Goal: Book appointment/travel/reservation

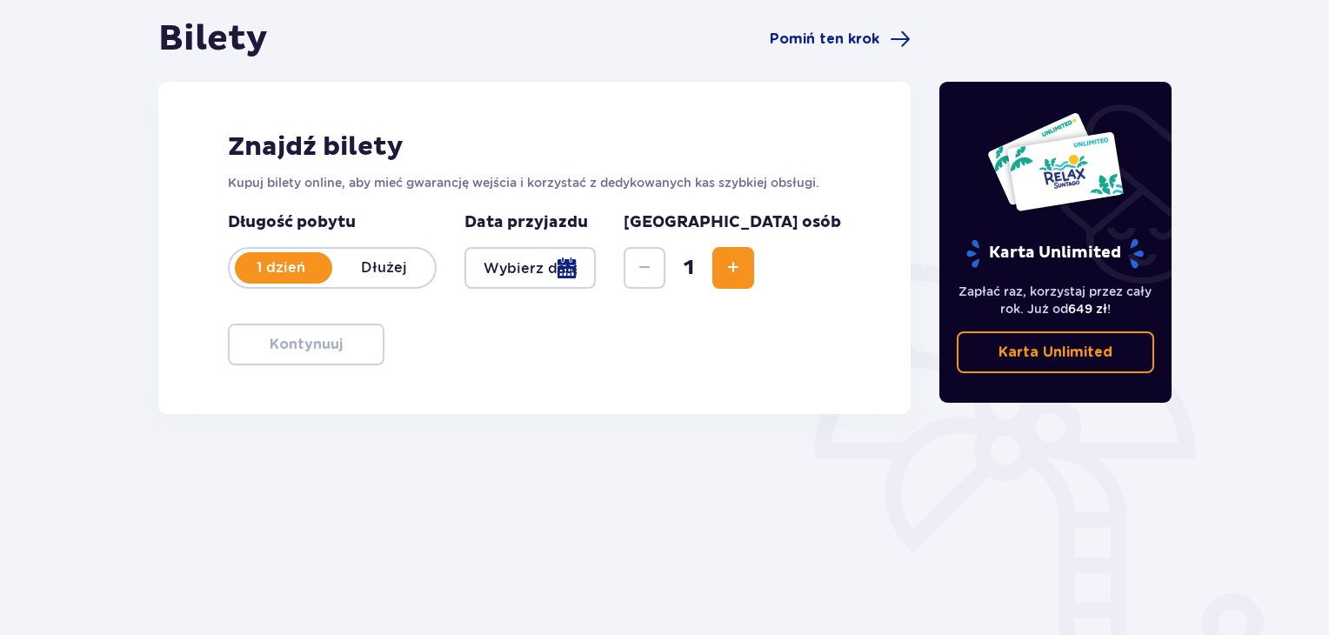
click at [596, 260] on div at bounding box center [529, 268] width 131 height 42
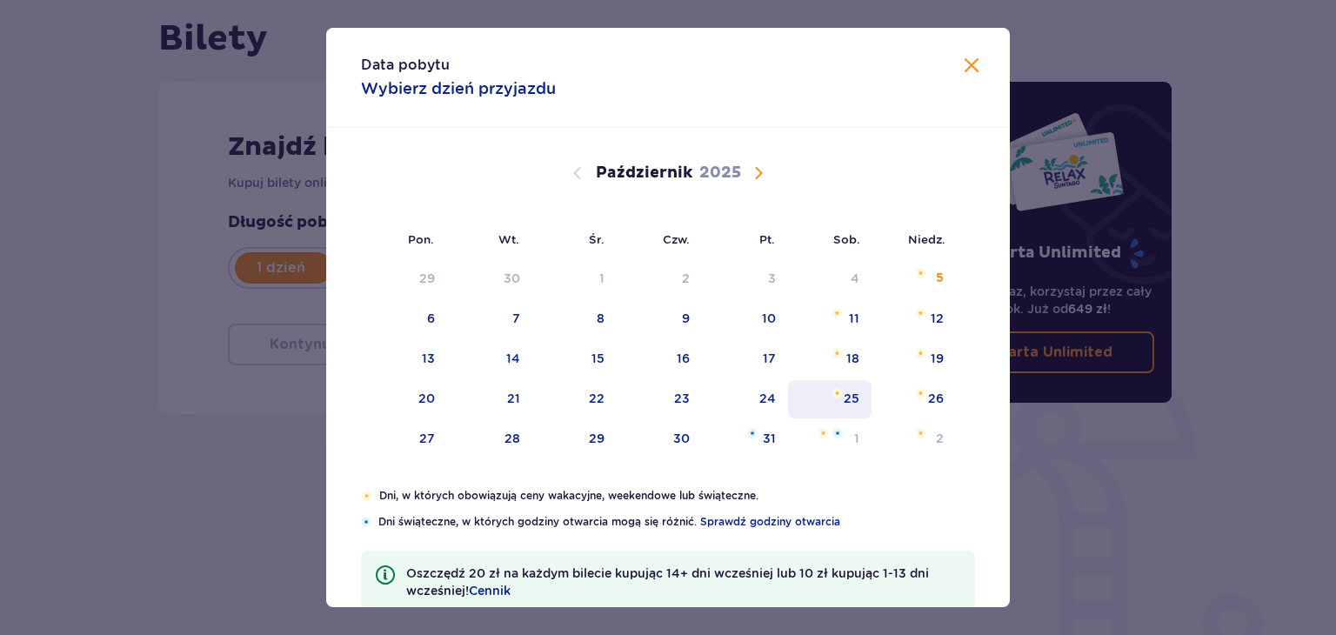
click at [851, 403] on div "25" at bounding box center [852, 398] width 16 height 17
type input "[DATE]"
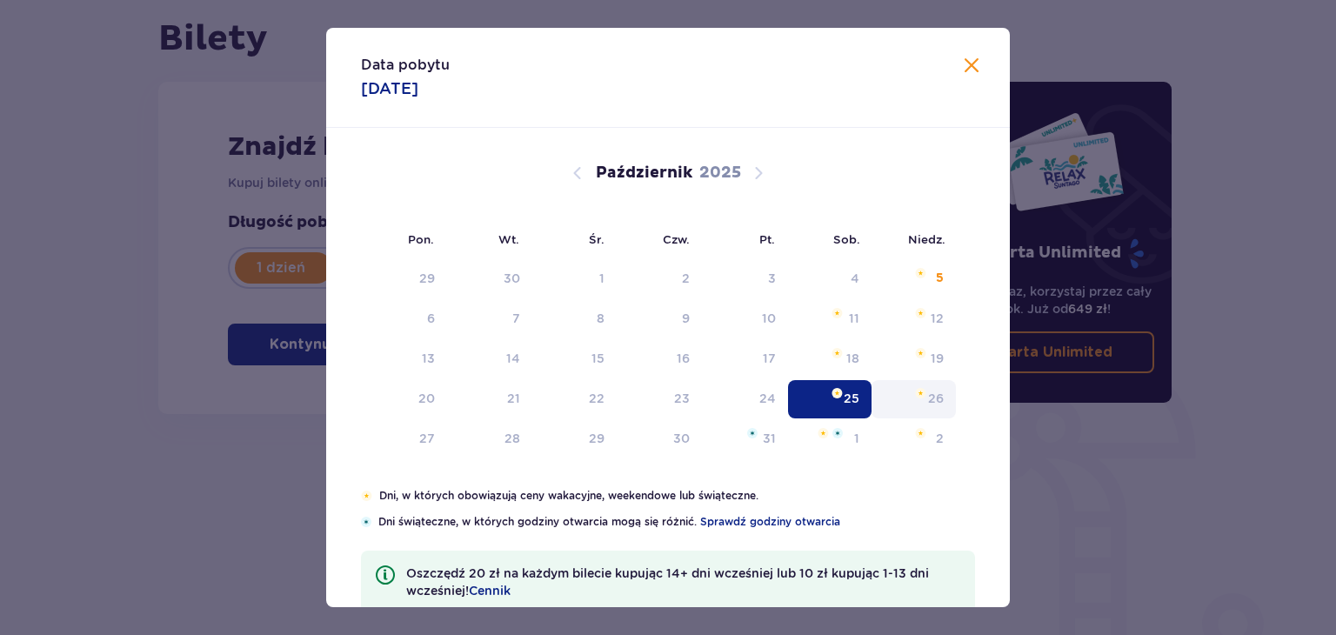
click at [939, 406] on div "Karta Unlimited Zapłać raz, korzystaj przez cały rok. Już od 649 zł ! Karta Unl…" at bounding box center [1055, 315] width 261 height 597
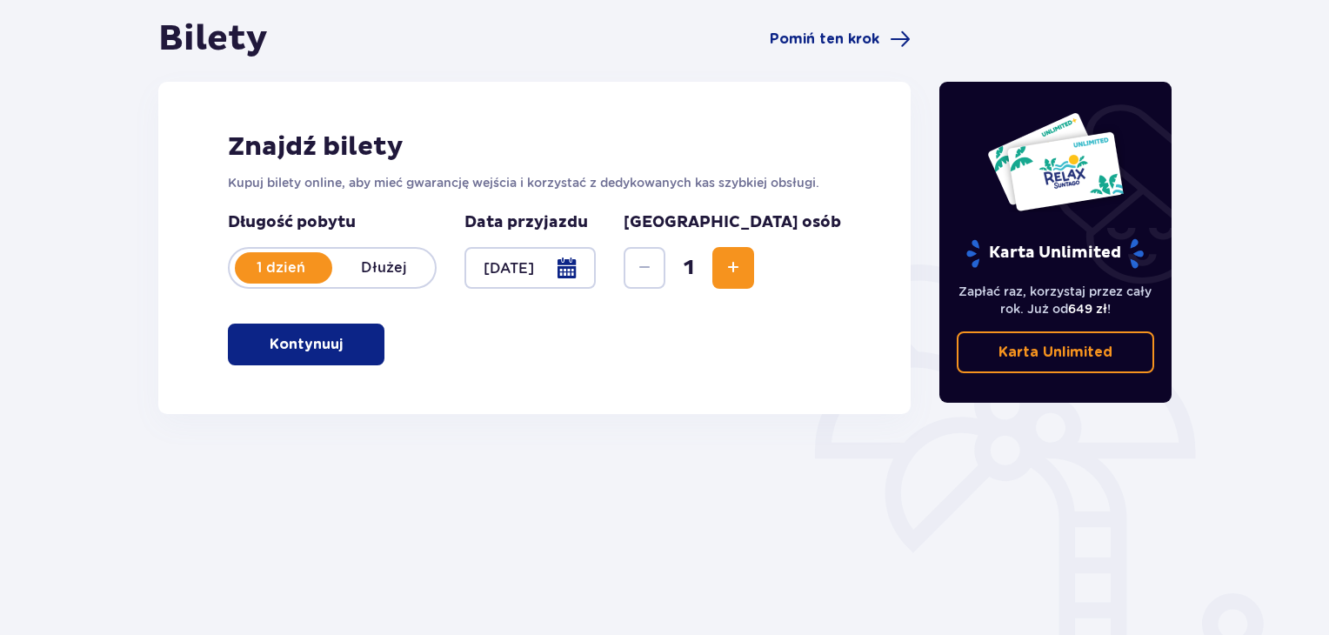
click at [744, 270] on span "Zwiększ" at bounding box center [733, 267] width 21 height 21
click at [397, 269] on p "Dłużej" at bounding box center [383, 267] width 103 height 19
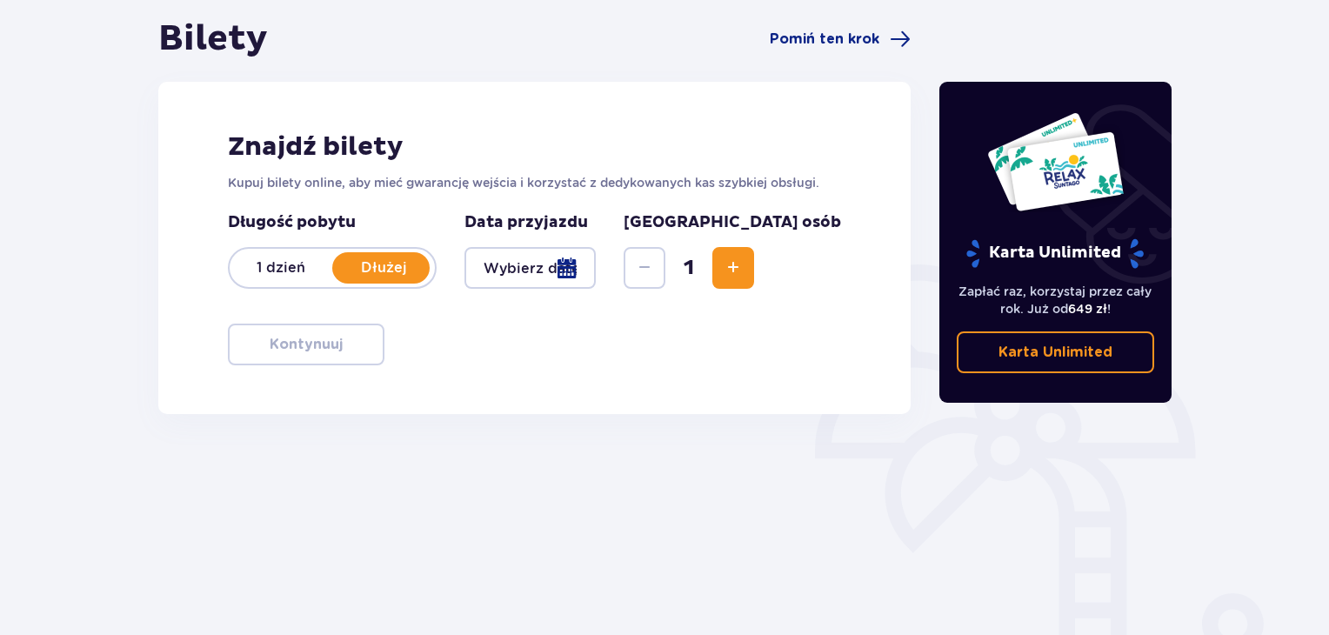
click at [596, 266] on div at bounding box center [529, 268] width 131 height 42
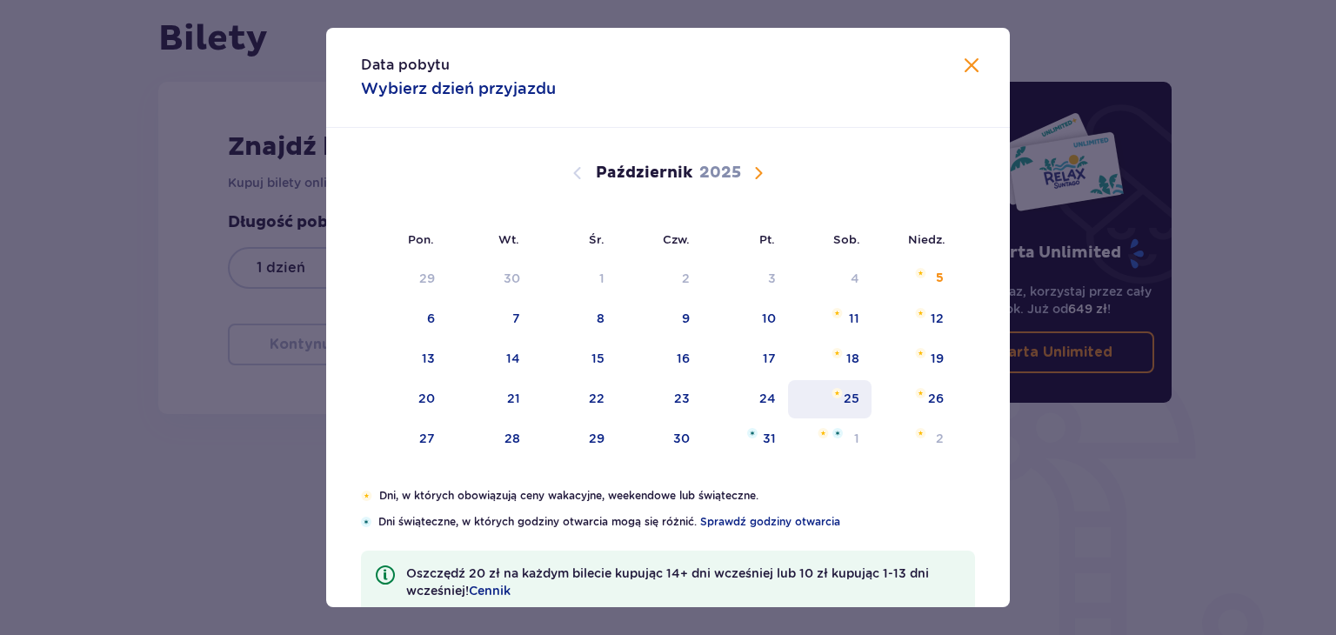
click at [838, 397] on div "25" at bounding box center [830, 399] width 84 height 38
click at [928, 404] on div "26" at bounding box center [936, 398] width 16 height 17
type input "[DATE] - [DATE]"
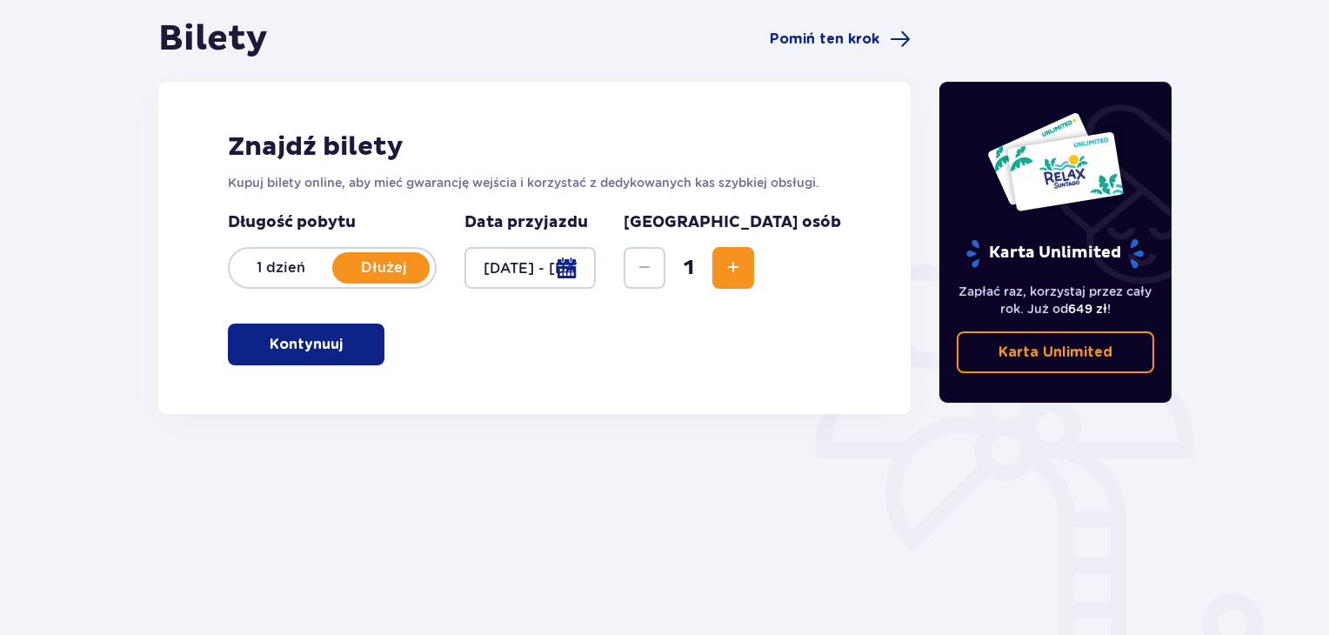
click at [744, 265] on span "Zwiększ" at bounding box center [733, 267] width 21 height 21
click at [278, 349] on p "Kontynuuj" at bounding box center [306, 344] width 73 height 19
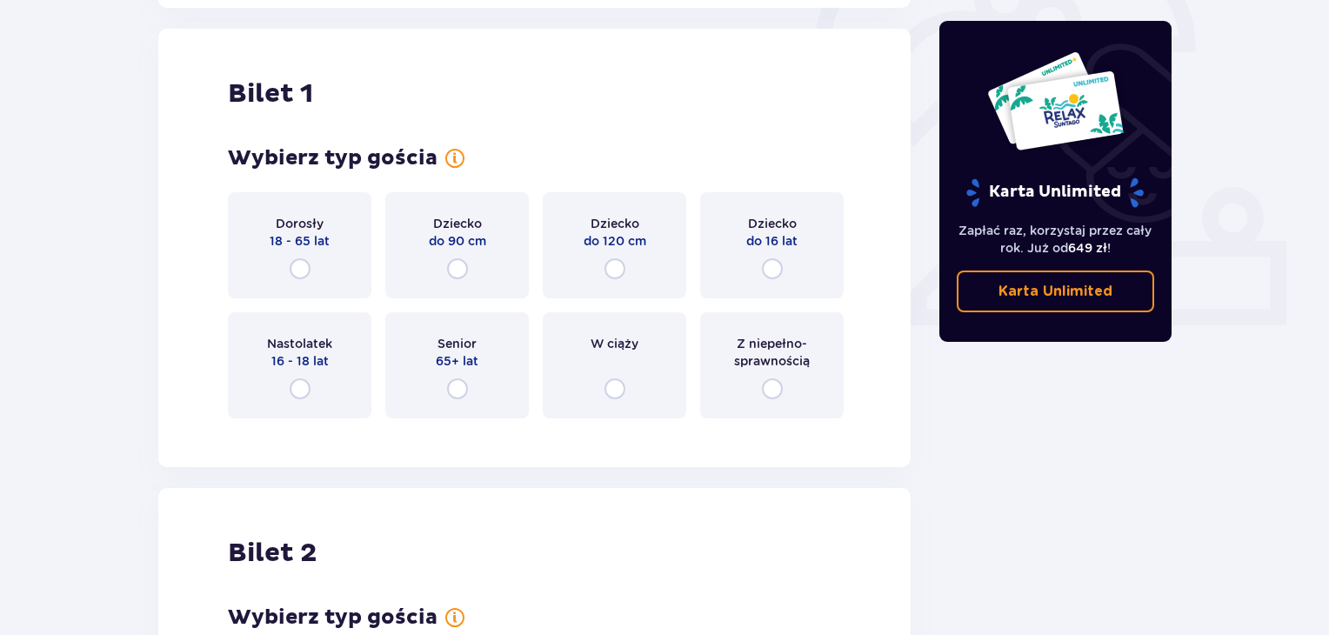
scroll to position [581, 0]
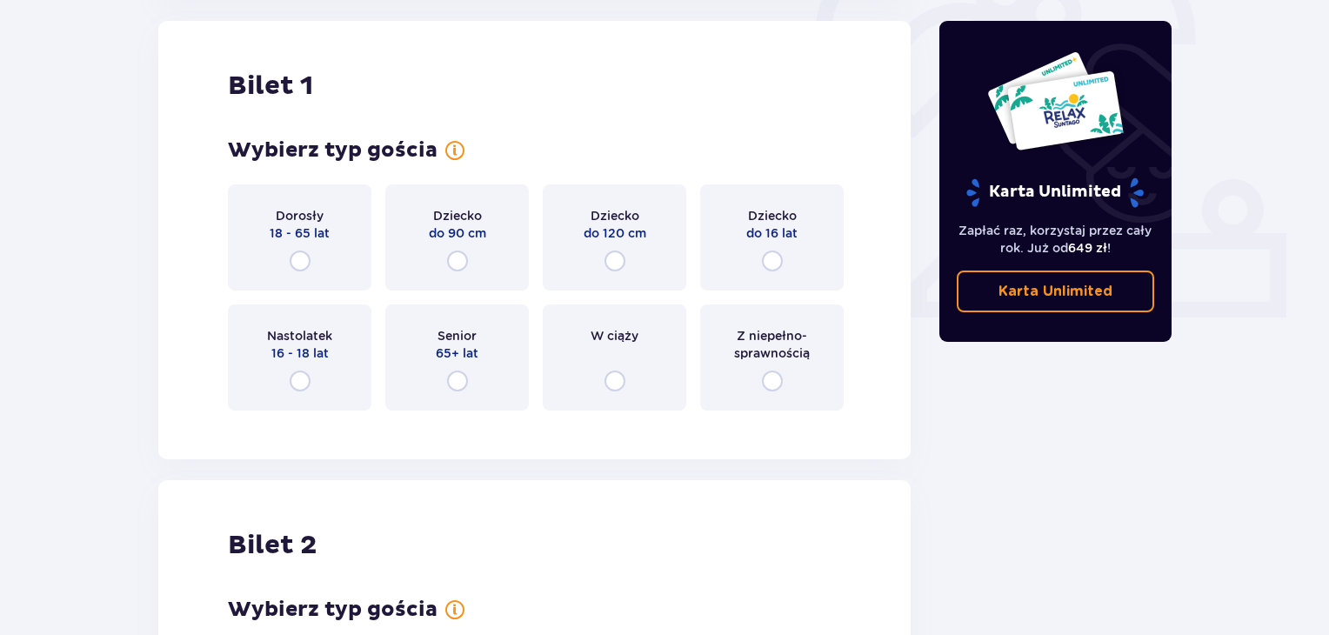
click at [310, 258] on div "Dorosły 18 - 65 lat" at bounding box center [299, 237] width 143 height 106
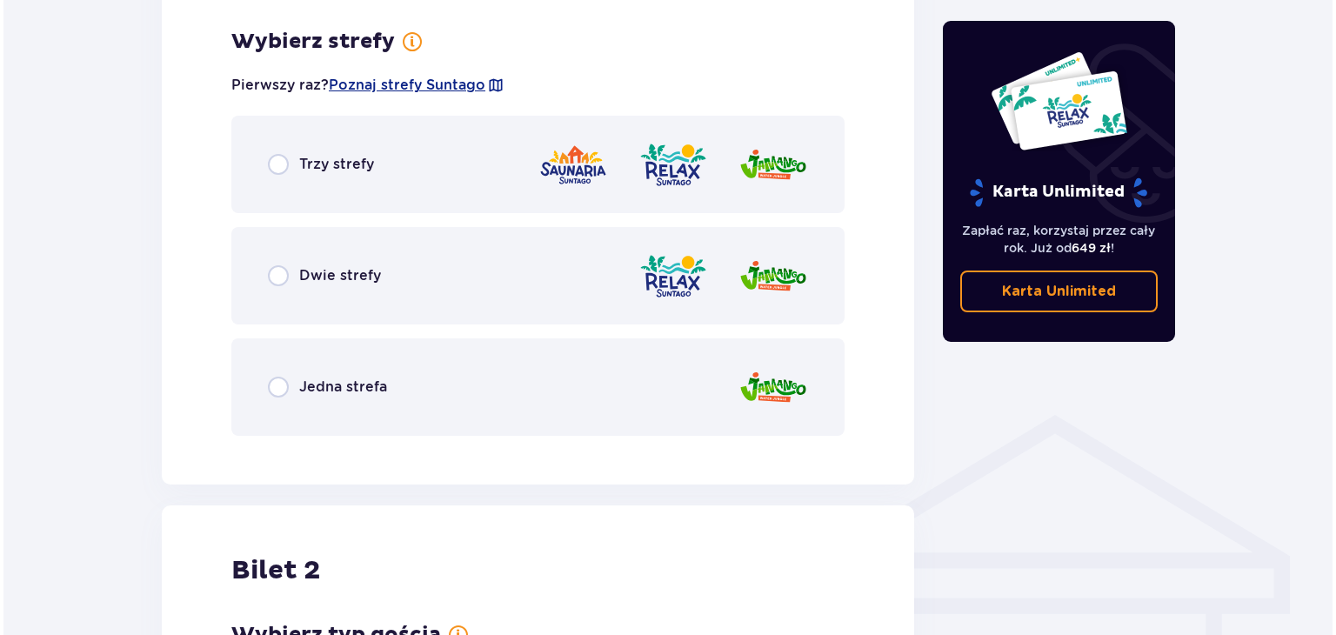
scroll to position [1005, 0]
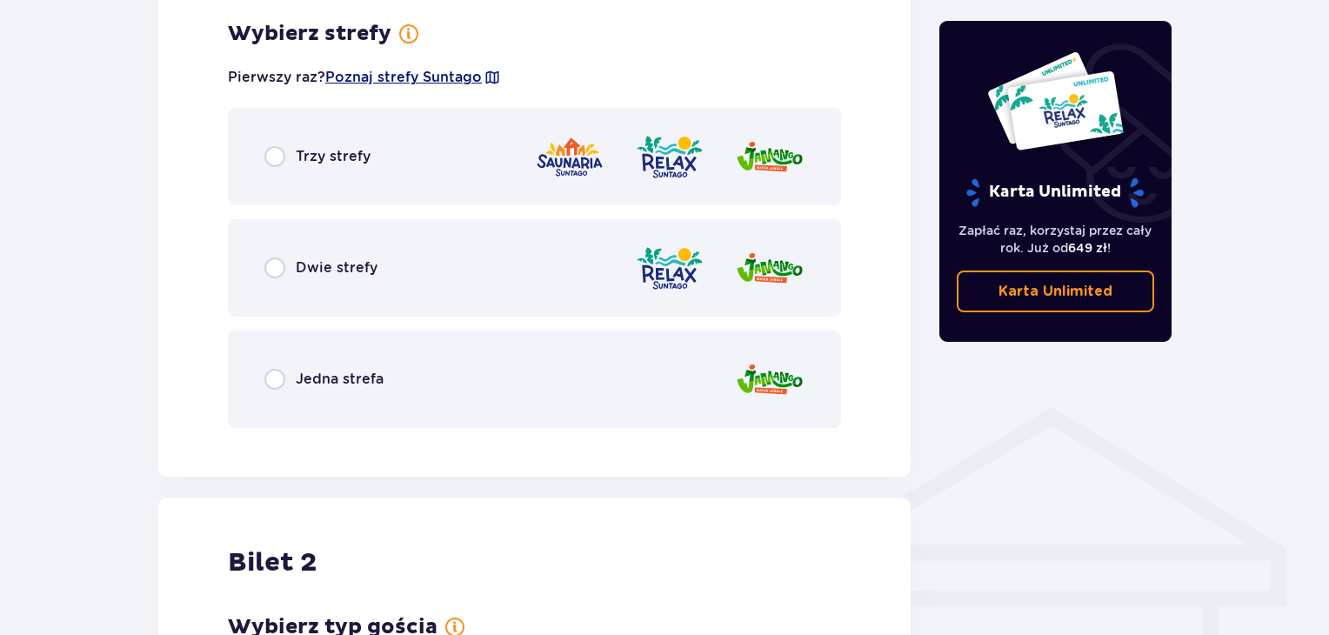
click at [385, 75] on span "Poznaj strefy Suntago" at bounding box center [403, 77] width 157 height 19
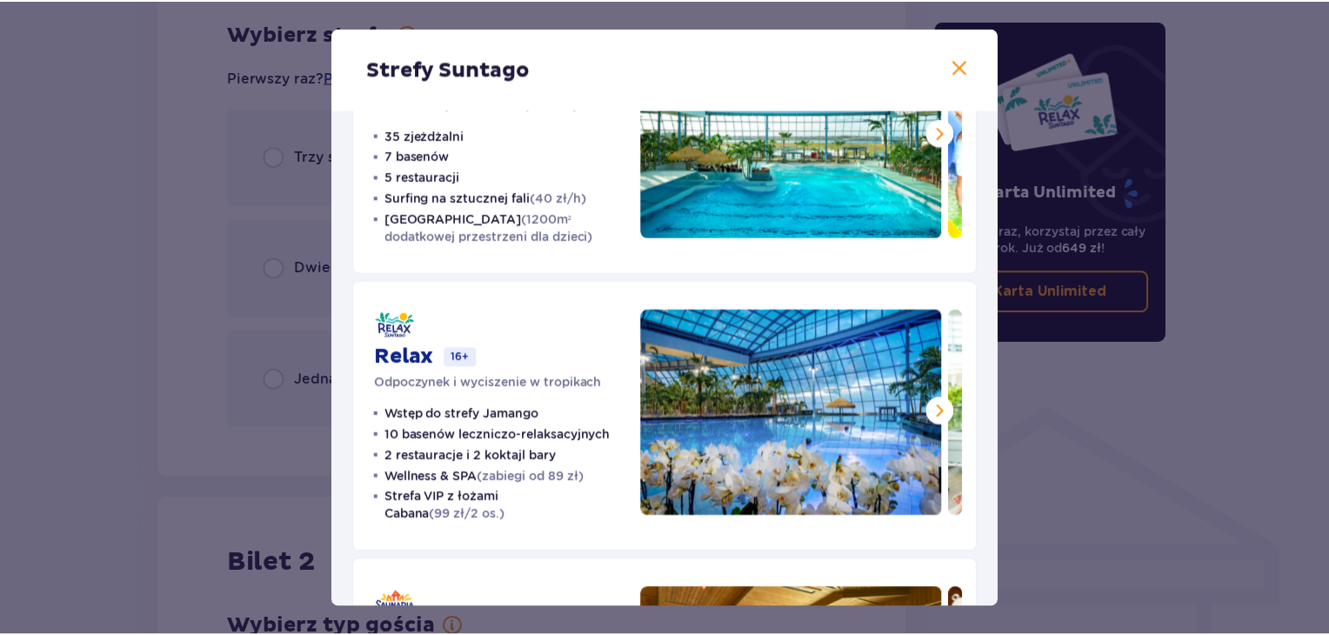
scroll to position [117, 0]
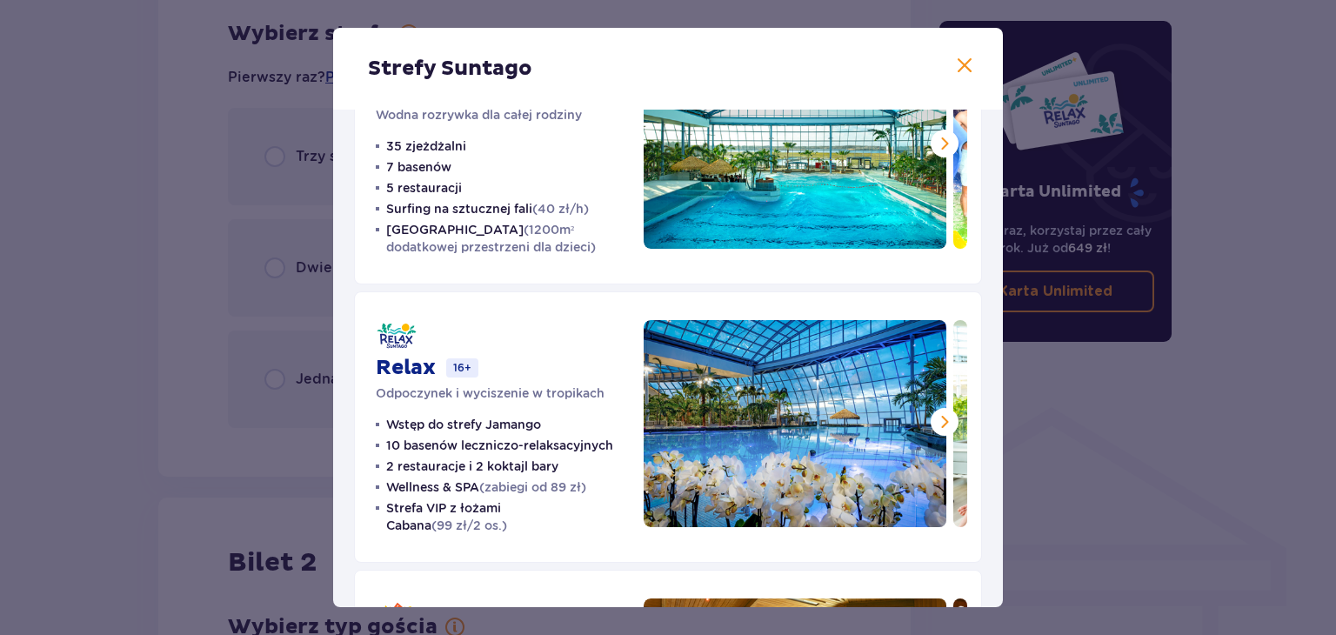
click at [0, 57] on div "Strefy Suntago Jamango Wodna rozrywka dla całej rodziny 35 zjeżdżalni 7 basenów…" at bounding box center [668, 317] width 1336 height 635
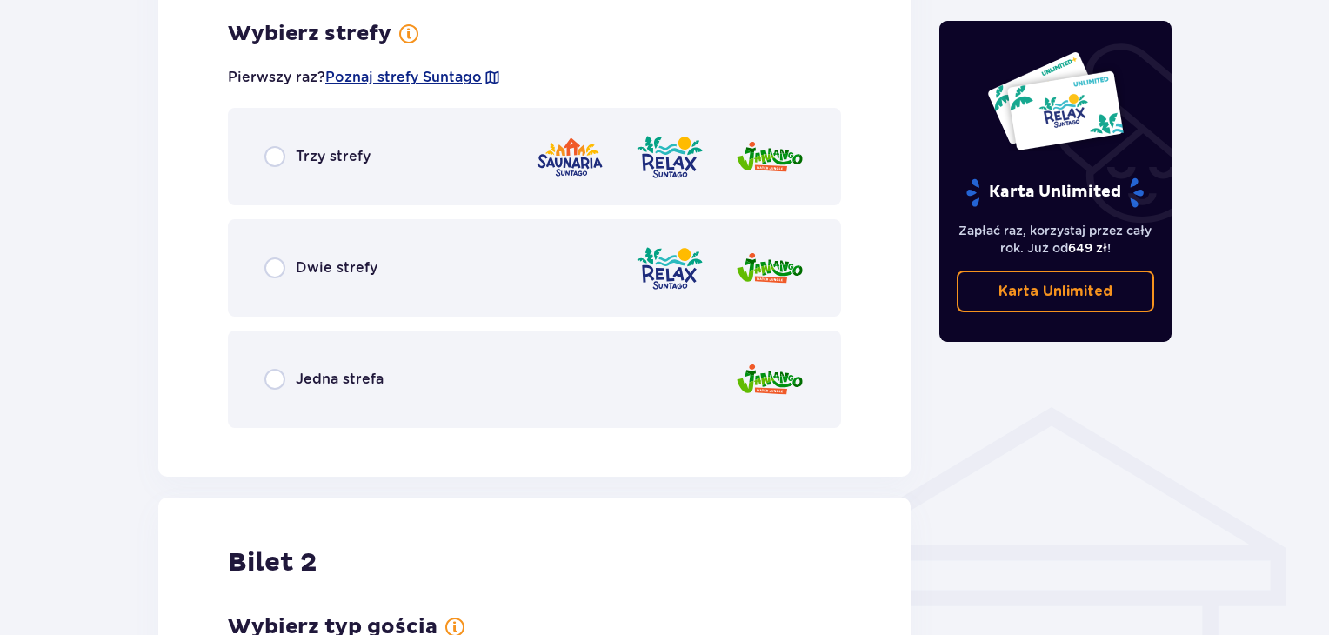
click at [271, 268] on input "radio" at bounding box center [274, 267] width 21 height 21
radio input "true"
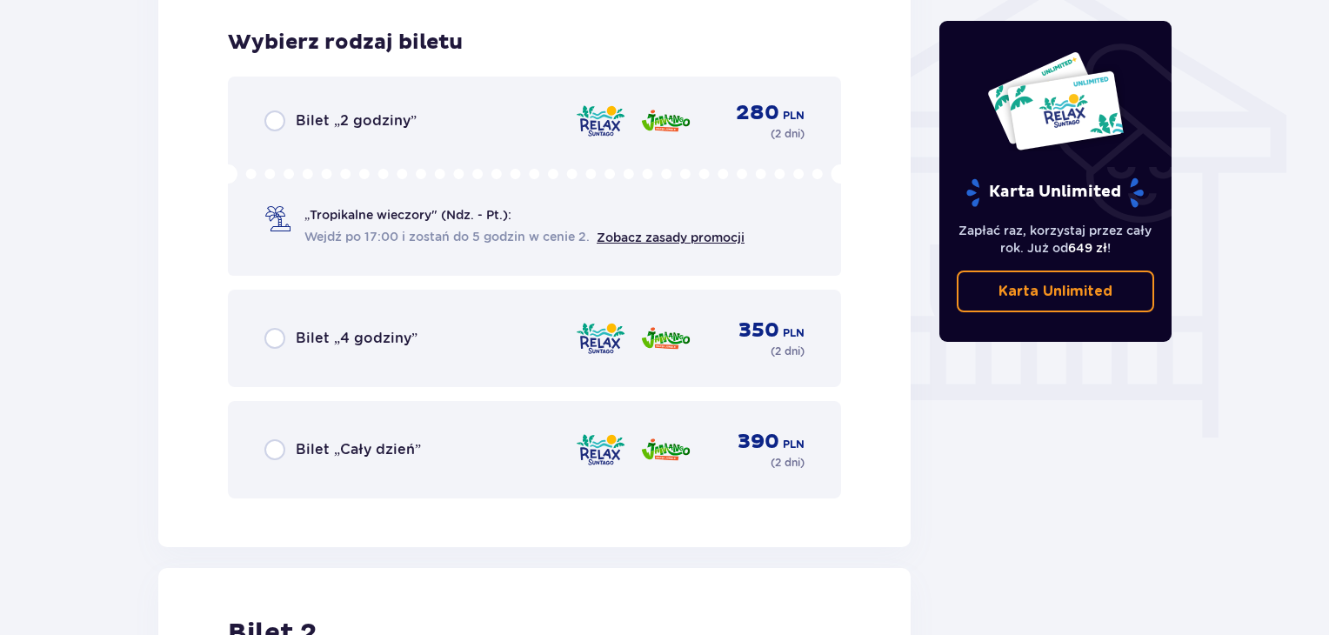
scroll to position [1447, 0]
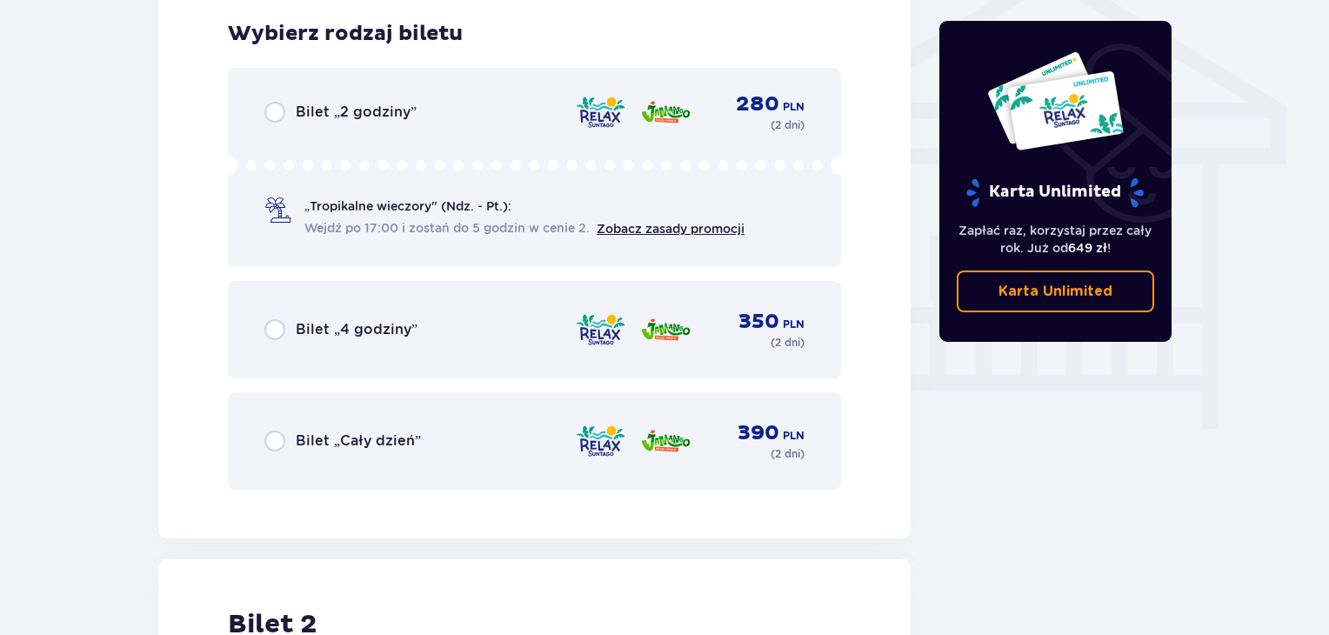
click at [271, 321] on input "radio" at bounding box center [274, 329] width 21 height 21
radio input "true"
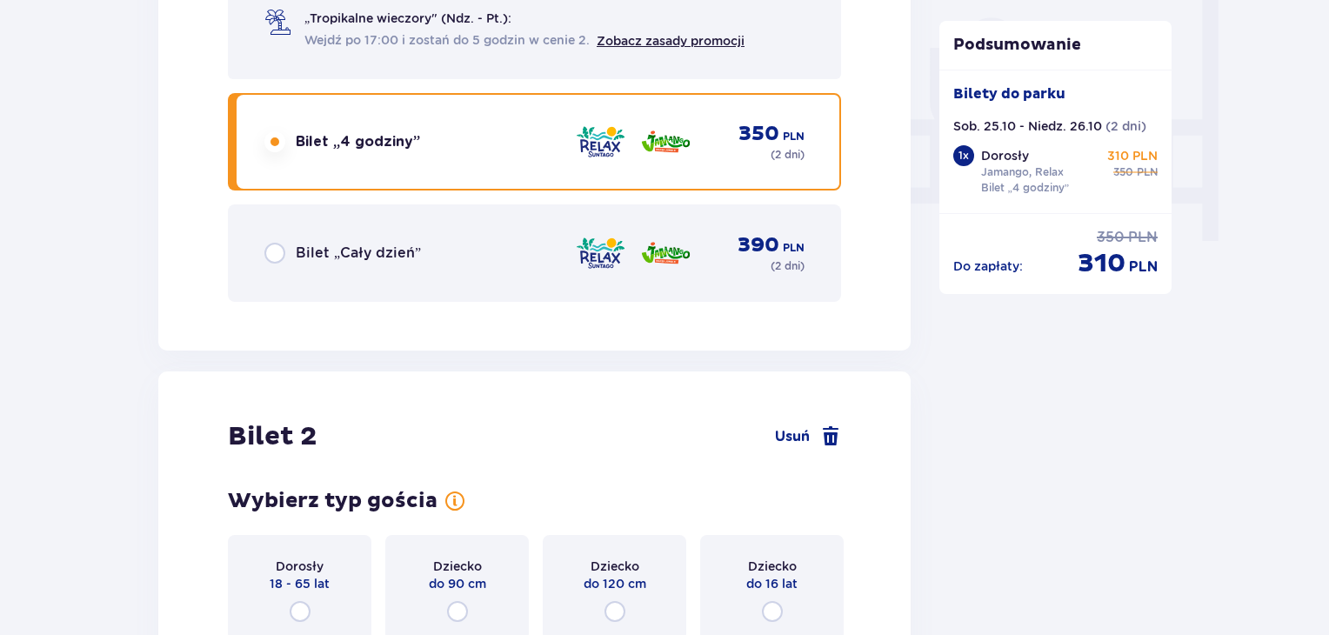
scroll to position [1619, 0]
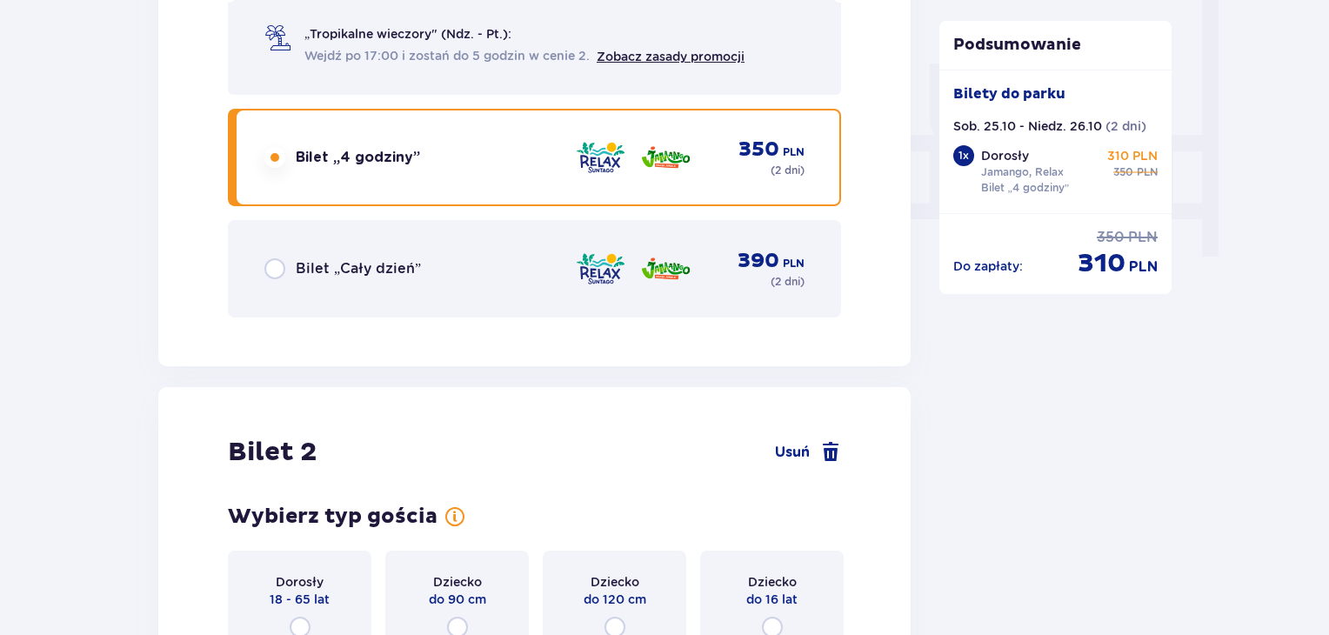
click at [277, 265] on input "radio" at bounding box center [274, 268] width 21 height 21
radio input "true"
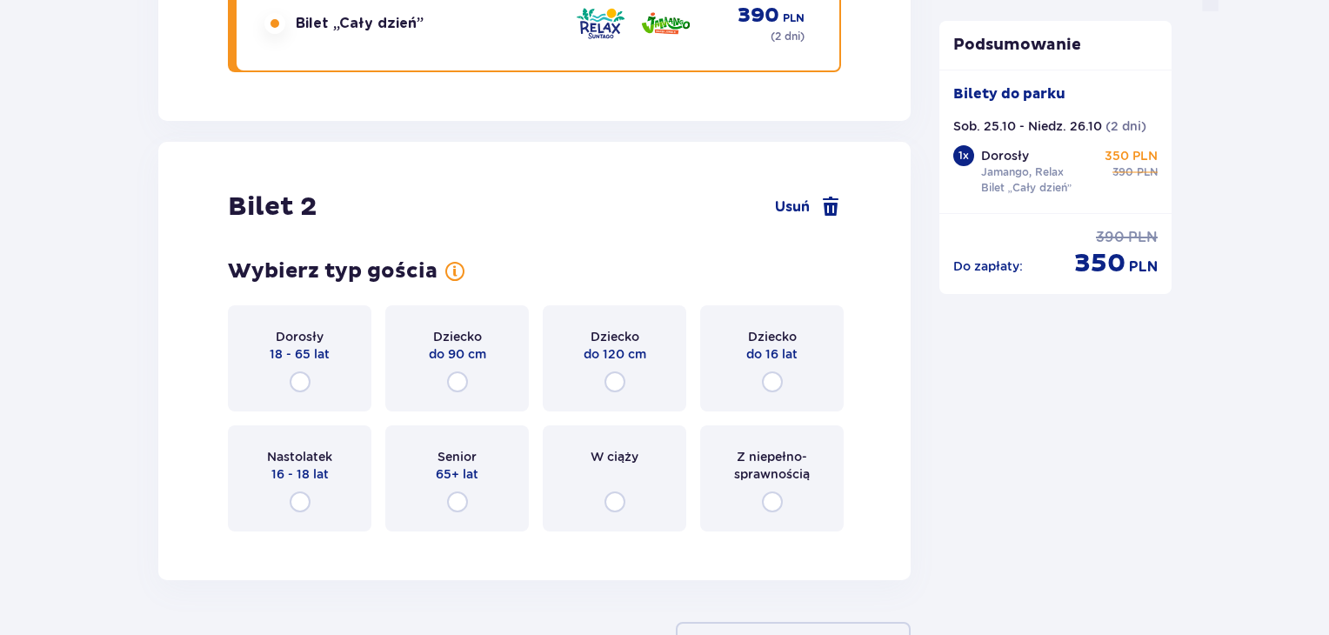
scroll to position [1865, 0]
click at [299, 380] on input "radio" at bounding box center [300, 381] width 21 height 21
radio input "true"
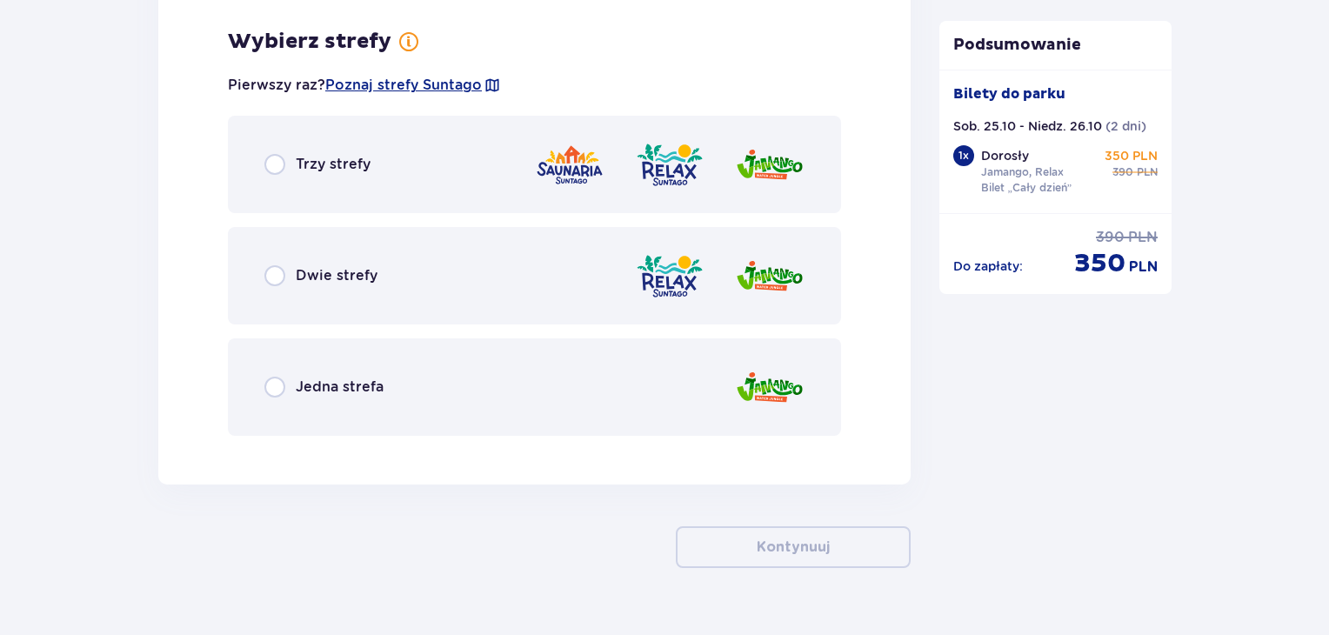
scroll to position [2409, 0]
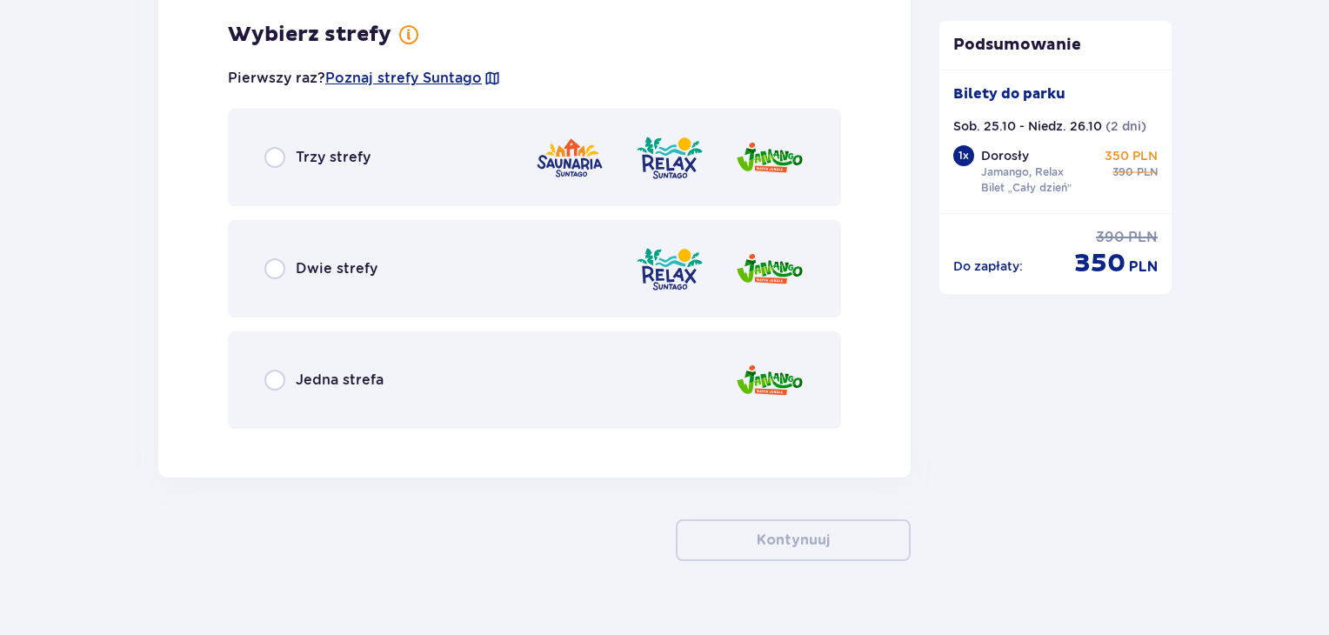
click at [275, 276] on input "radio" at bounding box center [274, 268] width 21 height 21
radio input "true"
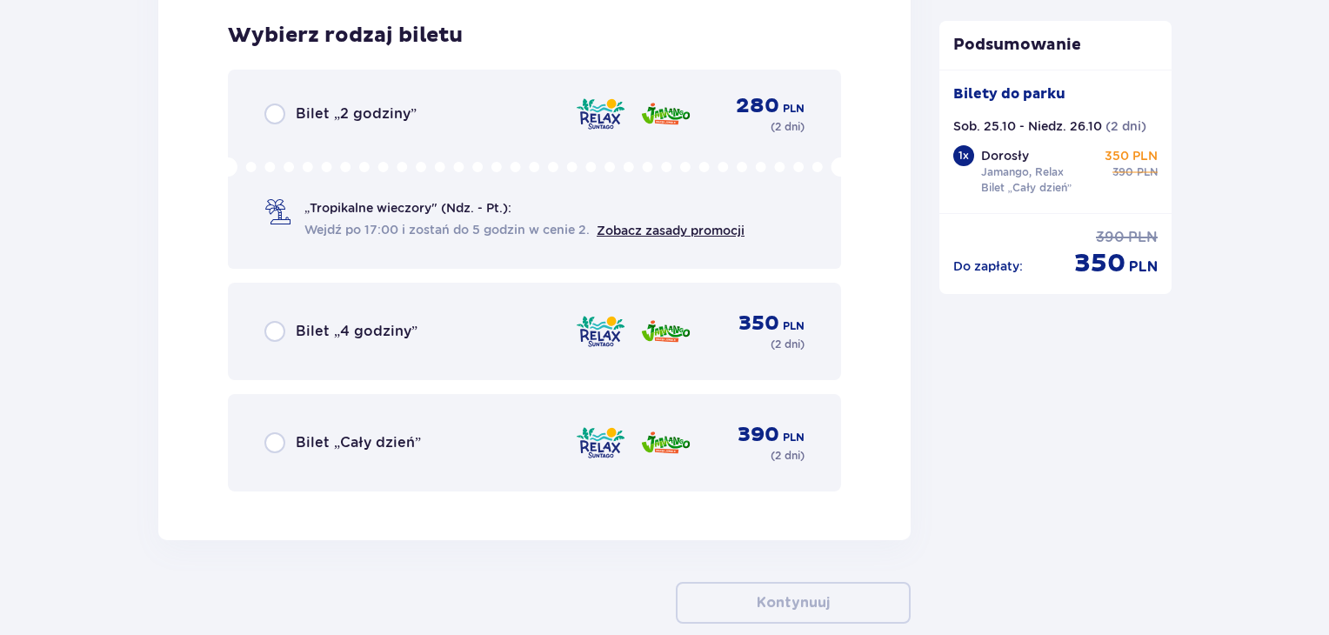
scroll to position [2851, 0]
click at [282, 448] on input "radio" at bounding box center [274, 441] width 21 height 21
radio input "true"
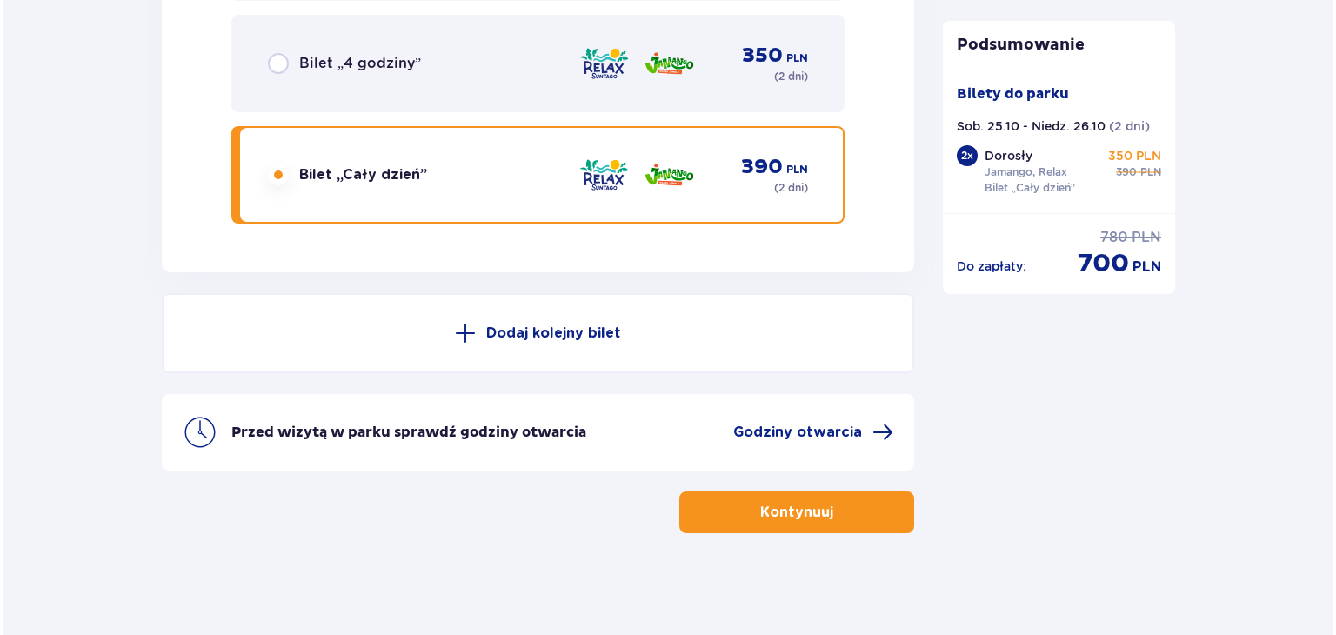
scroll to position [3119, 0]
click at [320, 422] on p "Przed wizytą w parku sprawdź godziny otwarcia" at bounding box center [405, 431] width 355 height 19
click at [834, 422] on span "Godziny otwarcia" at bounding box center [794, 431] width 129 height 19
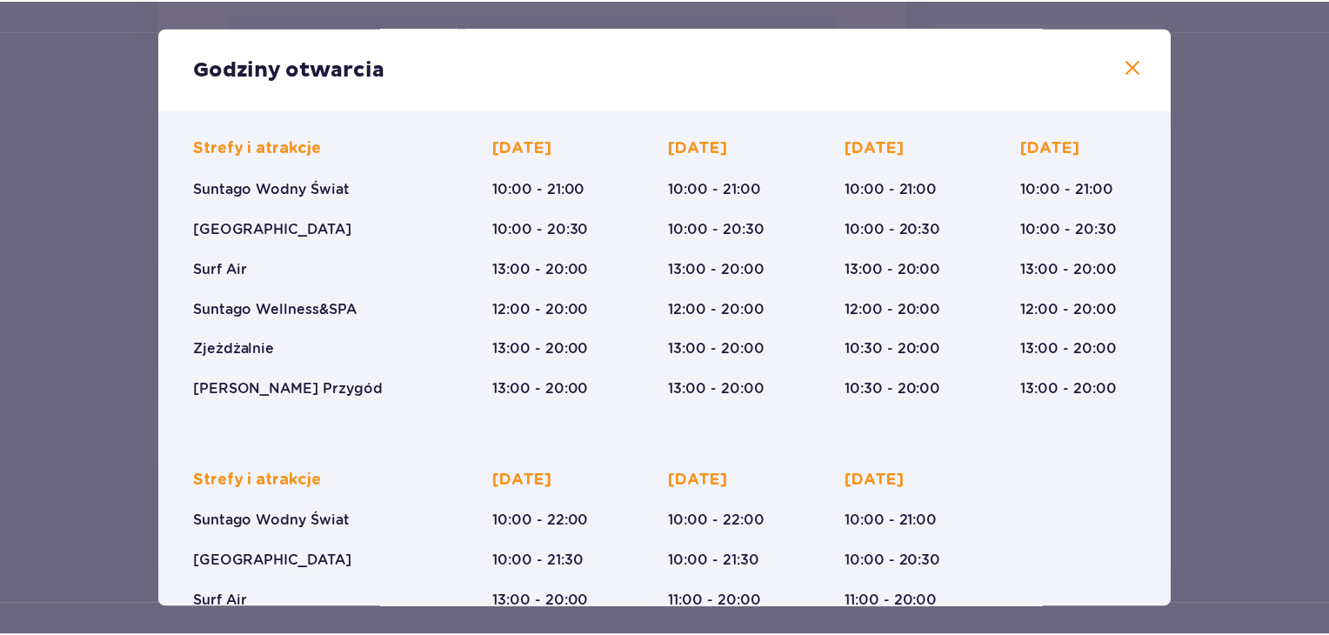
scroll to position [285, 0]
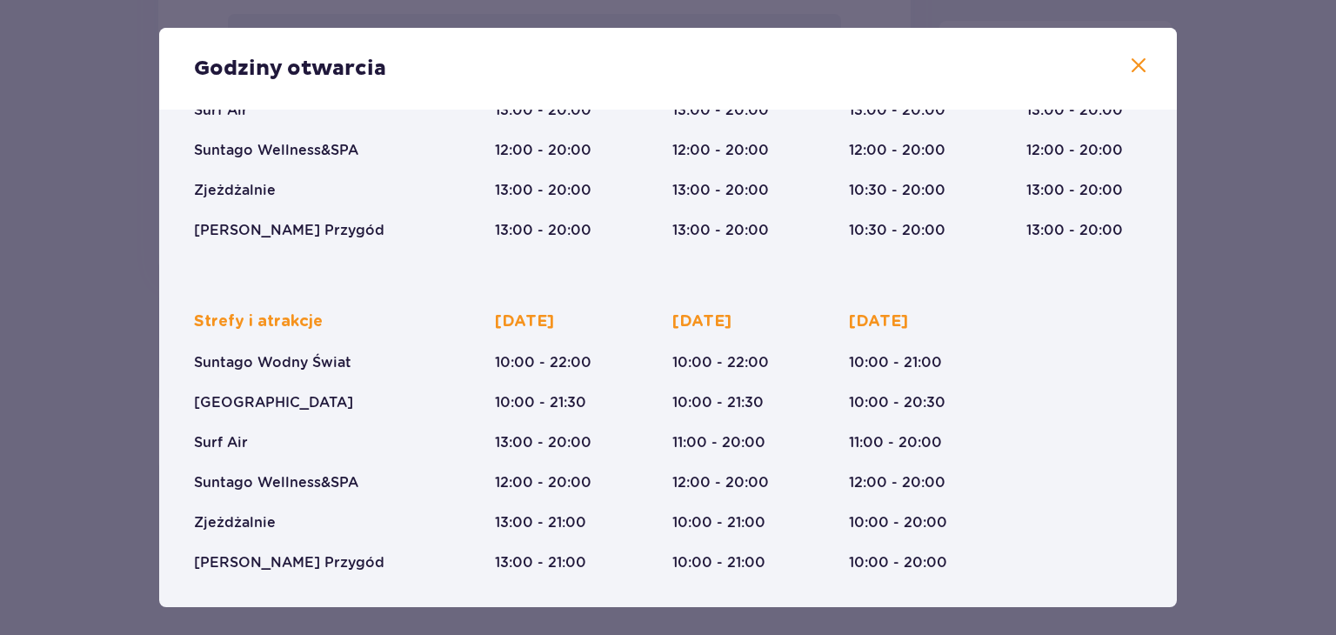
click at [98, 183] on div "Godziny otwarcia Styczeń - Grudzień Trzech Króli (5-6.01.26) Strefy i atrakcje …" at bounding box center [668, 317] width 1336 height 635
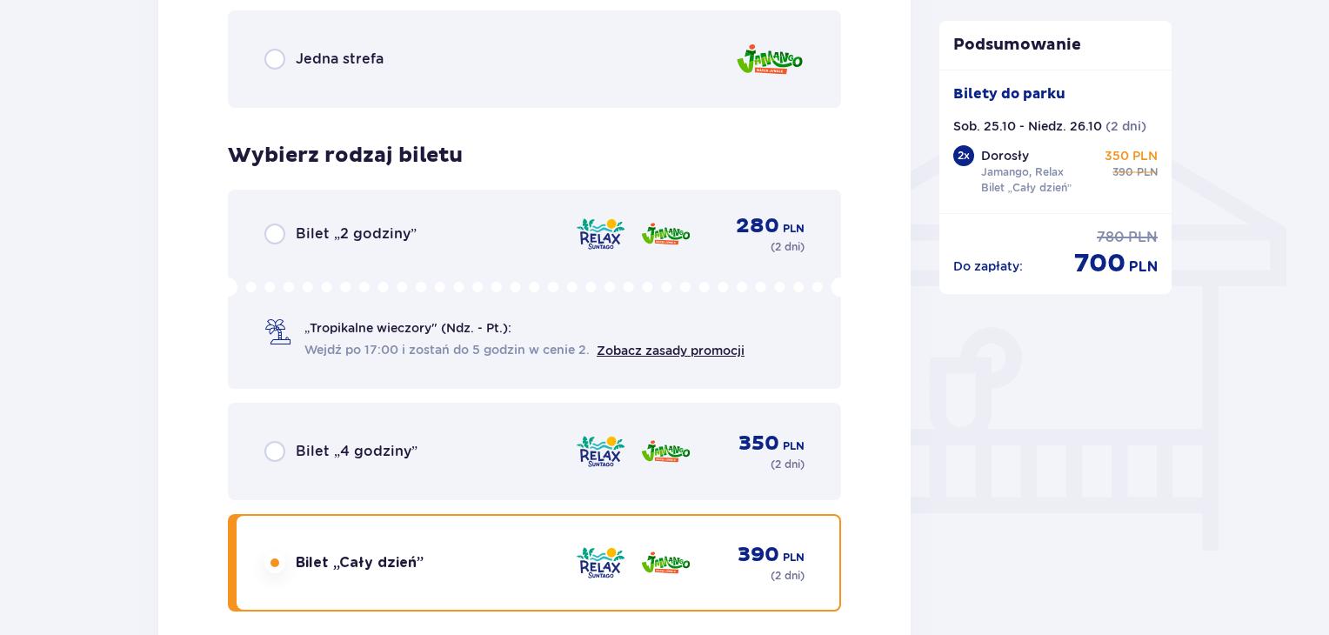
scroll to position [1352, 0]
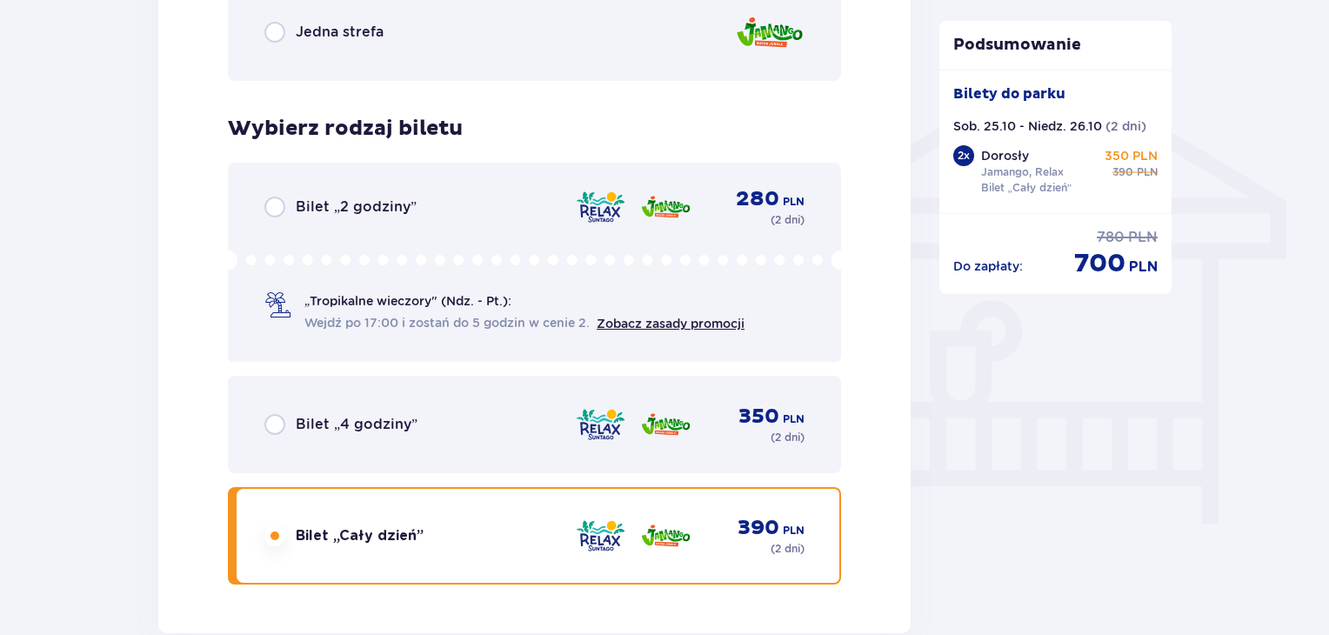
click at [273, 209] on input "radio" at bounding box center [274, 207] width 21 height 21
radio input "true"
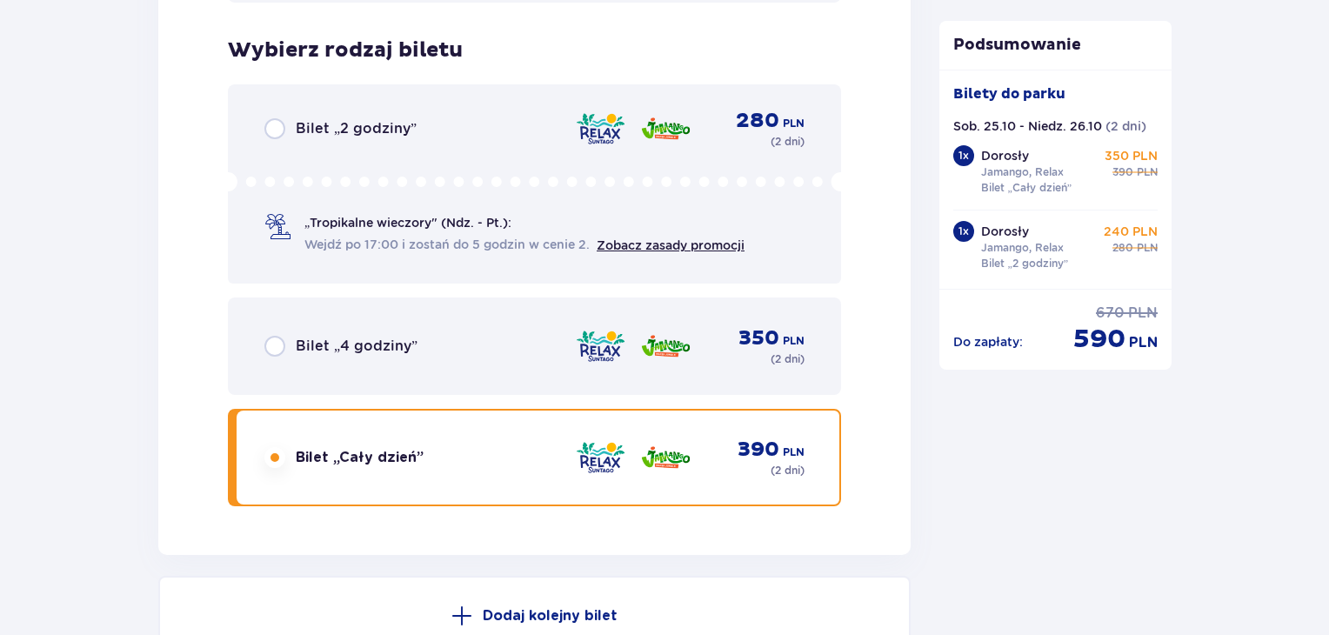
scroll to position [2823, 0]
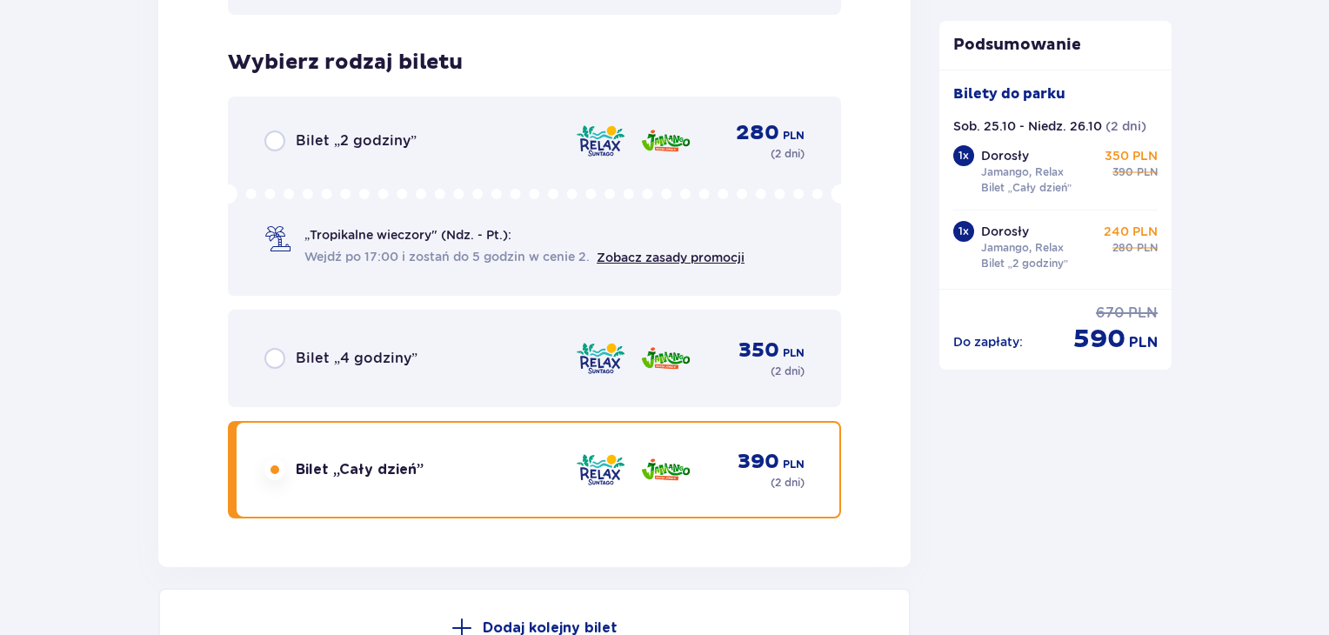
click at [279, 129] on div "Bilet „2 godziny” 280 PLN ( 2 dni )" at bounding box center [534, 141] width 540 height 24
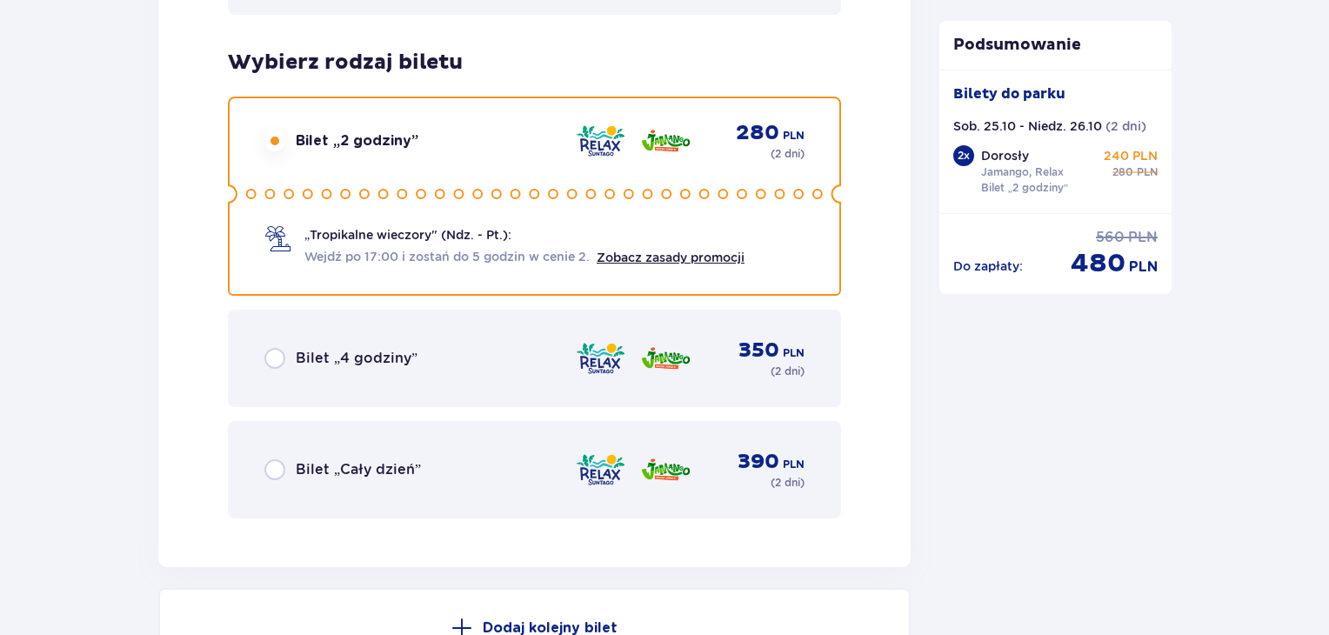
scroll to position [3119, 0]
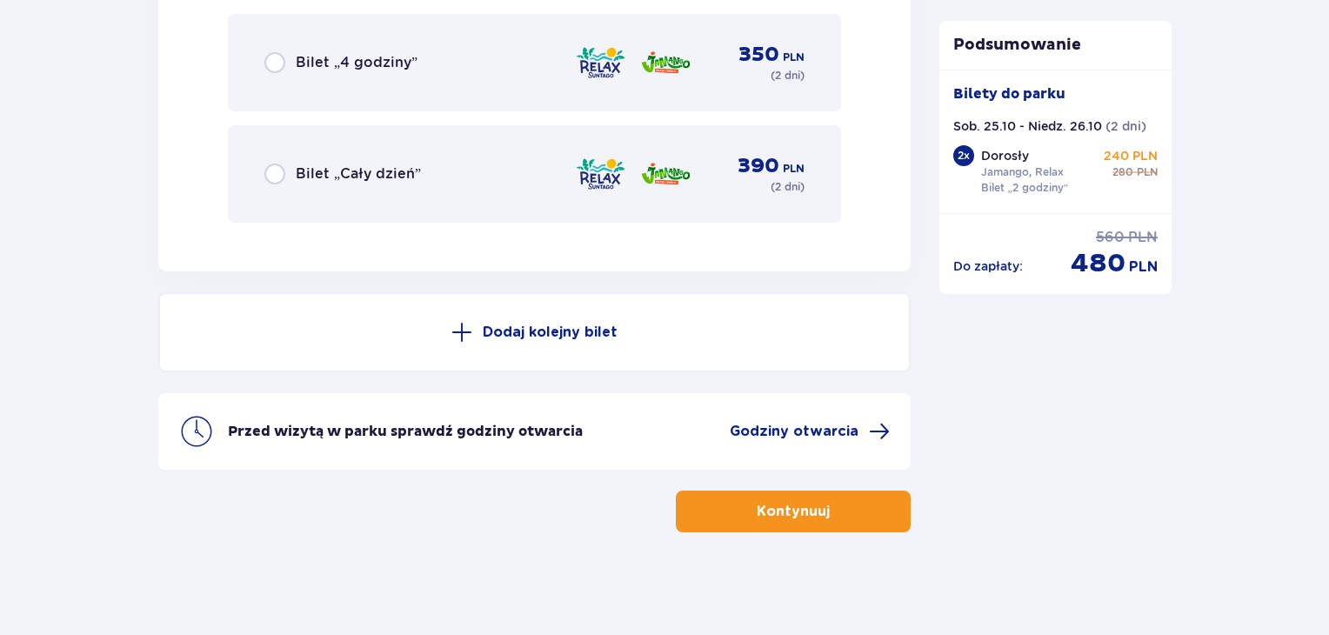
click at [797, 505] on p "Kontynuuj" at bounding box center [793, 511] width 73 height 19
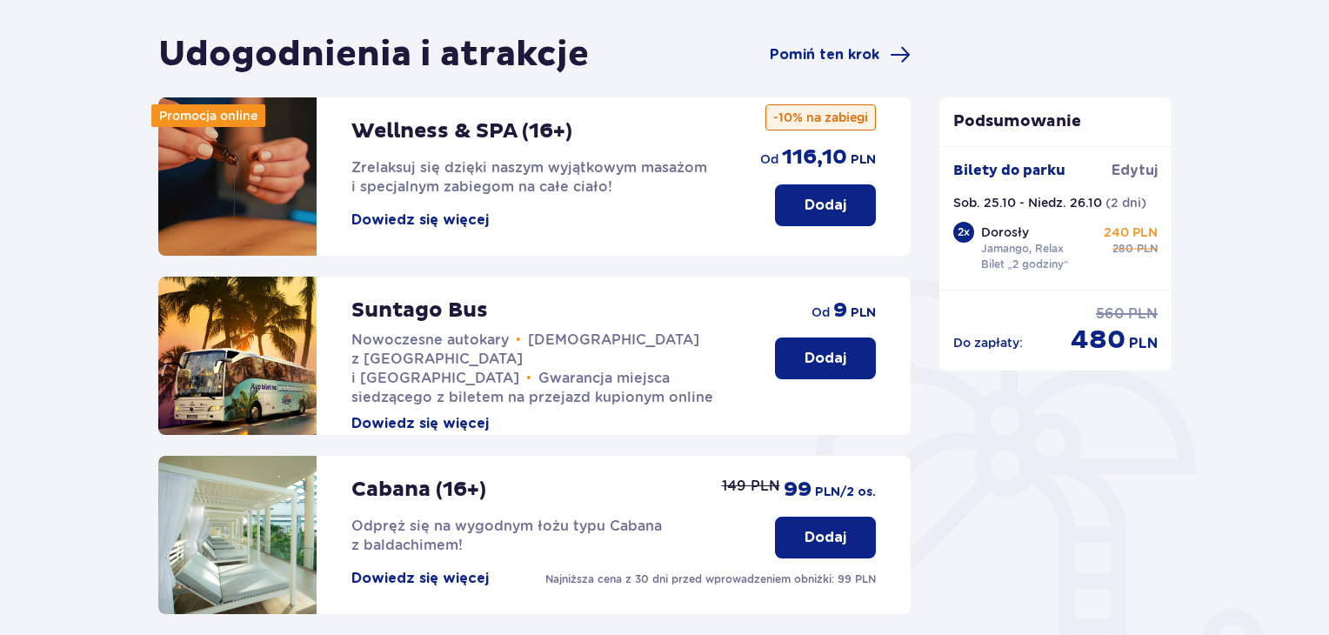
scroll to position [155, 0]
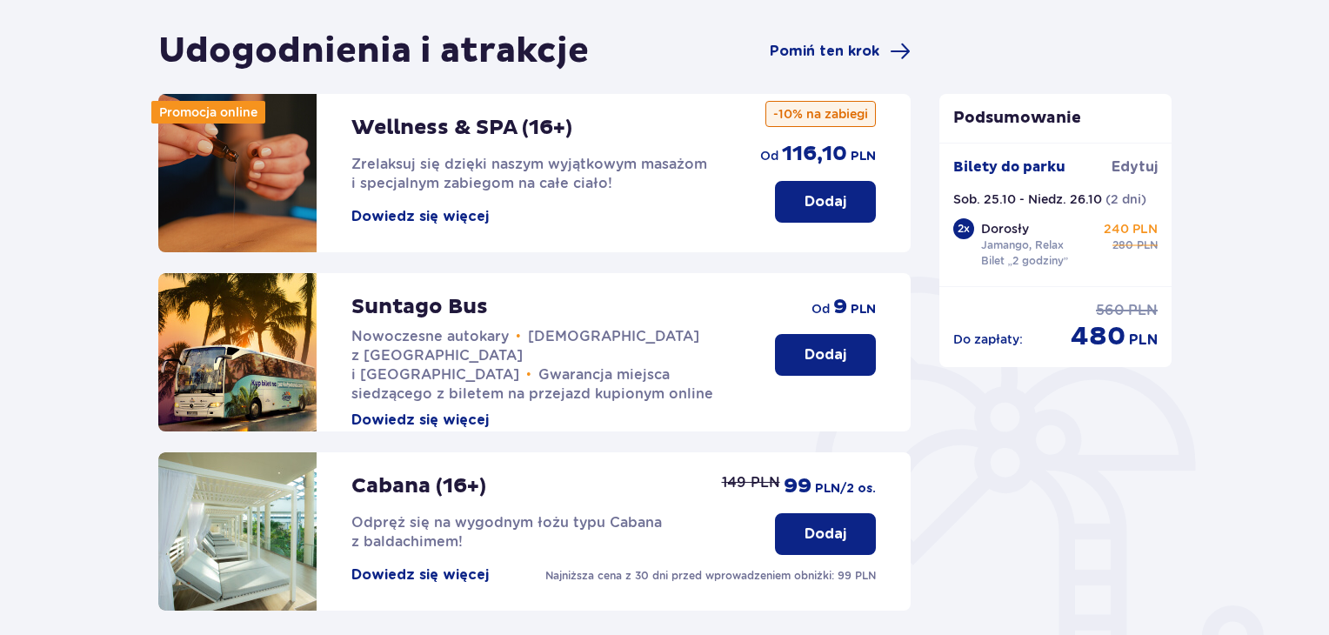
click at [807, 192] on p "Dodaj" at bounding box center [825, 201] width 42 height 19
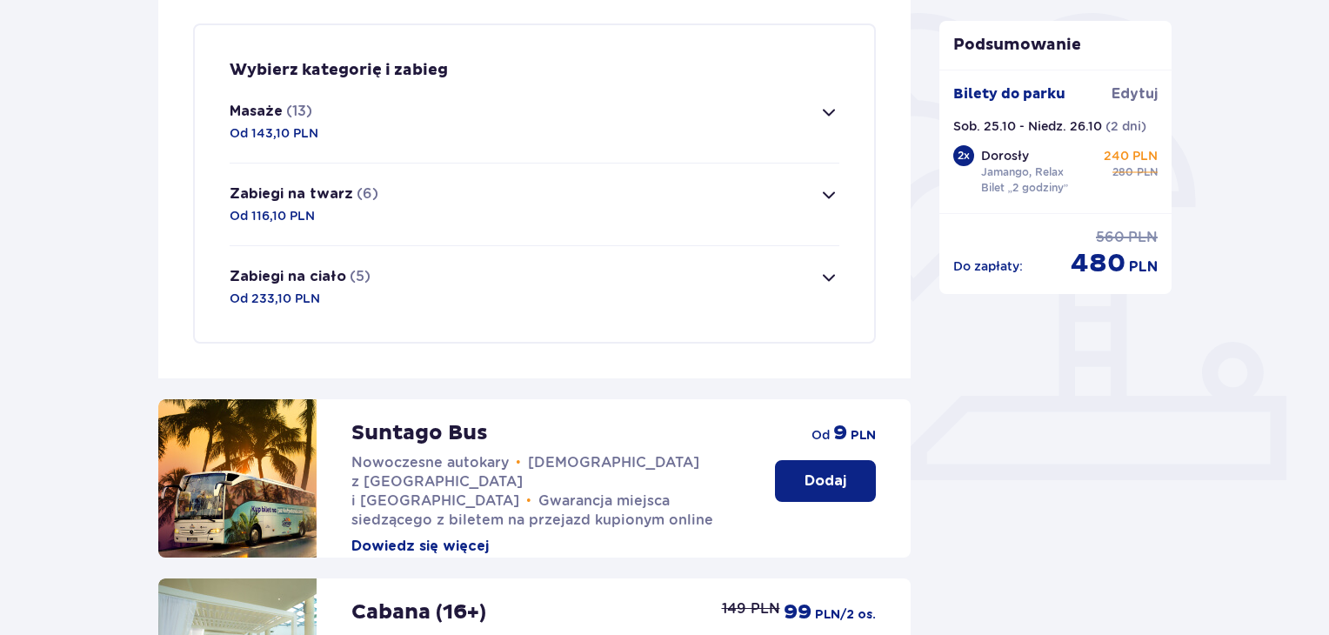
scroll to position [421, 0]
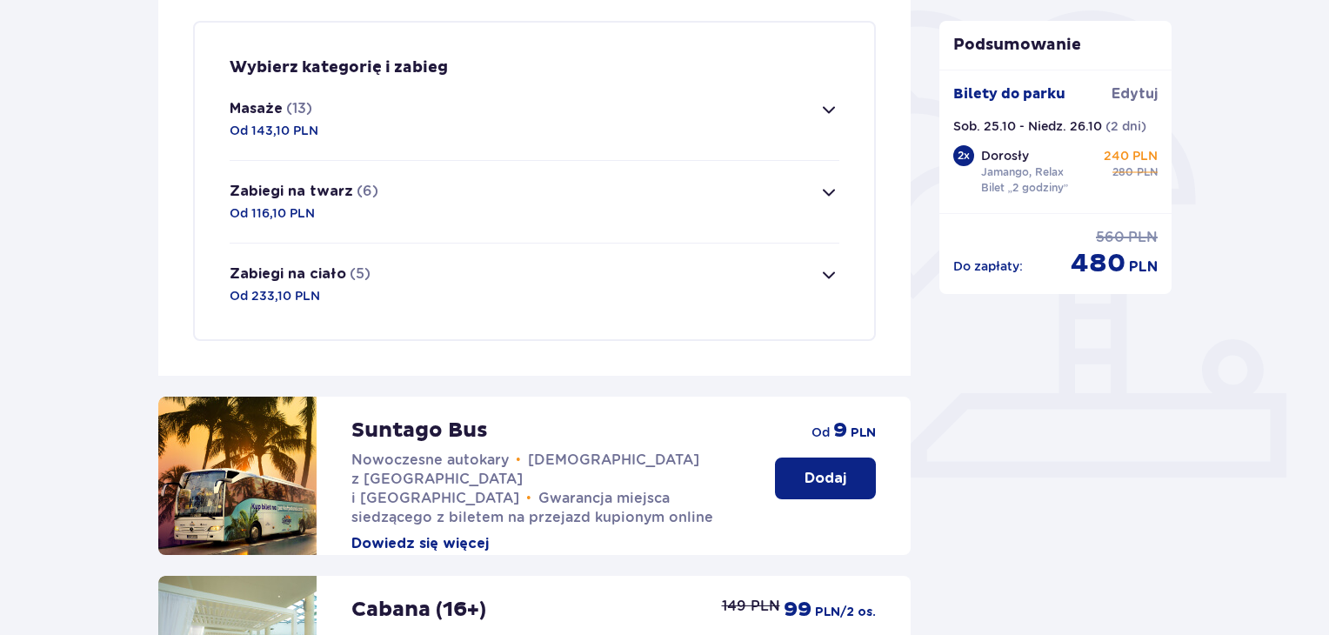
click at [753, 304] on button "Zabiegi na ciało (5) Od 233,10 PLN" at bounding box center [535, 285] width 610 height 82
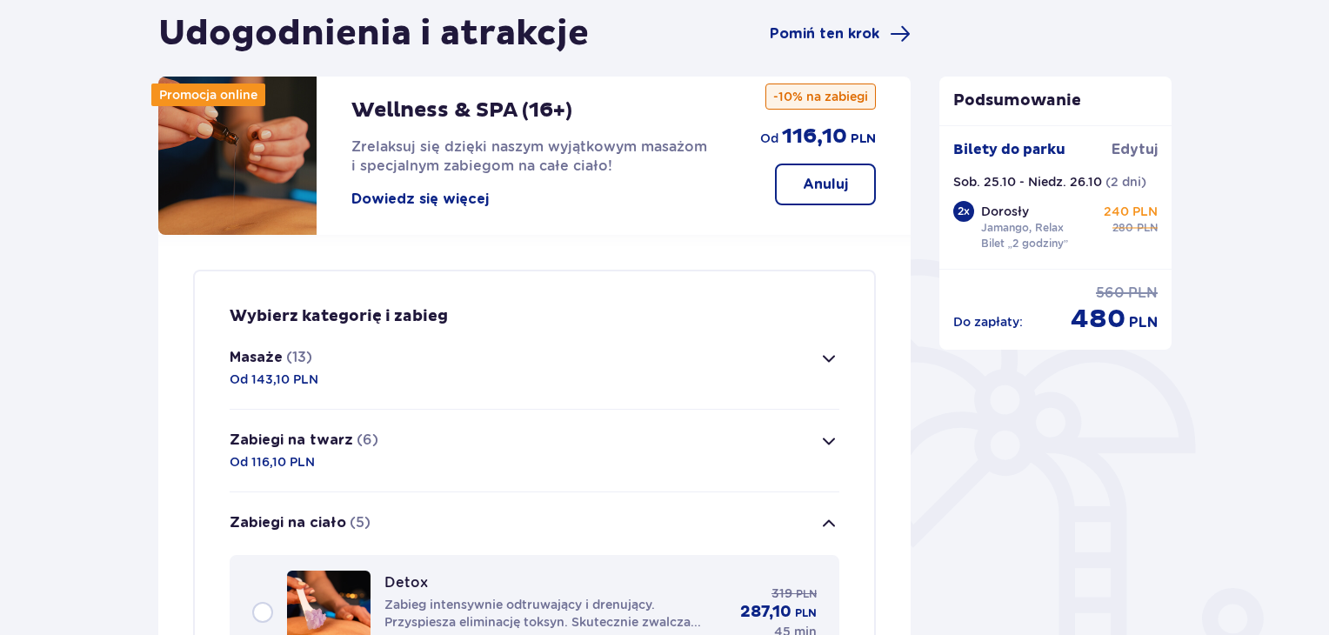
scroll to position [264, 0]
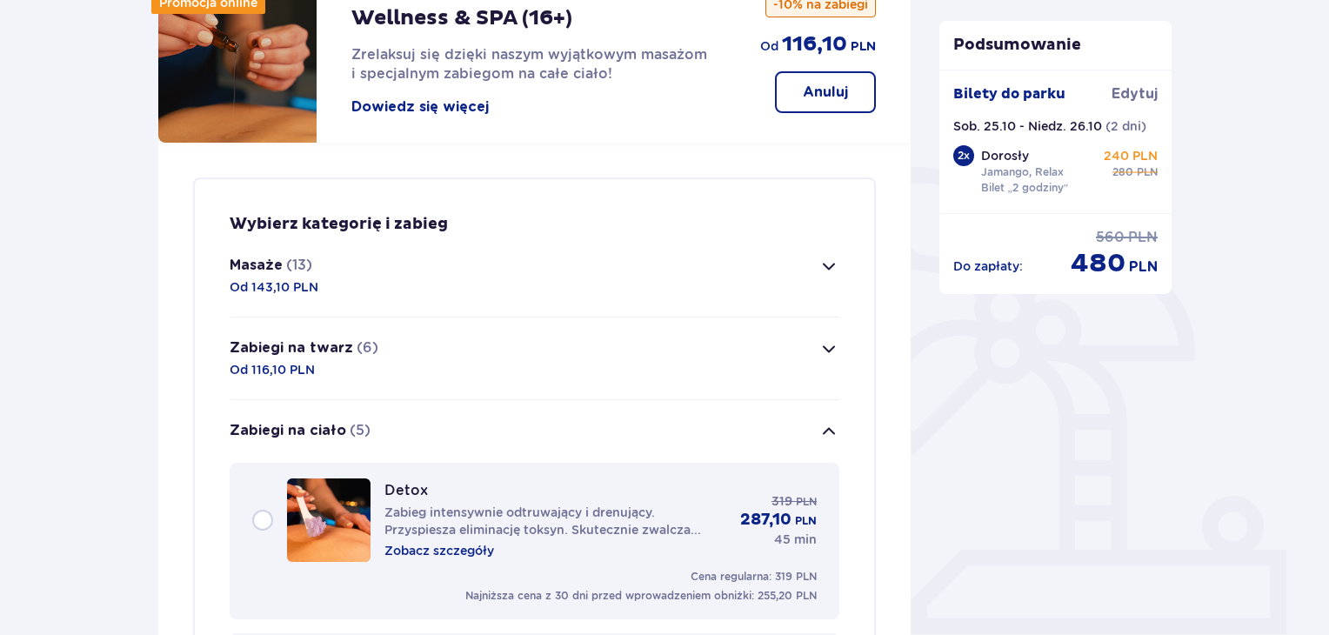
click at [672, 288] on button "Masaże (13) Od 143,10 PLN" at bounding box center [535, 276] width 610 height 82
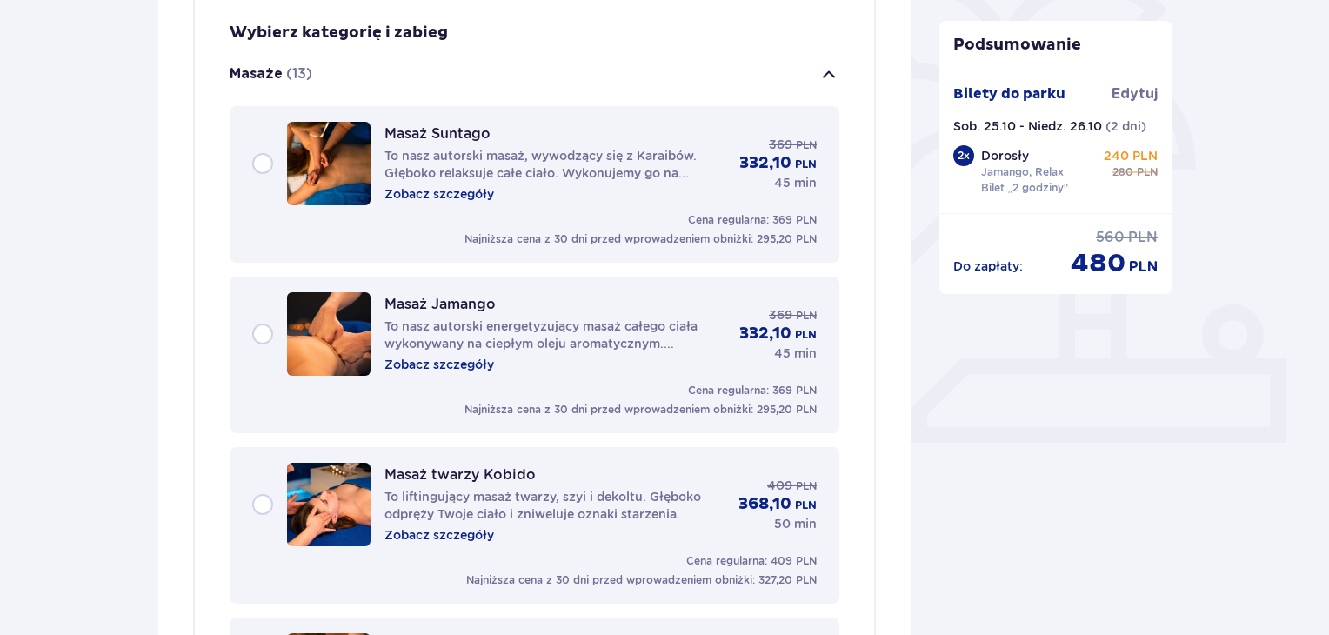
scroll to position [498, 0]
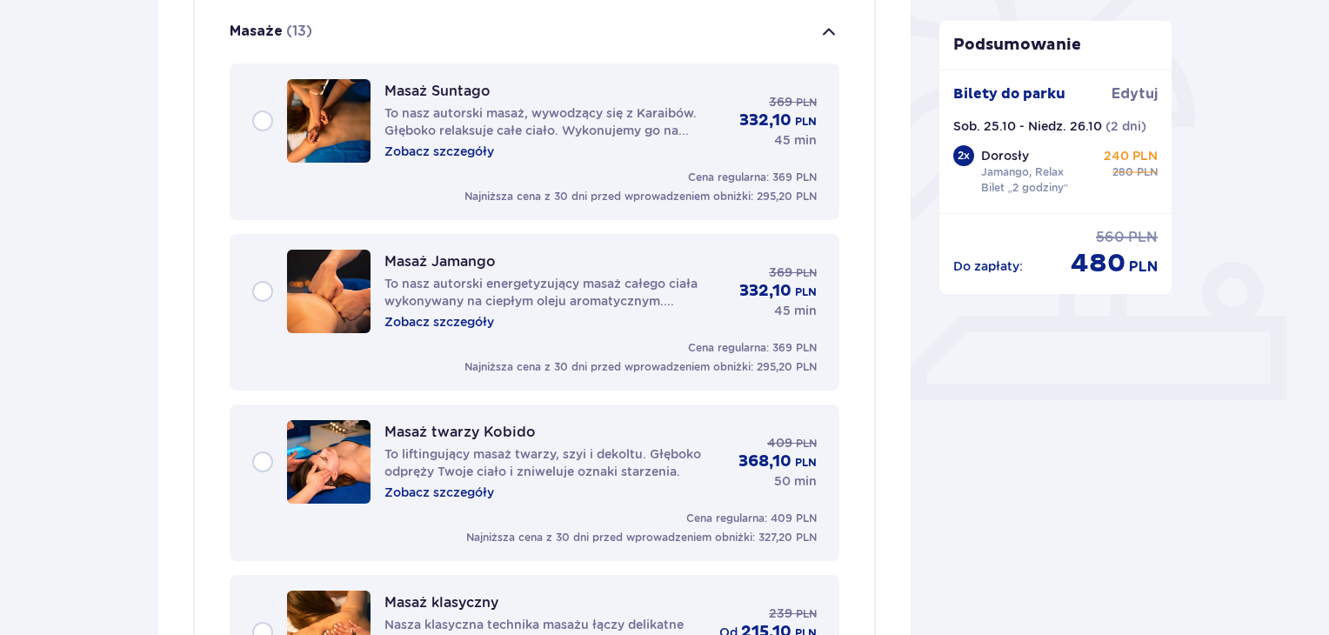
click at [450, 157] on p "Zobacz szczegóły" at bounding box center [439, 151] width 110 height 17
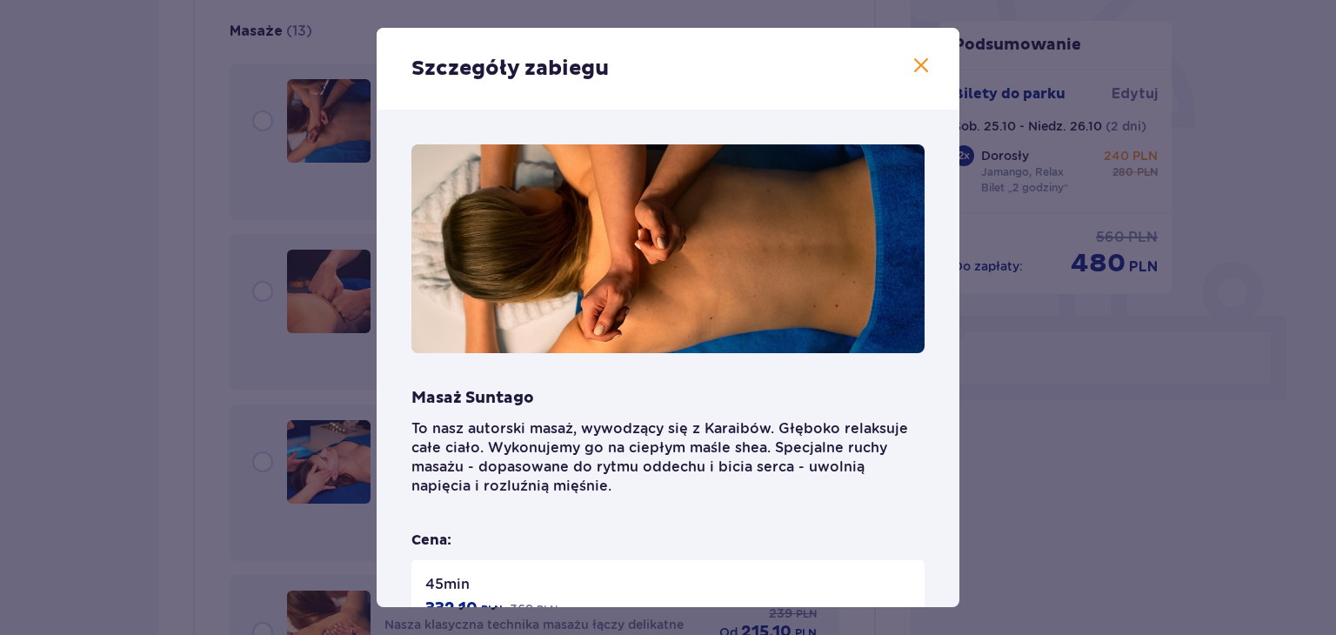
click at [78, 171] on div "Szczegóły zabiegu Masaż Suntago To nasz autorski masaż, wywodzący się z Karaibó…" at bounding box center [668, 317] width 1336 height 635
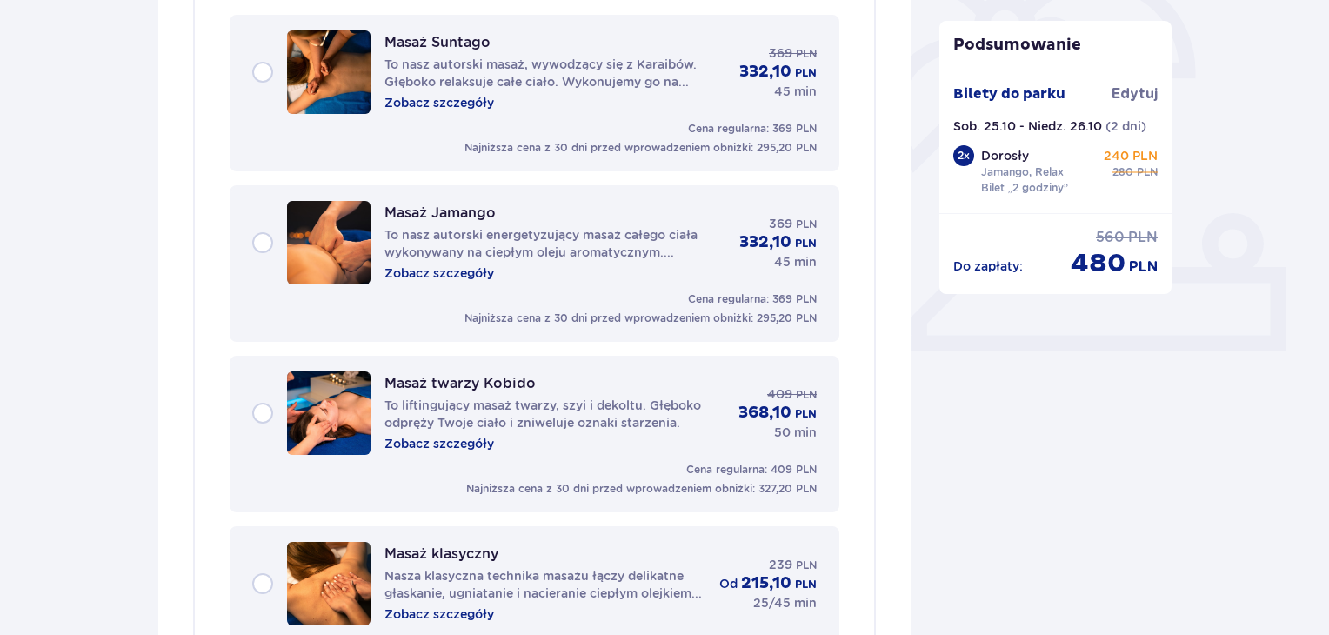
scroll to position [550, 0]
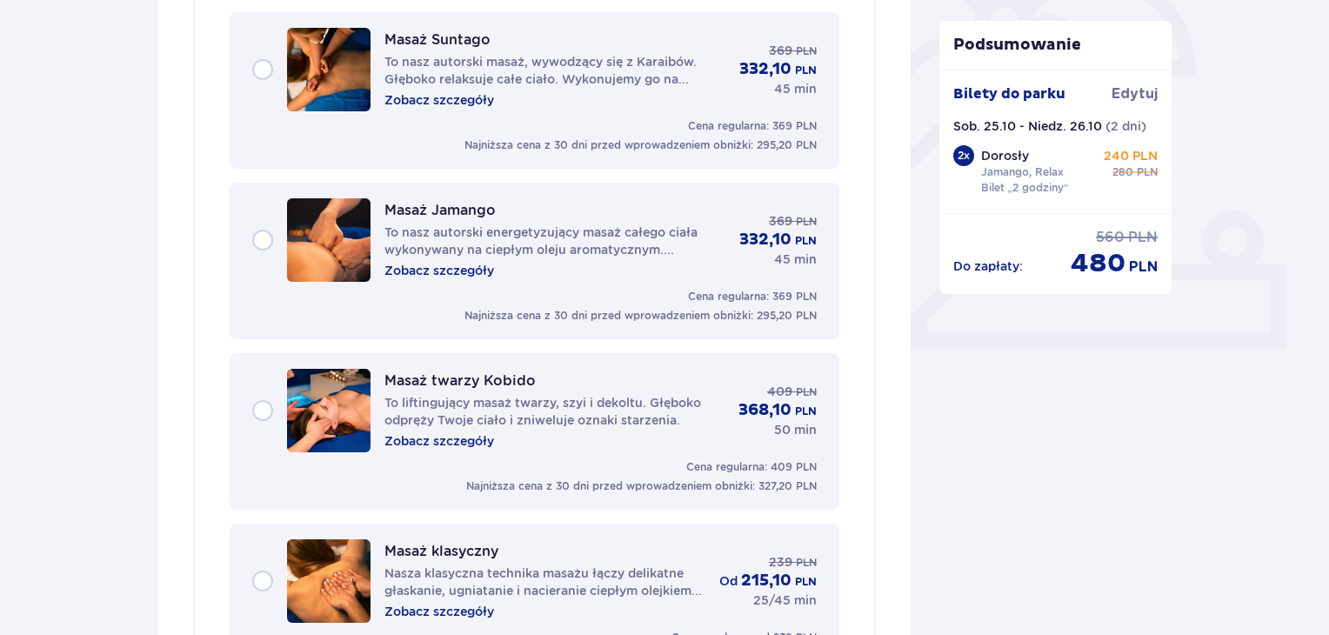
click at [475, 269] on p "Zobacz szczegóły" at bounding box center [439, 270] width 110 height 17
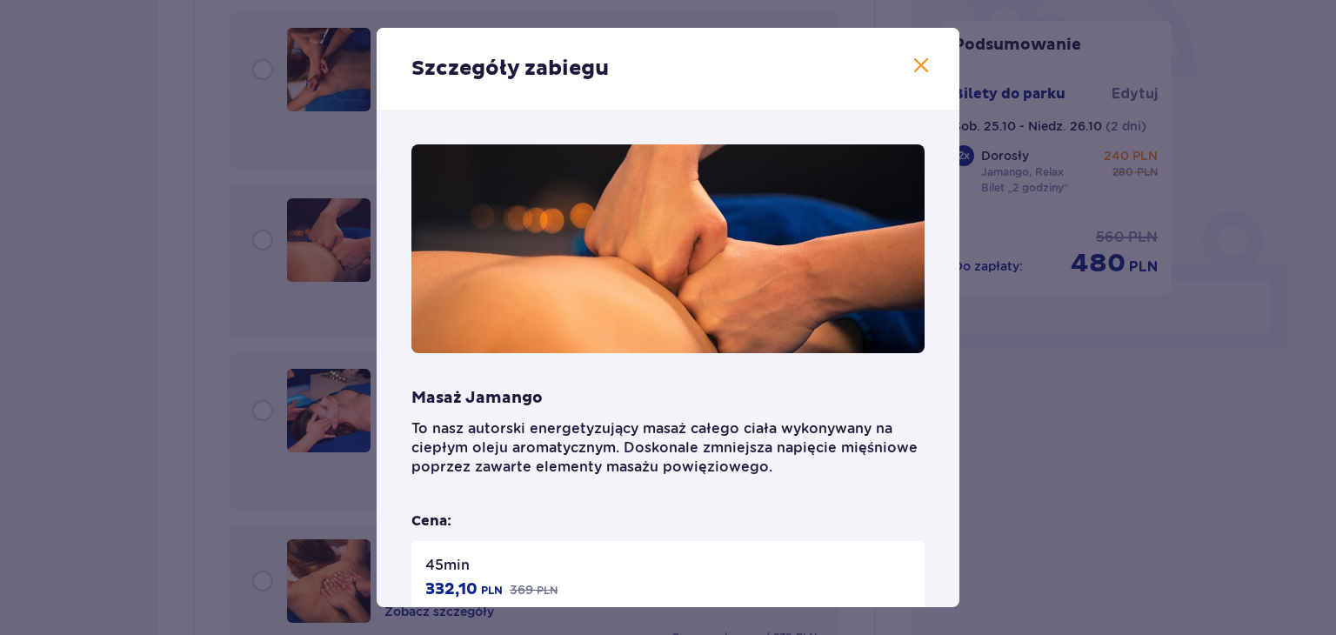
click at [233, 232] on div "Szczegóły zabiegu Masaż Jamango To nasz autorski energetyzujący masaż całego ci…" at bounding box center [668, 317] width 1336 height 635
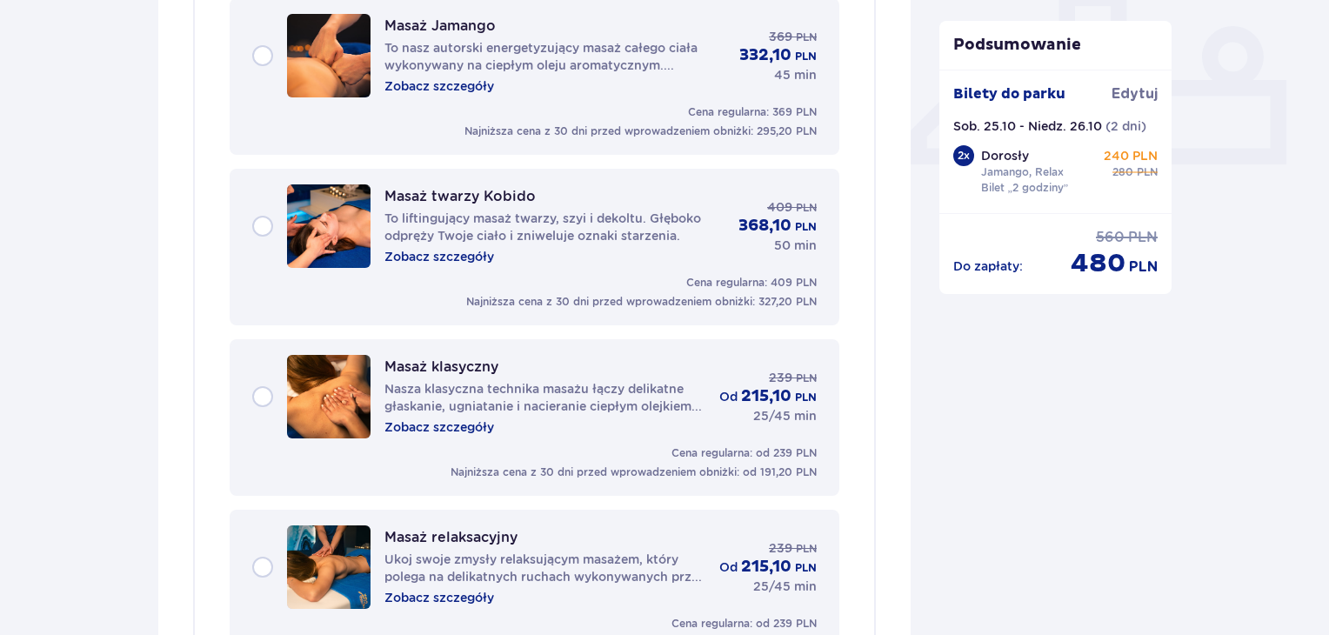
scroll to position [737, 0]
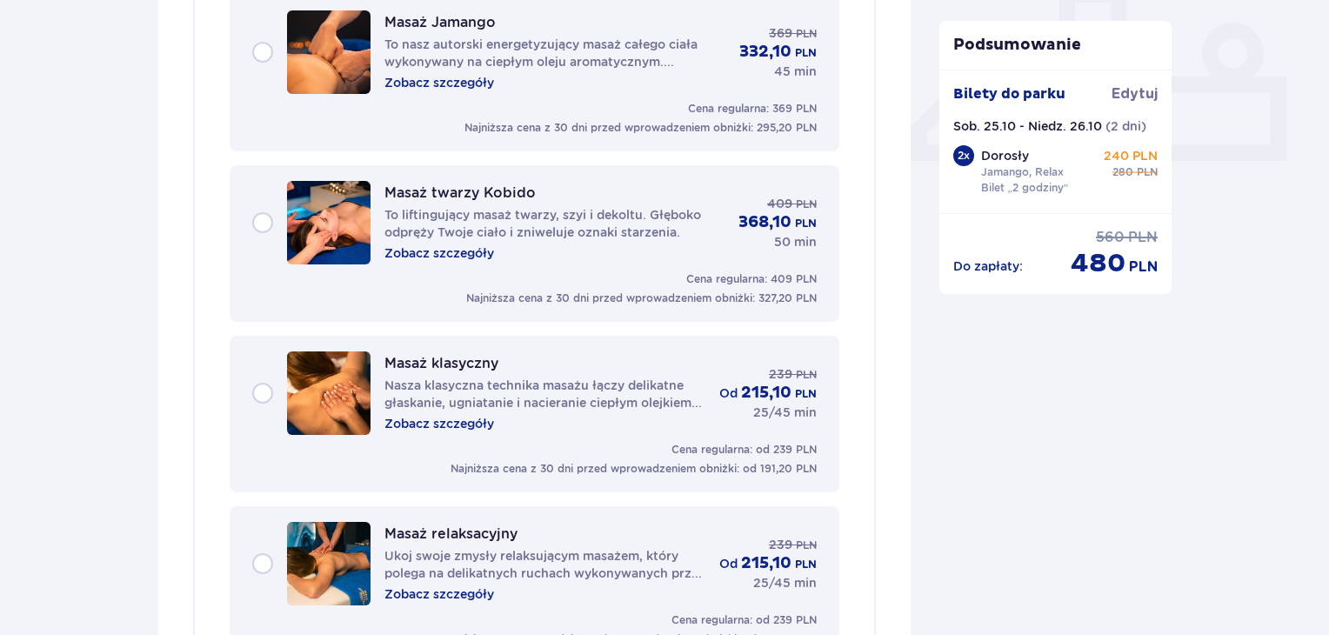
click at [443, 425] on p "Zobacz szczegóły" at bounding box center [439, 423] width 110 height 17
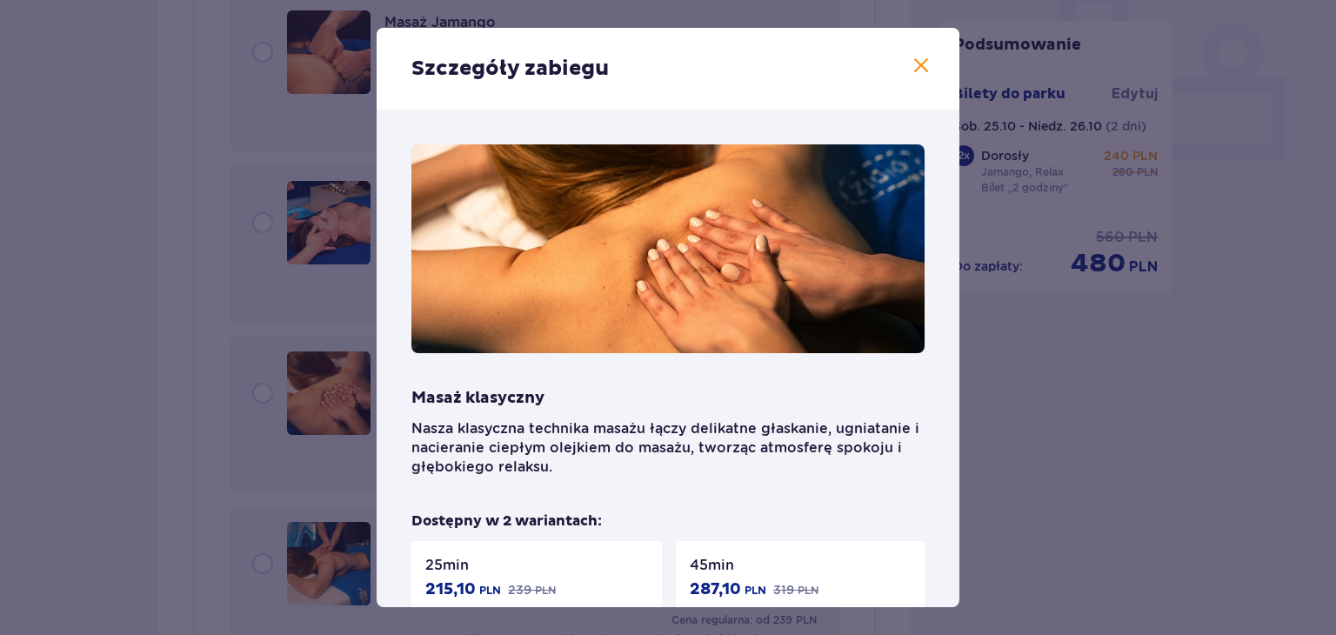
click at [129, 255] on div "Szczegóły zabiegu Masaż klasyczny Nasza klasyczna technika masażu łączy delikat…" at bounding box center [668, 317] width 1336 height 635
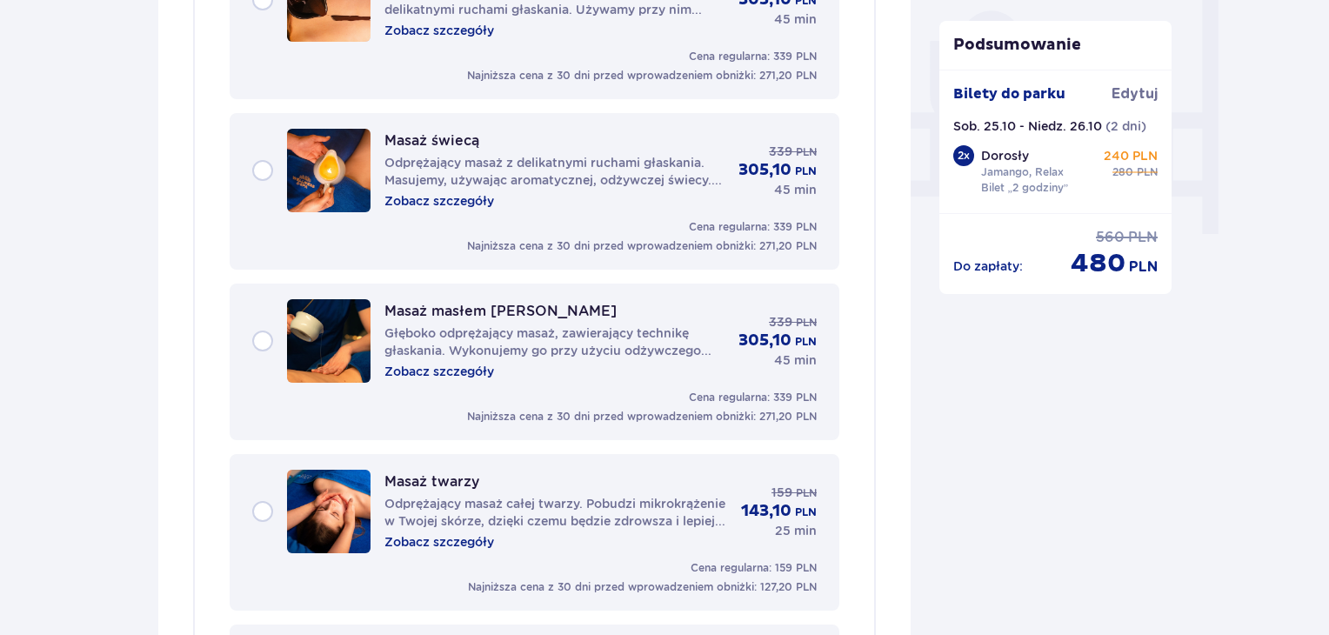
scroll to position [1642, 0]
click at [466, 365] on p "Zobacz szczegóły" at bounding box center [439, 371] width 110 height 17
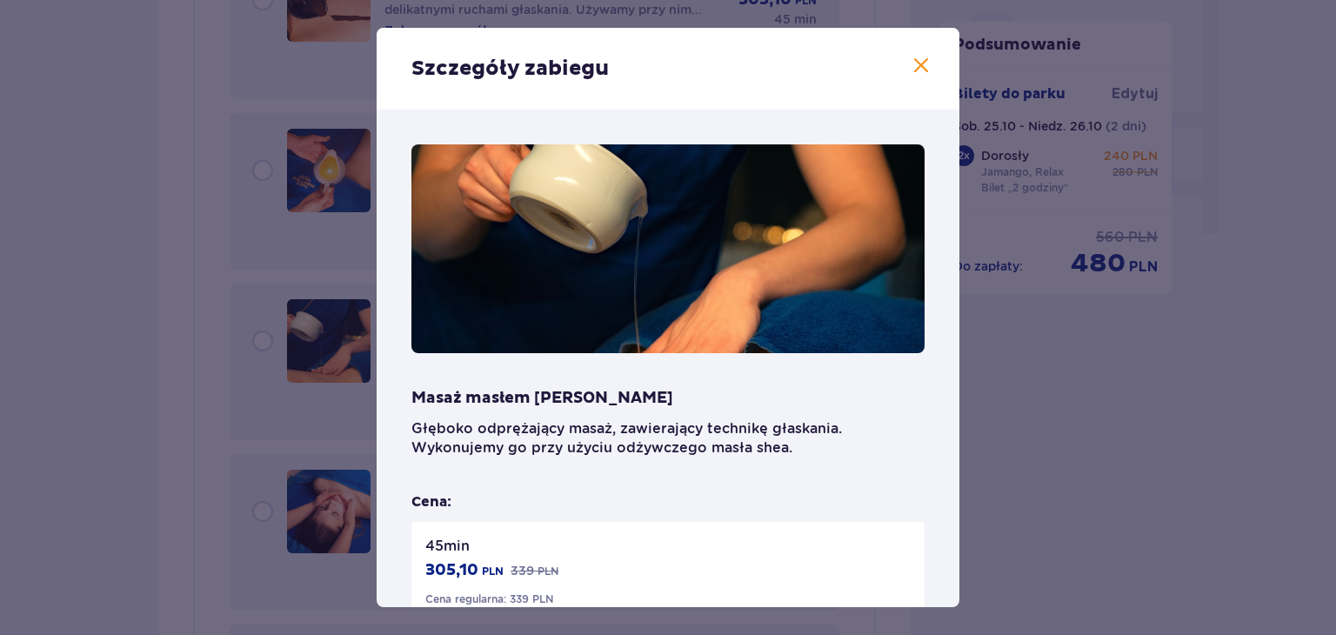
click at [77, 279] on div "Szczegóły zabiegu Masaż masłem shea Głęboko odprężający masaż, zawierający tech…" at bounding box center [668, 317] width 1336 height 635
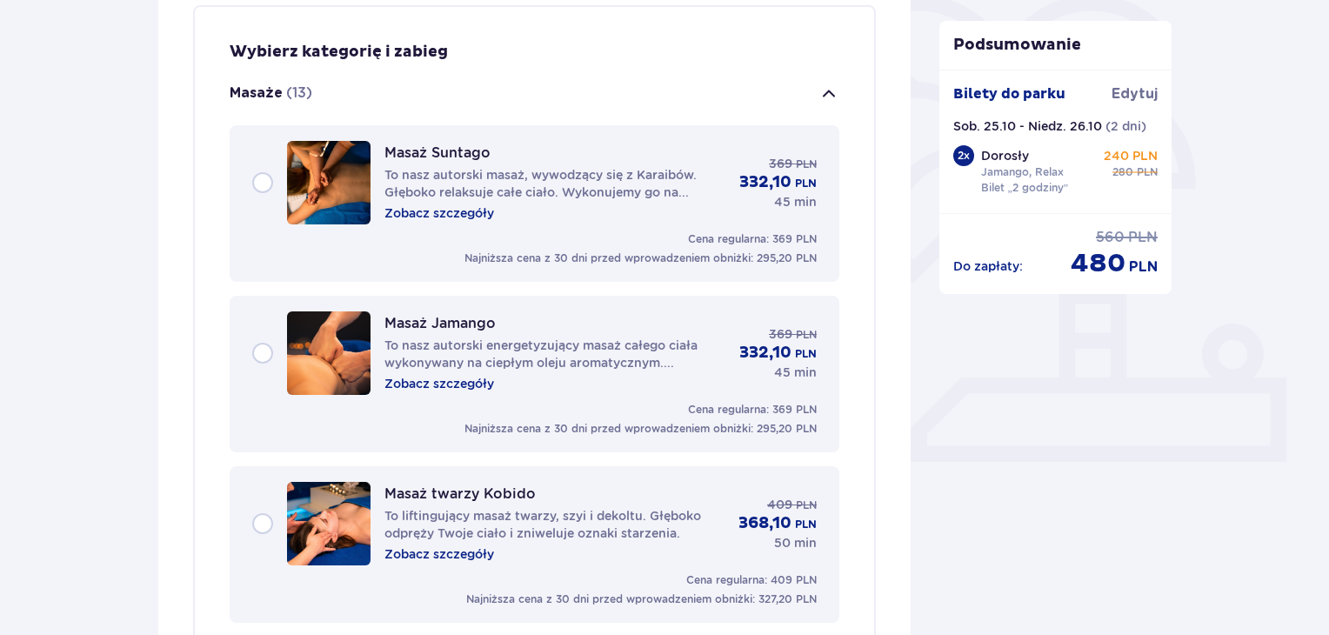
scroll to position [431, 0]
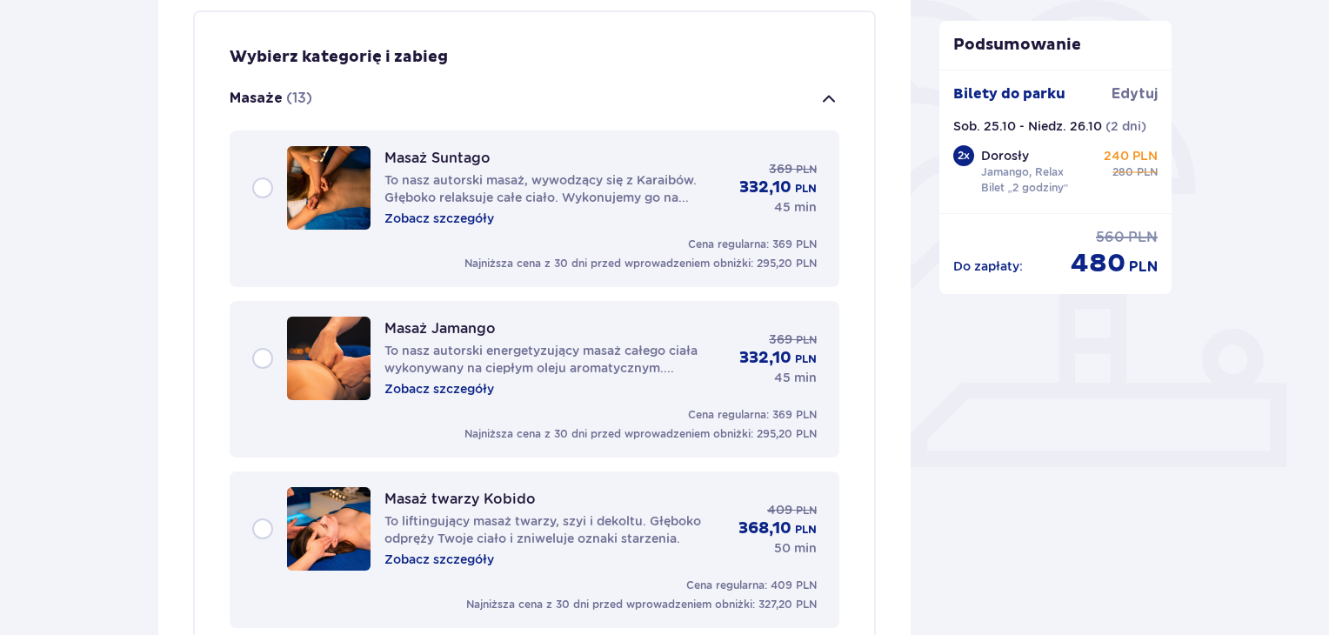
click at [264, 179] on div "Masaż Suntago To nasz autorski masaż, wywodzący się z Karaibów. Głęboko relaksu…" at bounding box center [534, 187] width 564 height 83
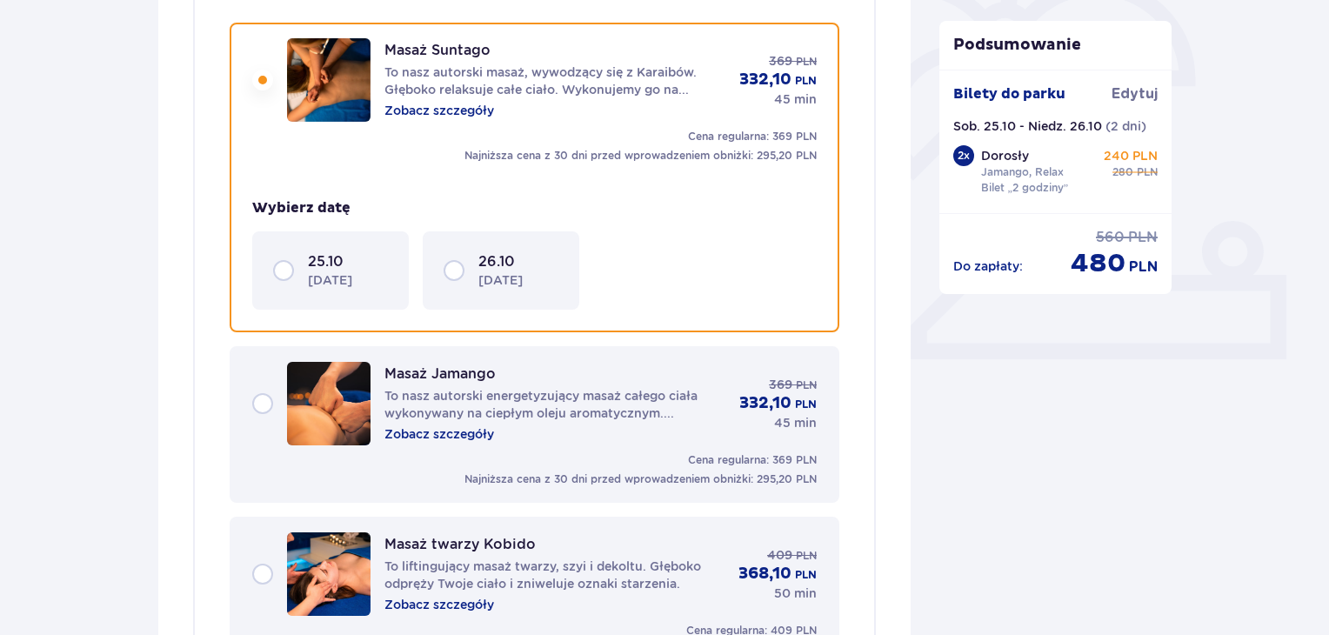
scroll to position [540, 0]
click at [285, 269] on div "25.10 [DATE]" at bounding box center [330, 269] width 115 height 37
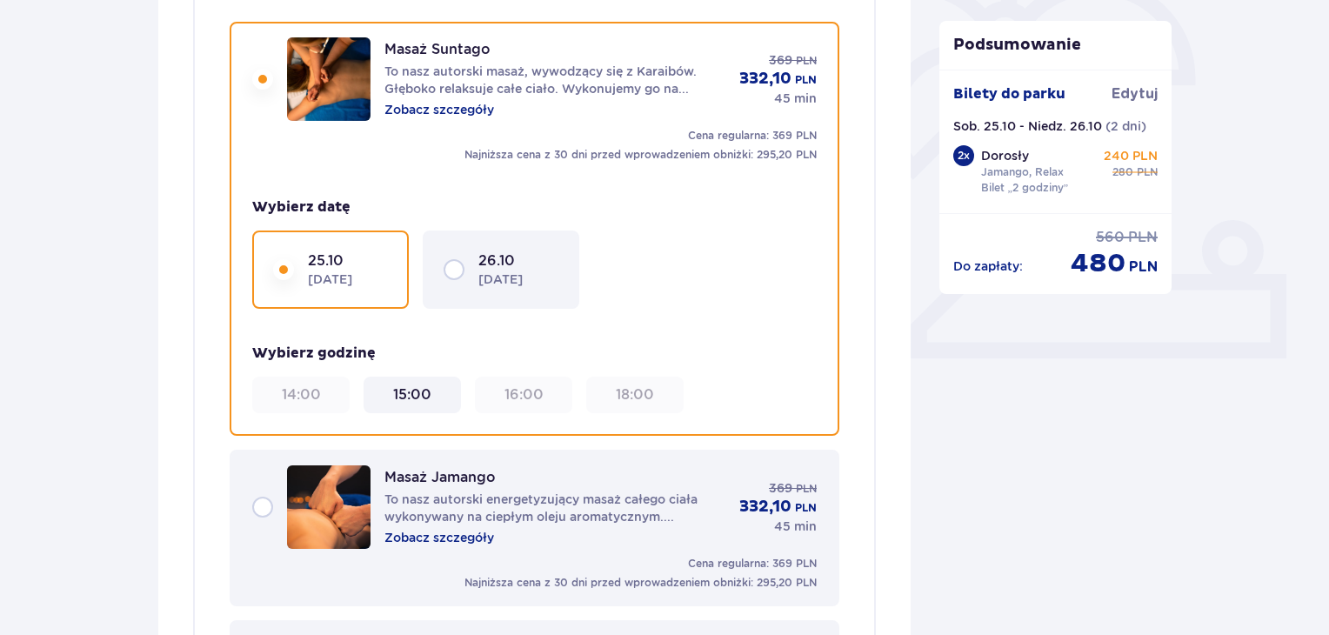
click at [420, 397] on 15\ "15:00" at bounding box center [412, 394] width 38 height 19
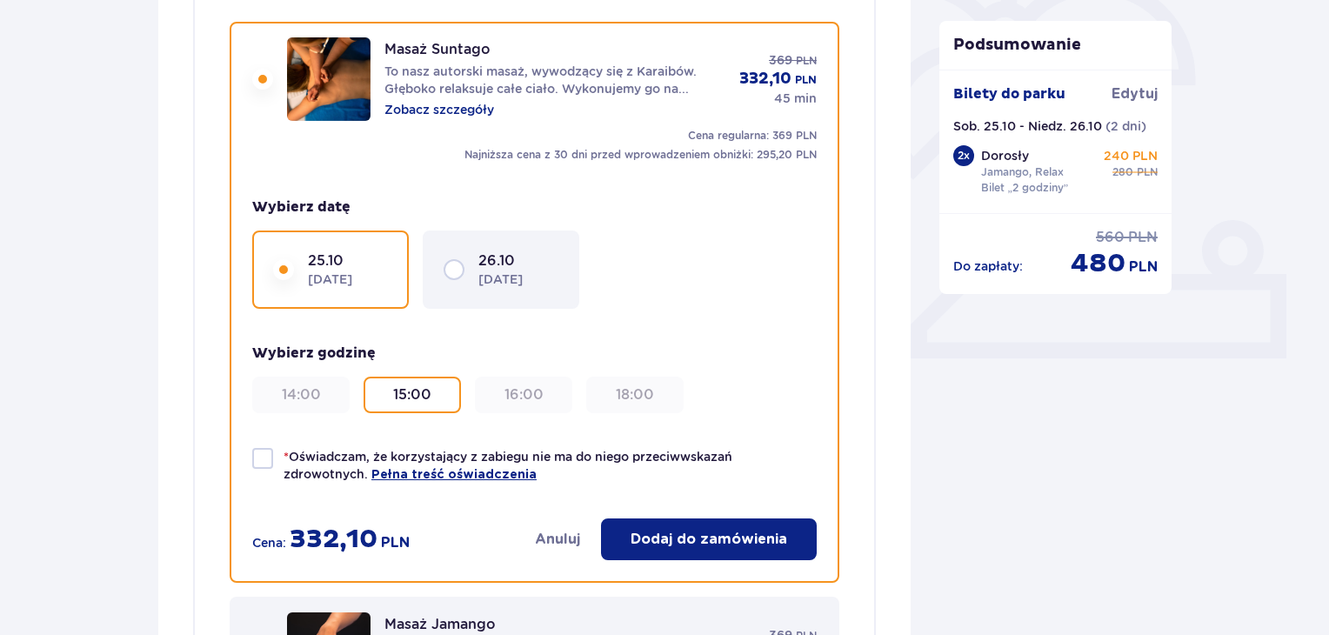
click at [269, 449] on div at bounding box center [262, 458] width 21 height 21
checkbox input "true"
click at [757, 536] on p "Dodaj do zamówienia" at bounding box center [708, 539] width 157 height 19
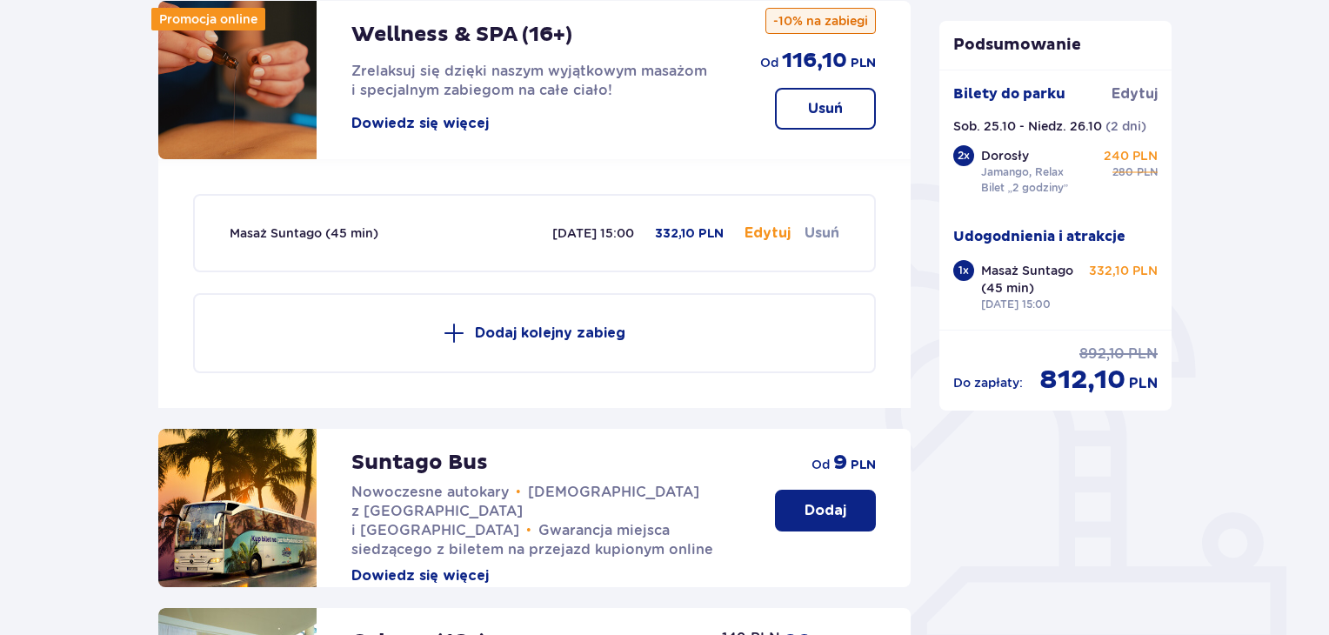
scroll to position [90, 0]
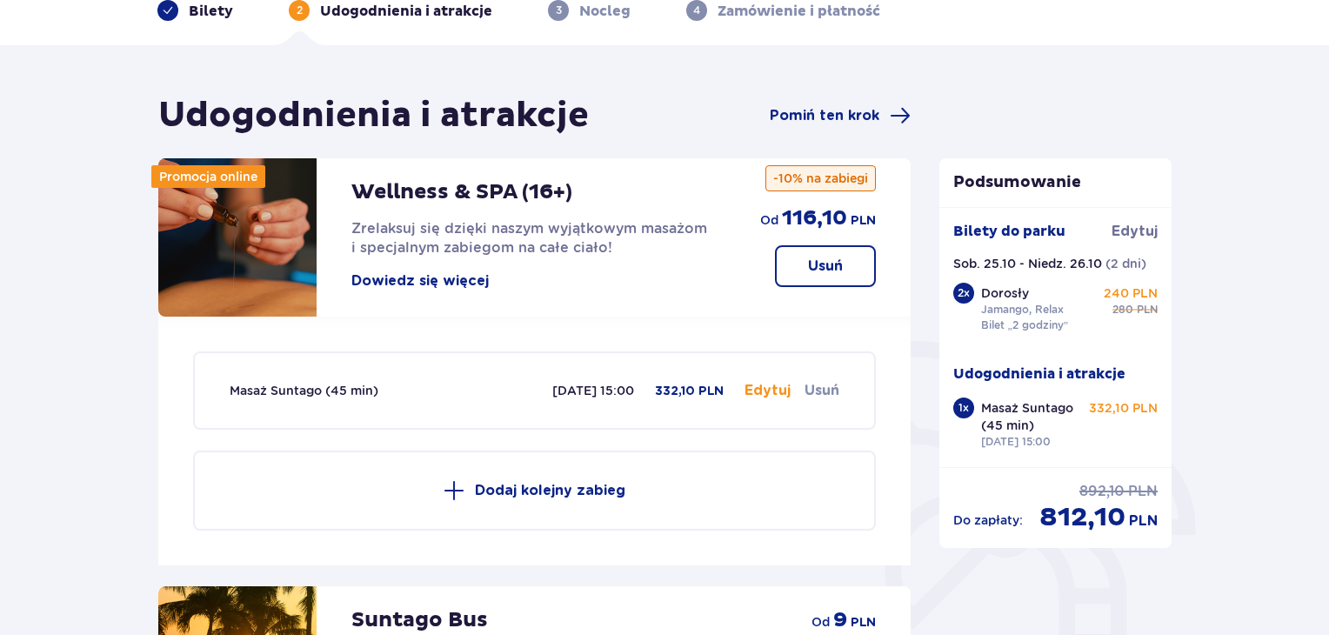
click at [539, 478] on button "Dodaj kolejny zabieg" at bounding box center [534, 490] width 683 height 80
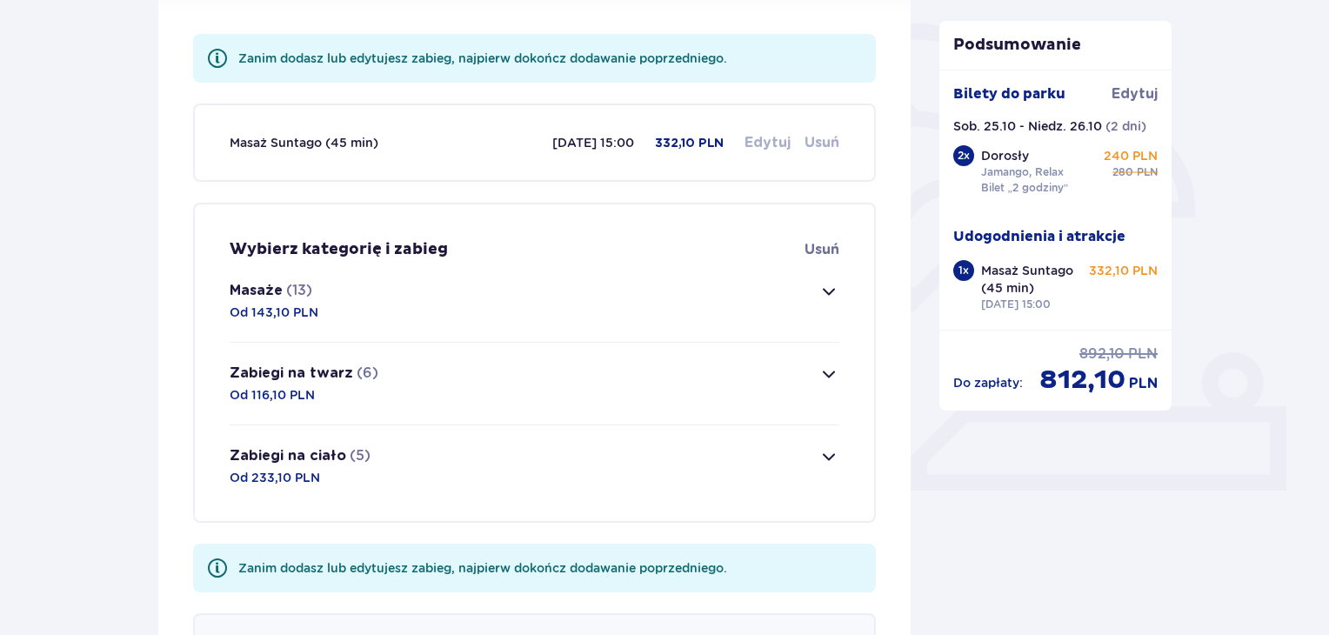
click at [414, 283] on button "Masaże (13) Od 143,10 PLN" at bounding box center [535, 301] width 610 height 82
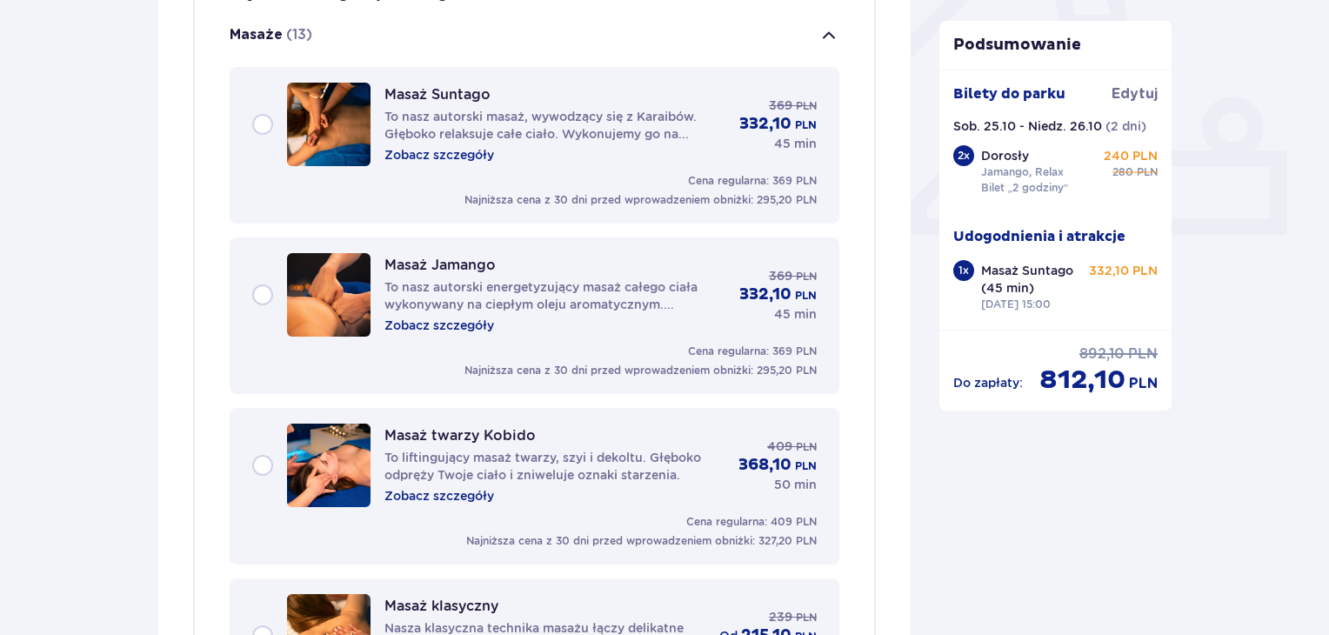
scroll to position [667, 0]
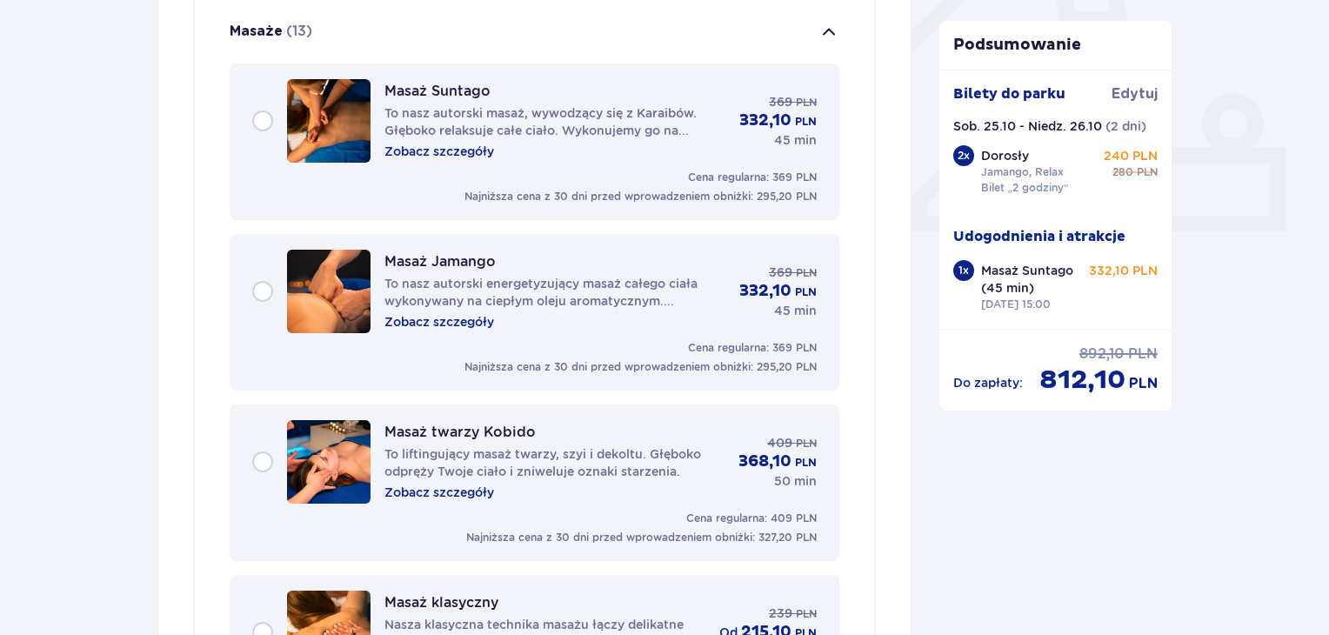
click at [271, 102] on div "Masaż Suntago To nasz autorski masaż, wywodzący się z Karaibów. Głęboko relaksu…" at bounding box center [534, 120] width 564 height 83
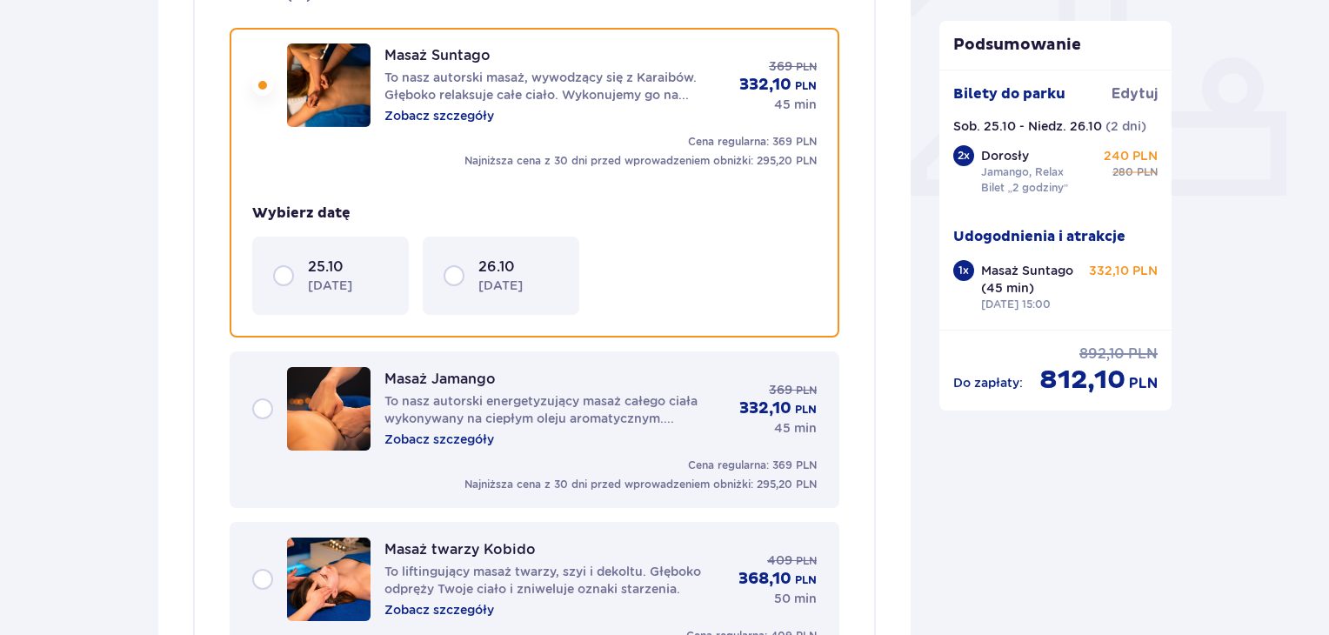
scroll to position [709, 0]
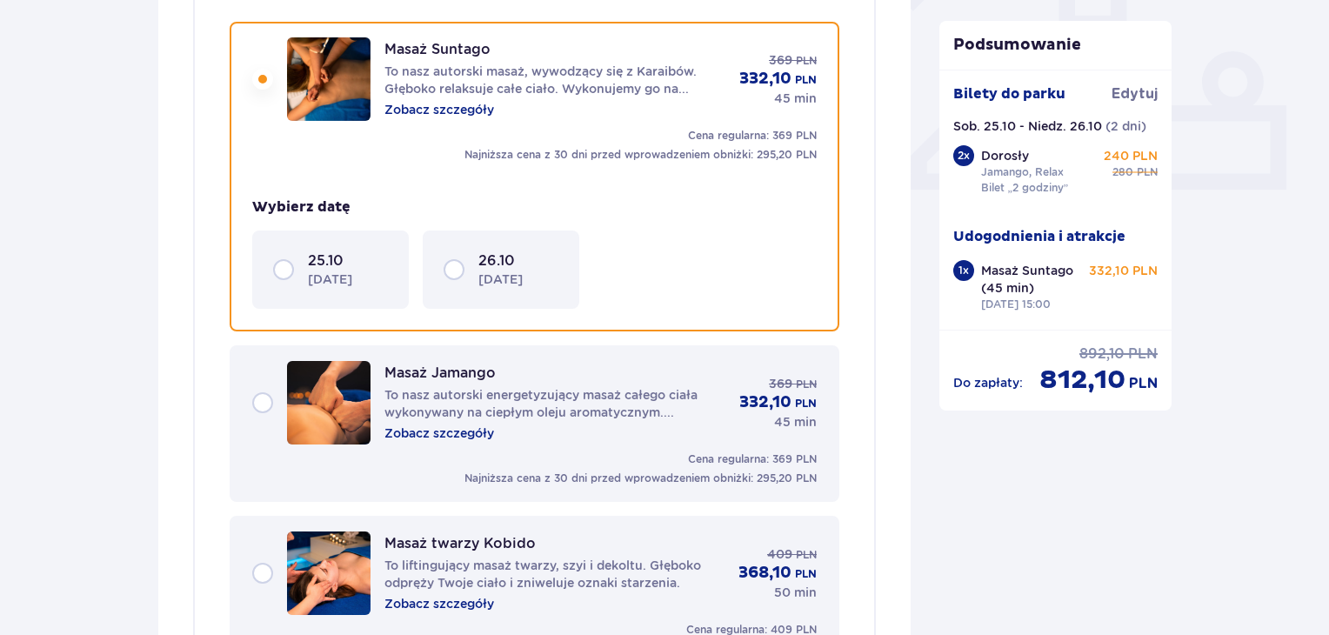
click at [287, 262] on div "25.10 [DATE]" at bounding box center [330, 269] width 115 height 37
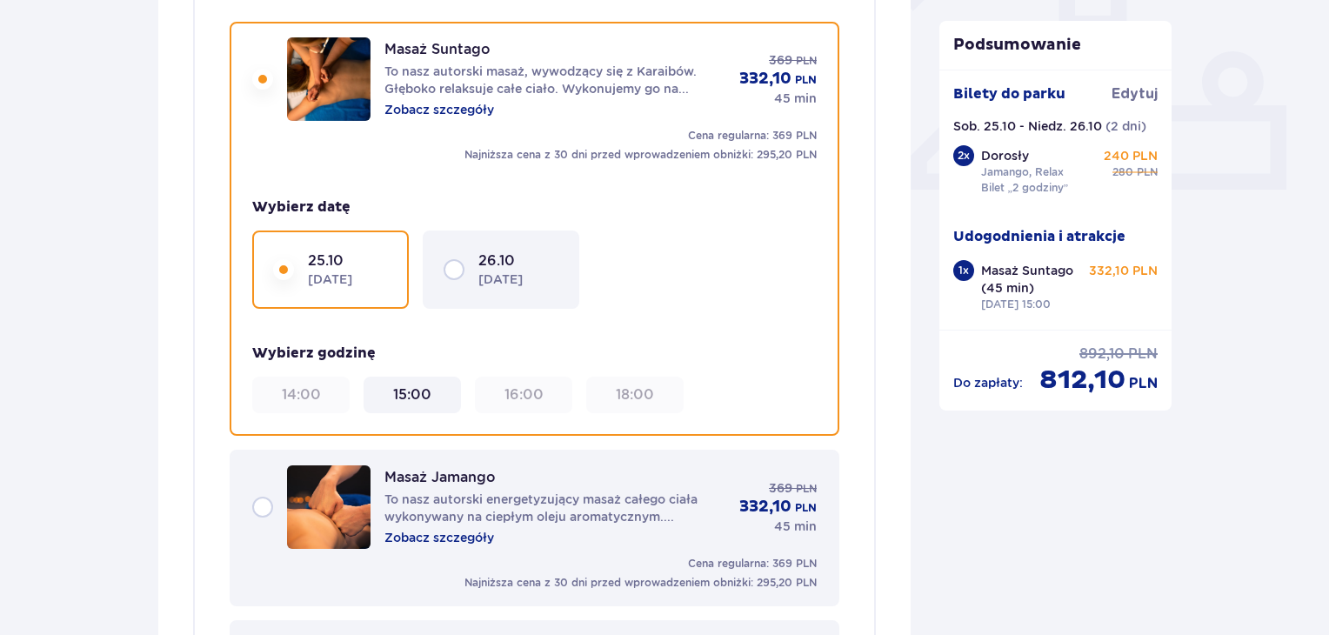
click at [435, 390] on div "15:00" at bounding box center [411, 394] width 83 height 19
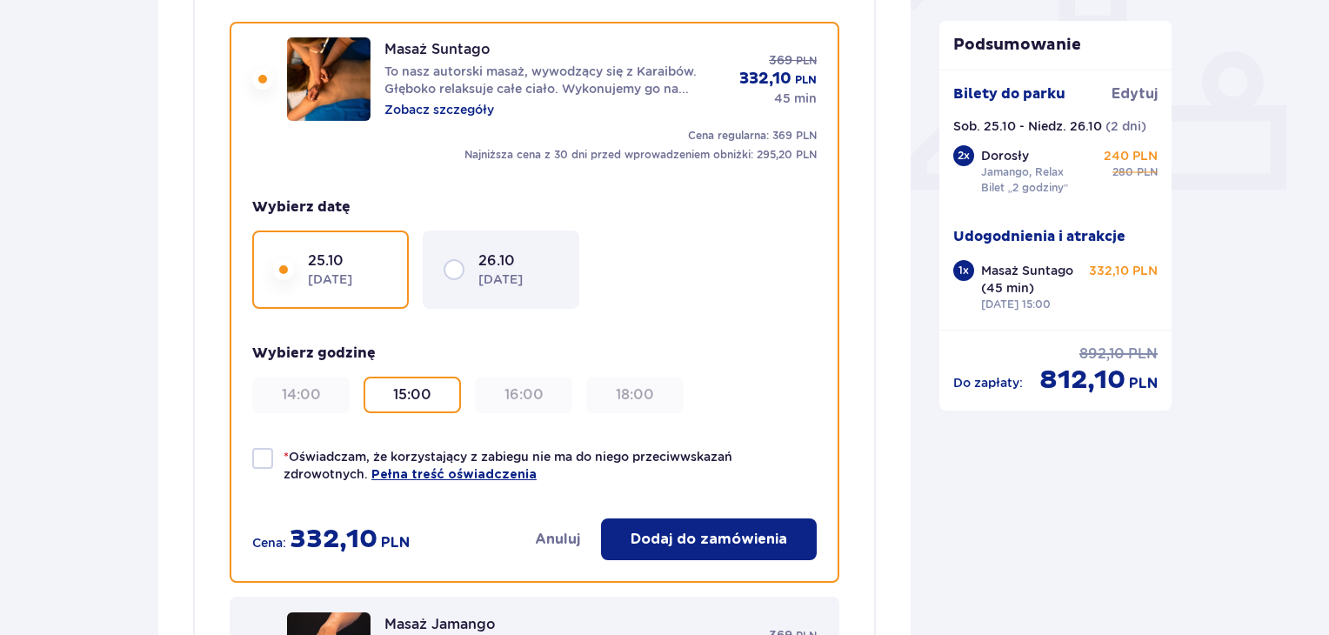
click at [667, 541] on p "Dodaj do zamówienia" at bounding box center [708, 539] width 157 height 19
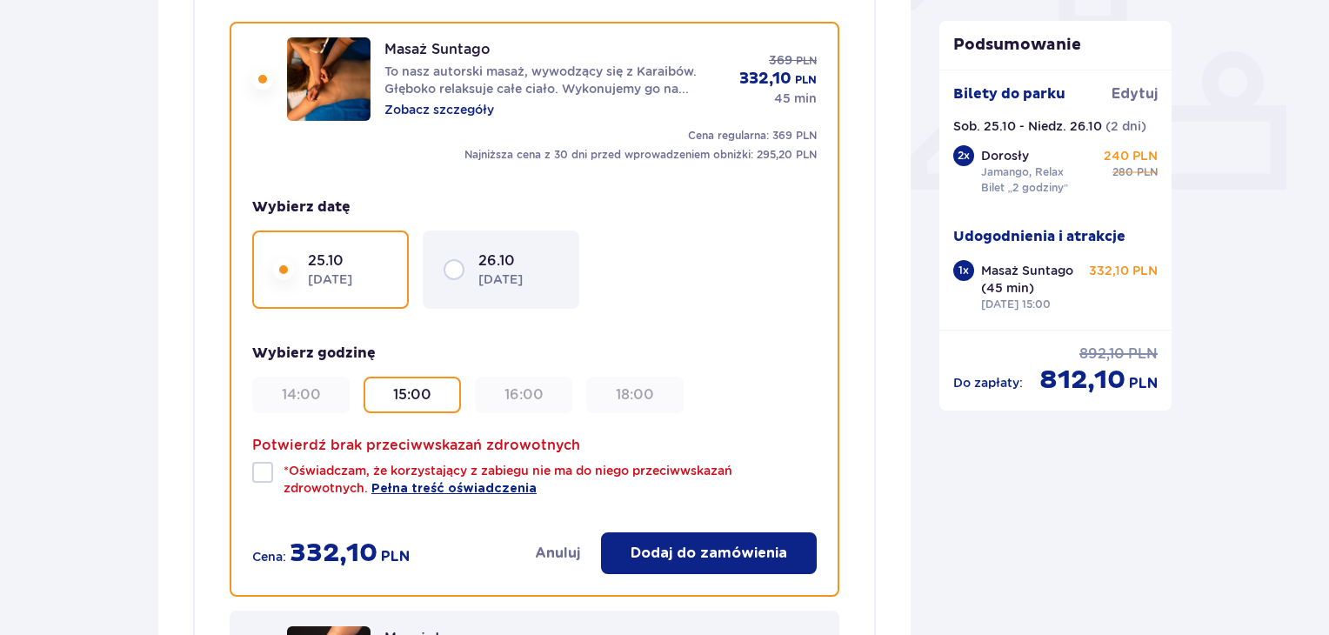
click at [274, 476] on div "* Oświadczam, że korzystający z zabiegu nie ma do niego przeciwwskazań zdrowotn…" at bounding box center [534, 480] width 564 height 36
checkbox input "true"
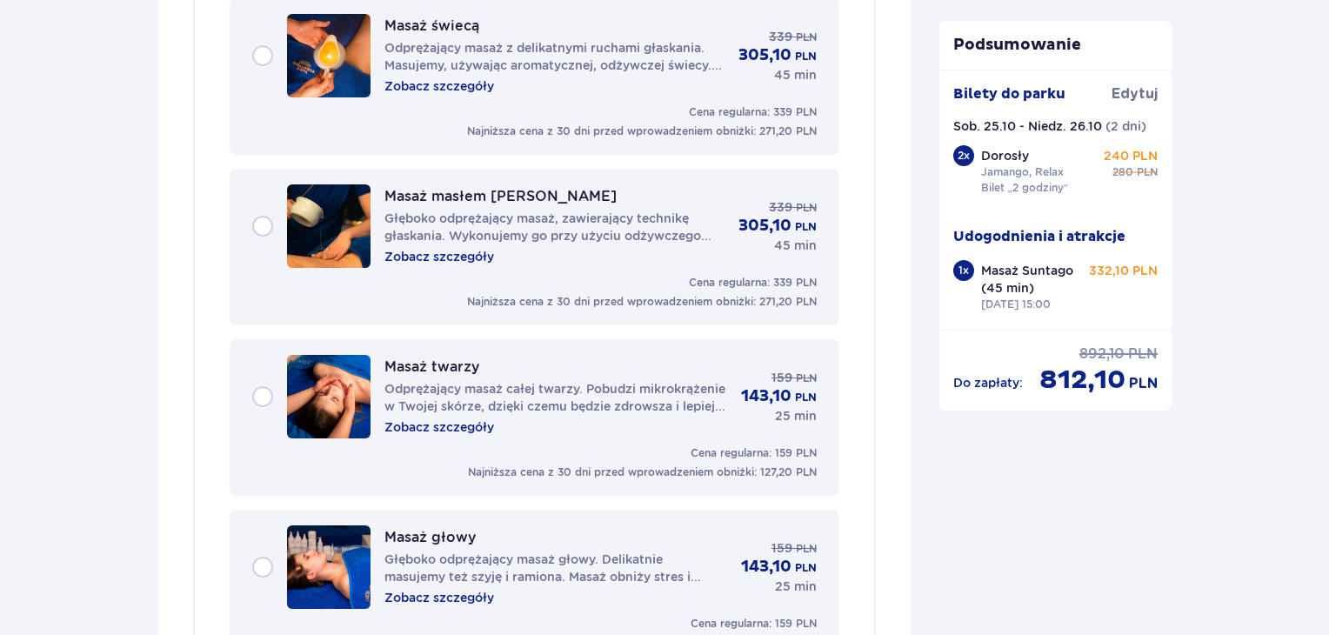
scroll to position [2452, 0]
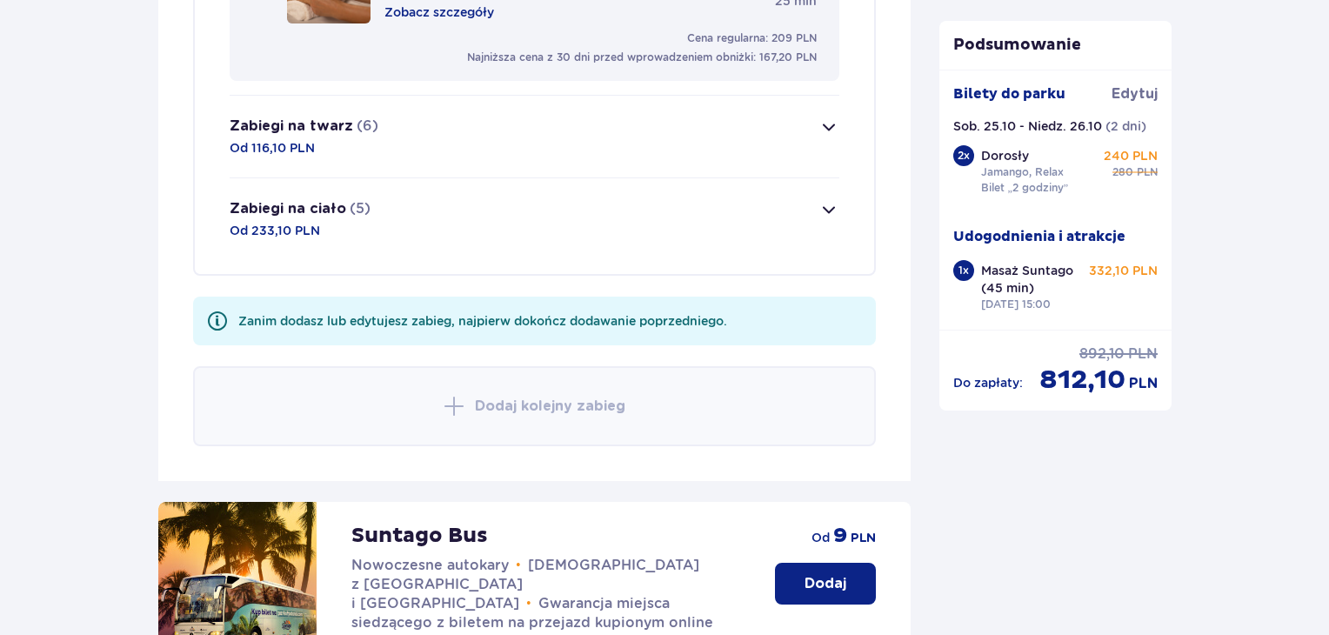
click at [380, 212] on button "Zabiegi na ciało (5) Od 233,10 PLN" at bounding box center [535, 219] width 610 height 82
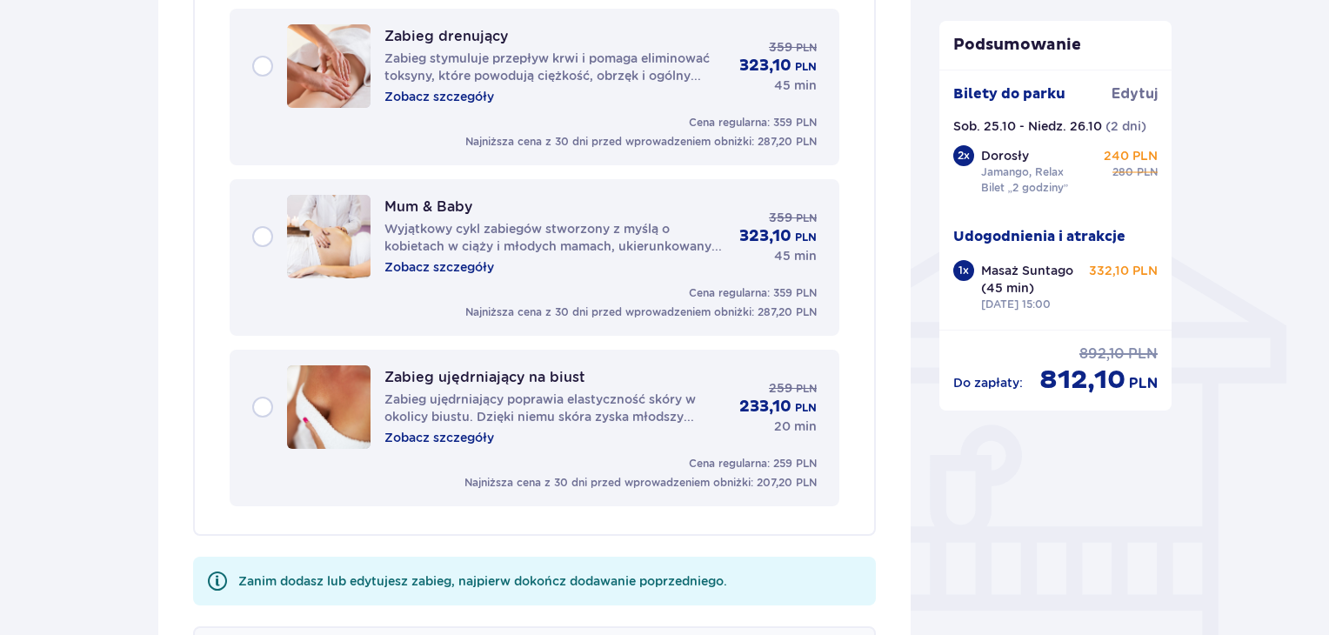
scroll to position [1263, 0]
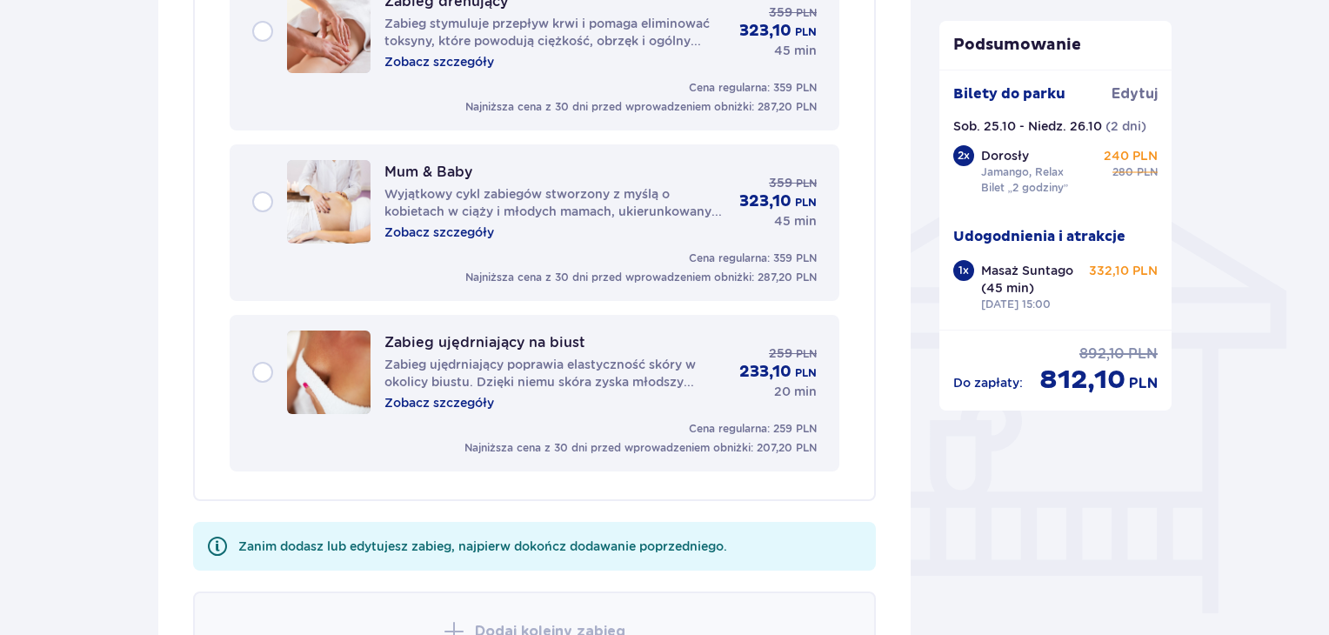
click at [127, 160] on div "Udogodnienia i atrakcje Pomiń ten krok Promocja online Wellness & SPA (16+) Zre…" at bounding box center [664, 210] width 1329 height 2675
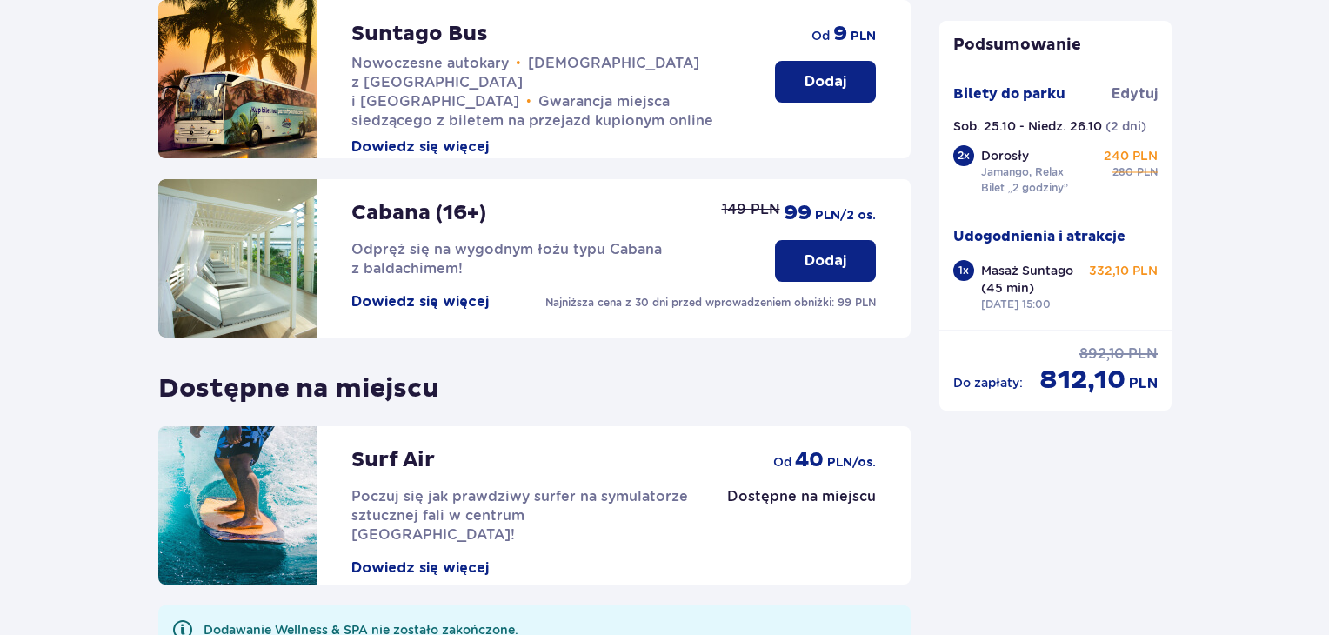
scroll to position [2171, 0]
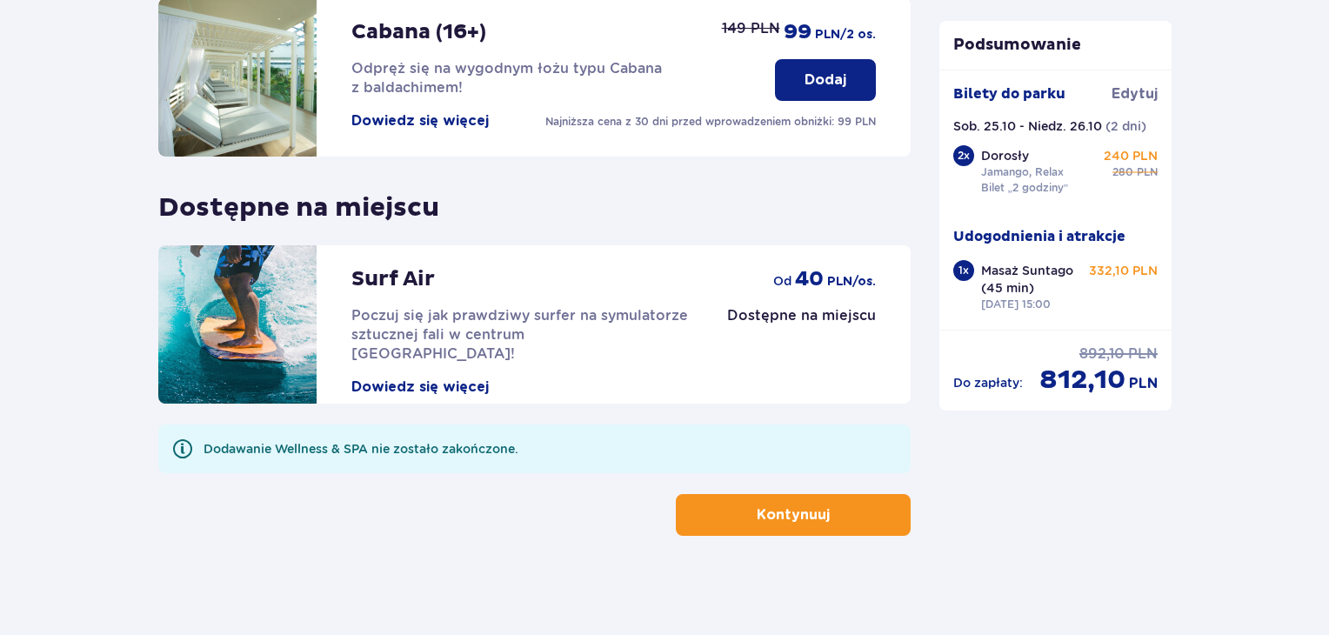
click at [763, 494] on button "Kontynuuj" at bounding box center [793, 515] width 235 height 42
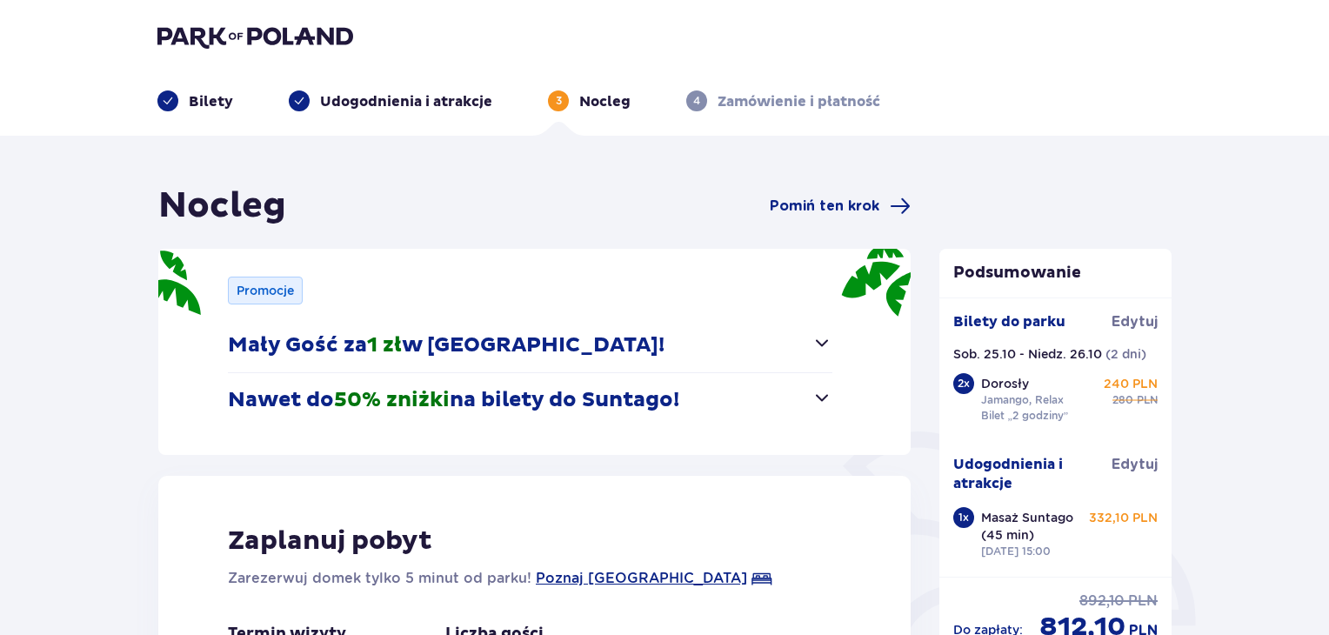
click at [794, 345] on button "Mały Gość za 1 zł w [GEOGRAPHIC_DATA]!" at bounding box center [530, 345] width 604 height 54
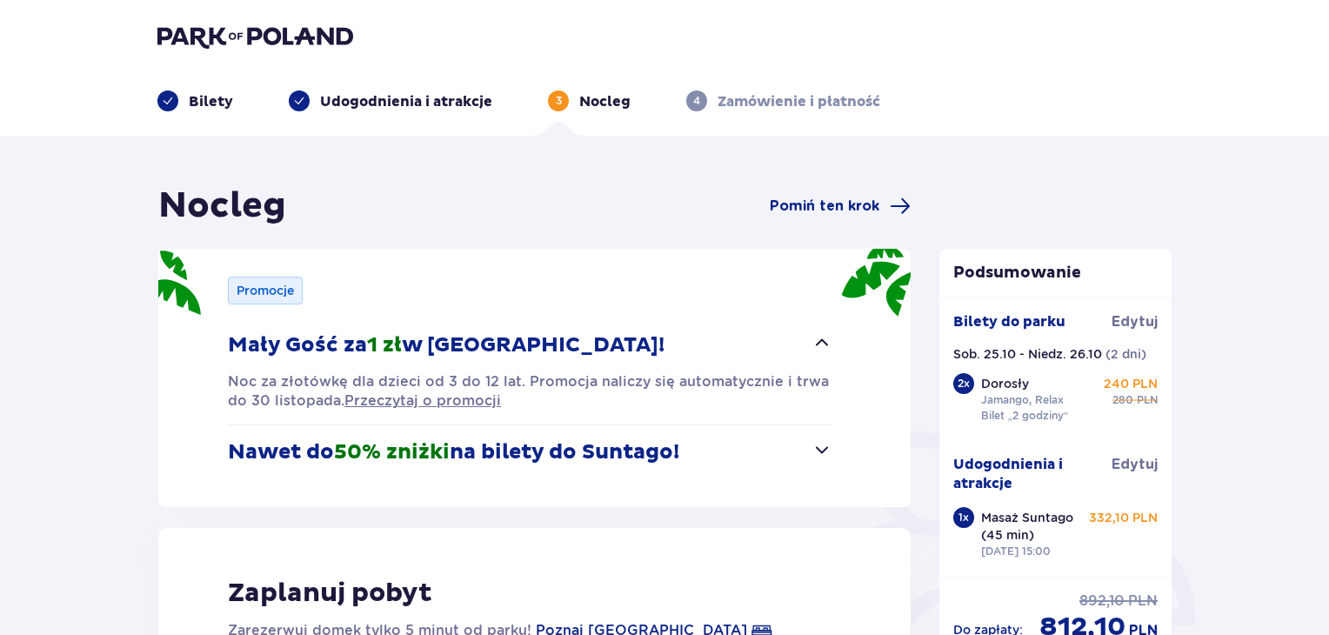
click at [794, 345] on button "Mały Gość za 1 zł w [GEOGRAPHIC_DATA]!" at bounding box center [530, 345] width 604 height 54
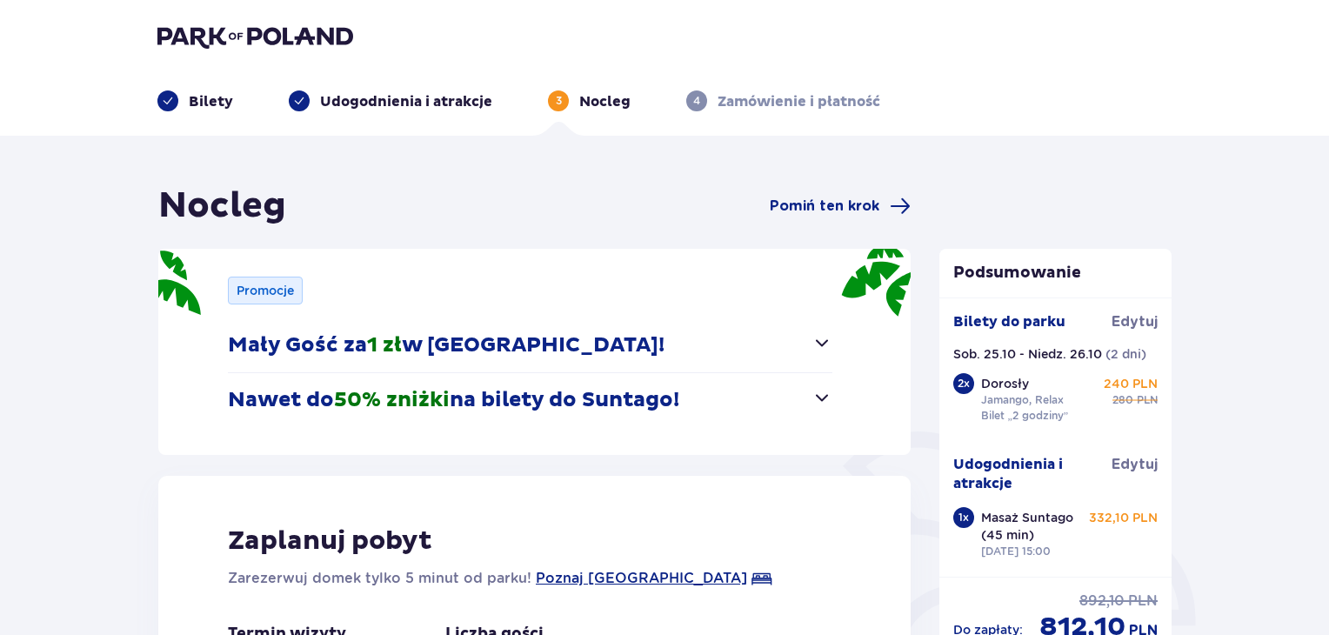
scroll to position [111, 0]
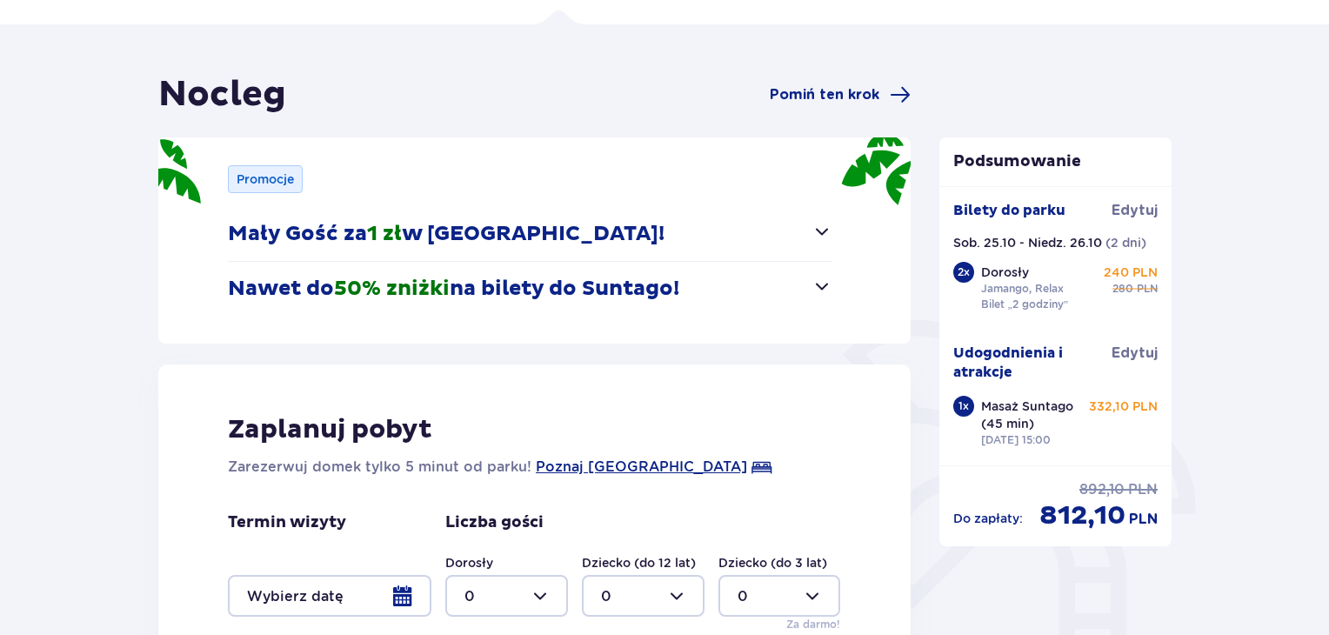
click at [737, 270] on button "Nawet do 50% zniżki na bilety do [GEOGRAPHIC_DATA]!" at bounding box center [530, 289] width 604 height 54
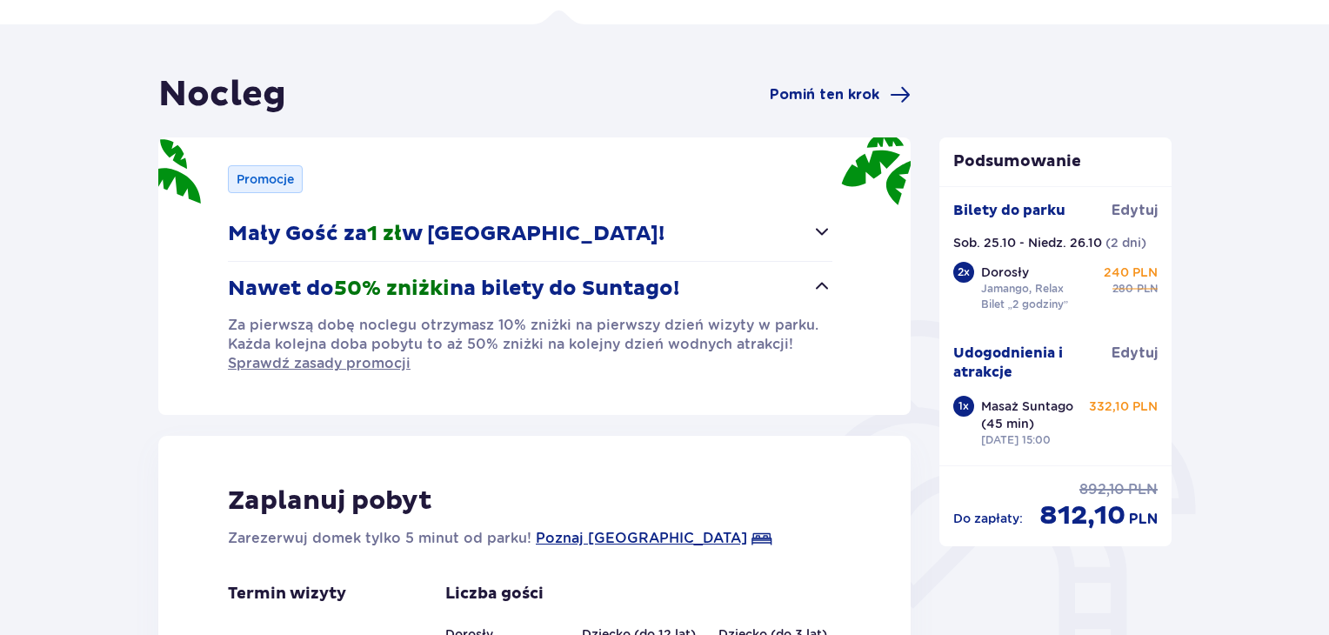
click at [737, 270] on button "Nawet do 50% zniżki na bilety do [GEOGRAPHIC_DATA]!" at bounding box center [530, 289] width 604 height 54
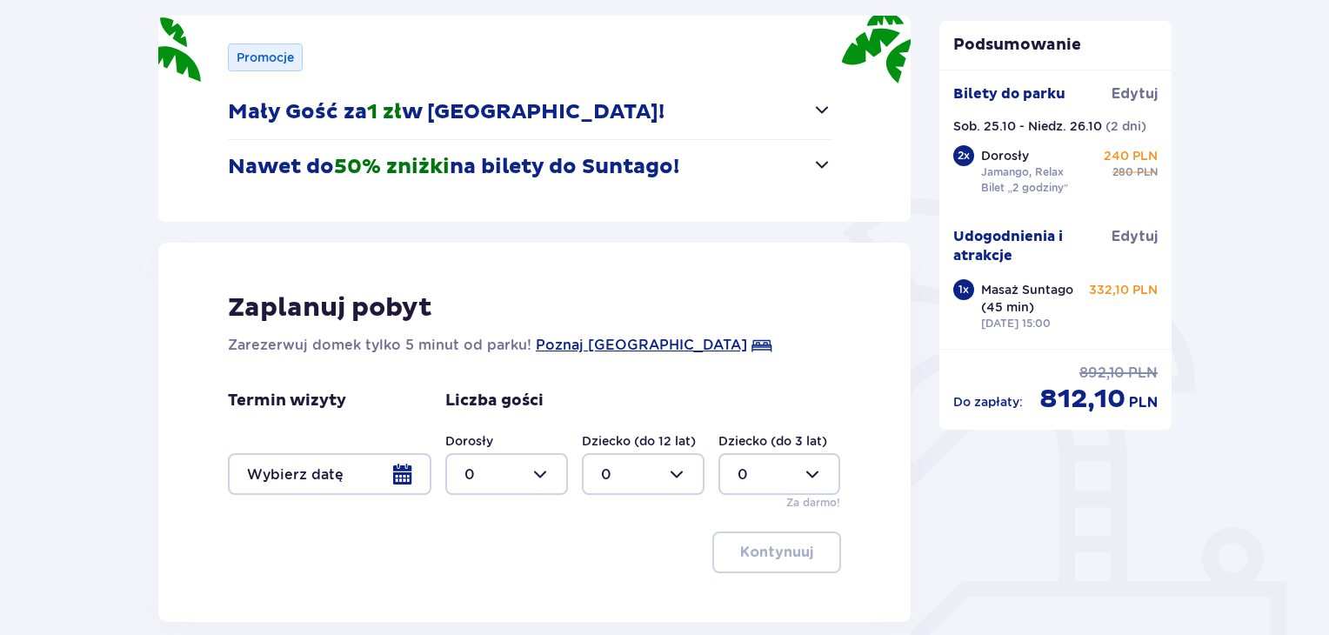
scroll to position [386, 0]
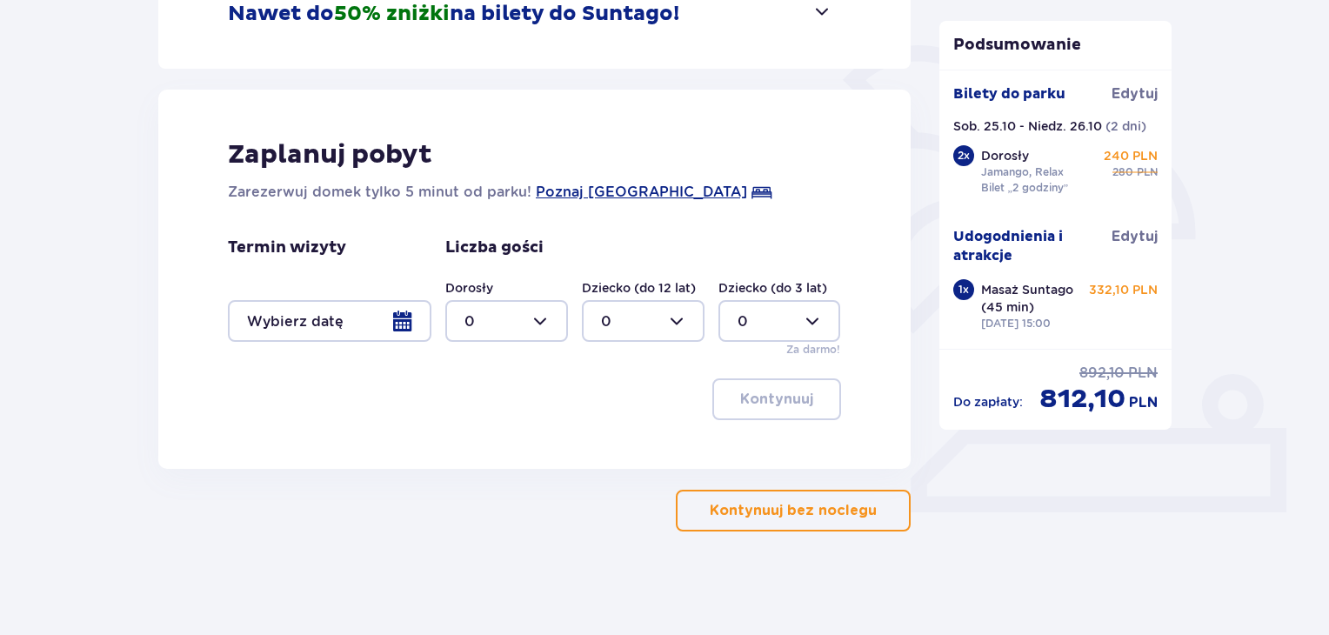
click at [410, 317] on div at bounding box center [329, 321] width 203 height 42
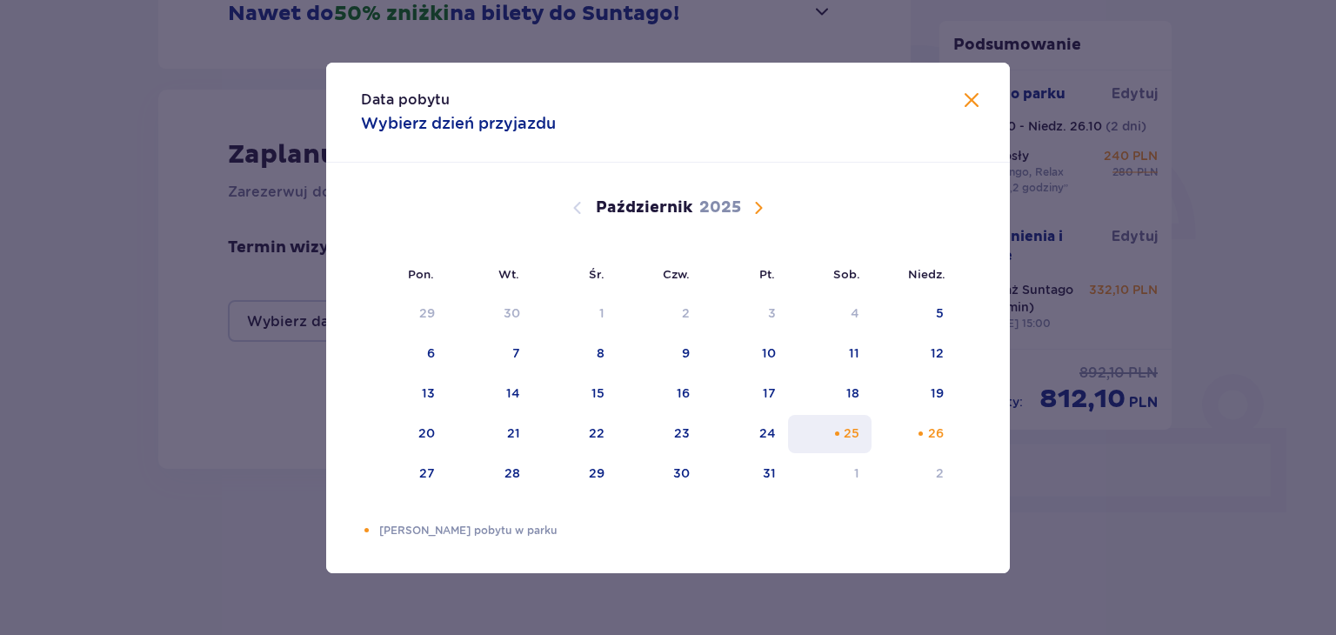
click at [850, 431] on div "25" at bounding box center [852, 432] width 16 height 17
click at [908, 429] on div "26" at bounding box center [913, 434] width 84 height 38
type input "[DATE] - [DATE]"
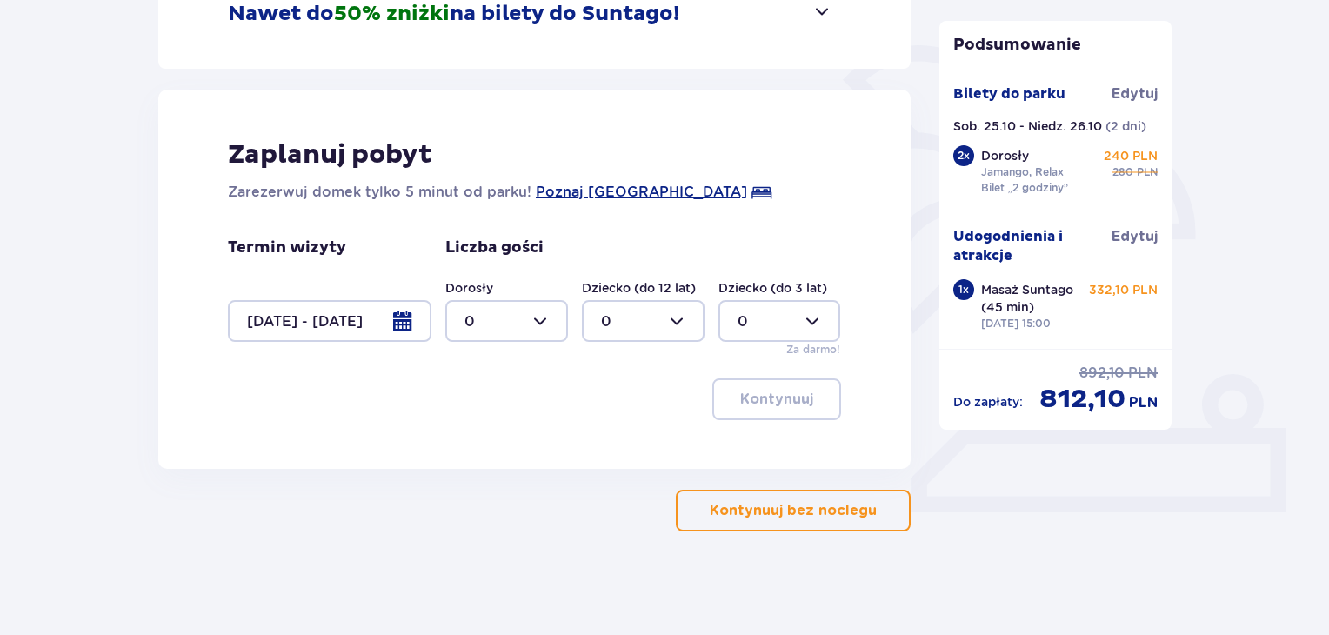
click at [561, 328] on div at bounding box center [506, 321] width 123 height 42
click at [470, 437] on p "2" at bounding box center [468, 446] width 9 height 19
type input "2"
click at [794, 417] on button "Kontynuuj" at bounding box center [776, 399] width 129 height 42
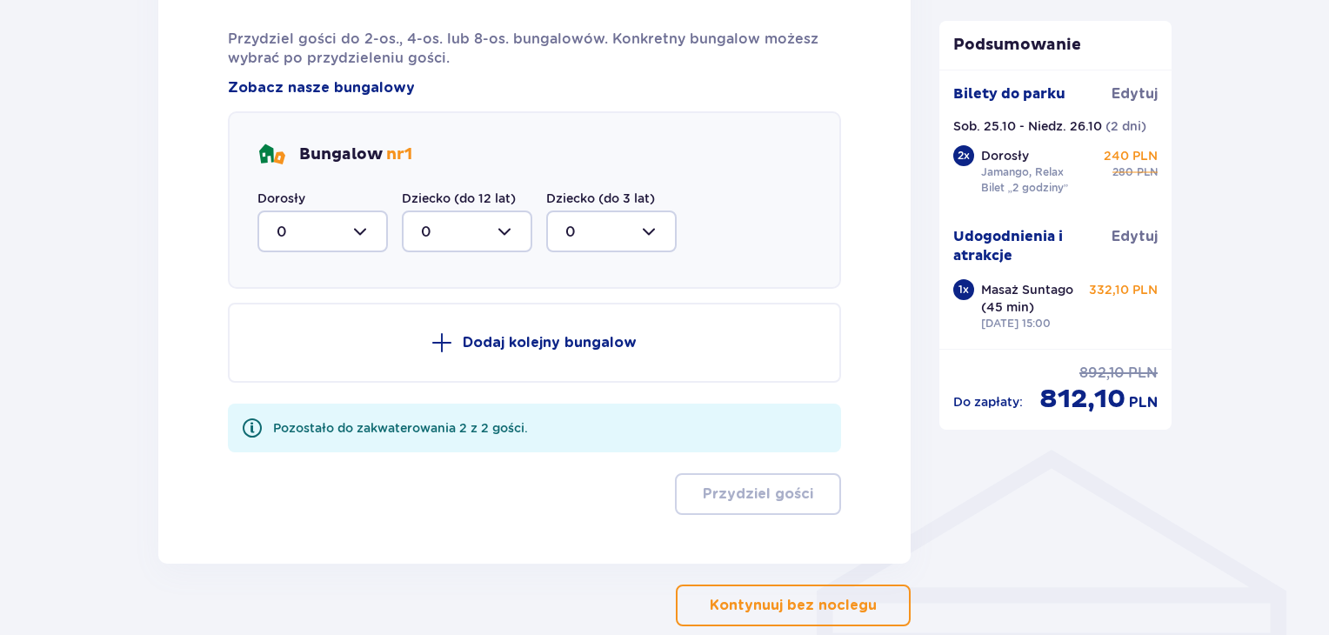
scroll to position [962, 0]
click at [339, 221] on div at bounding box center [322, 232] width 130 height 42
click at [287, 356] on div "2" at bounding box center [323, 358] width 92 height 19
type input "2"
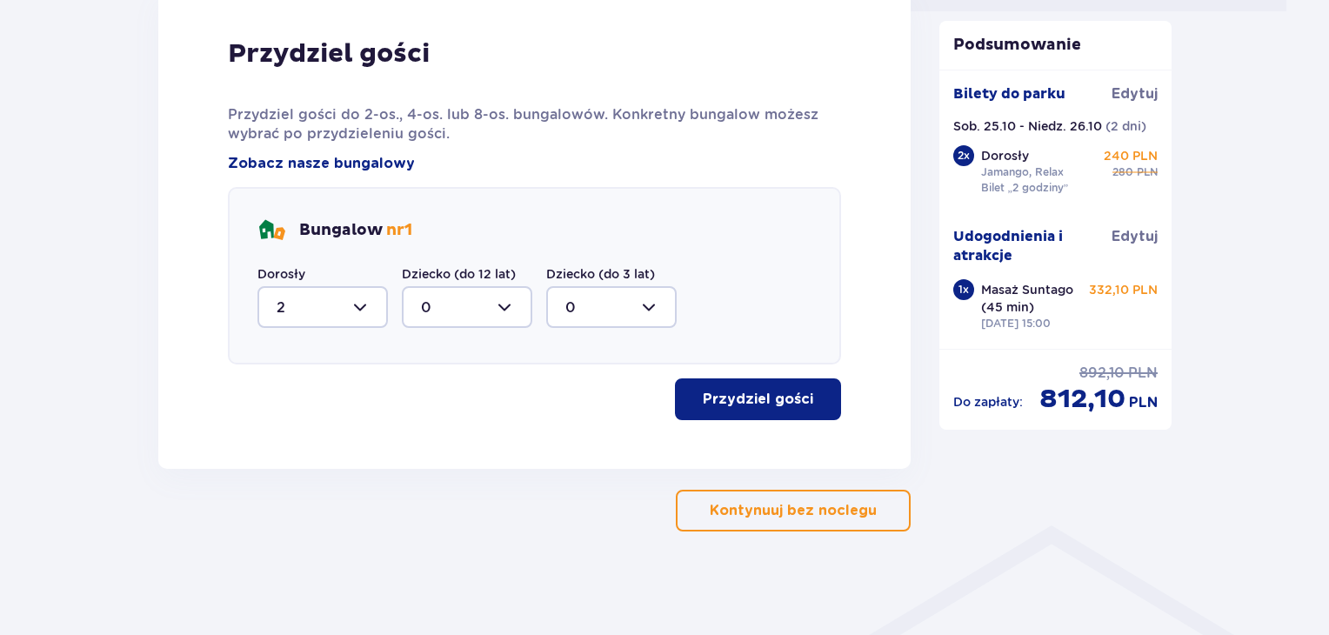
click at [807, 401] on span "button" at bounding box center [816, 399] width 21 height 21
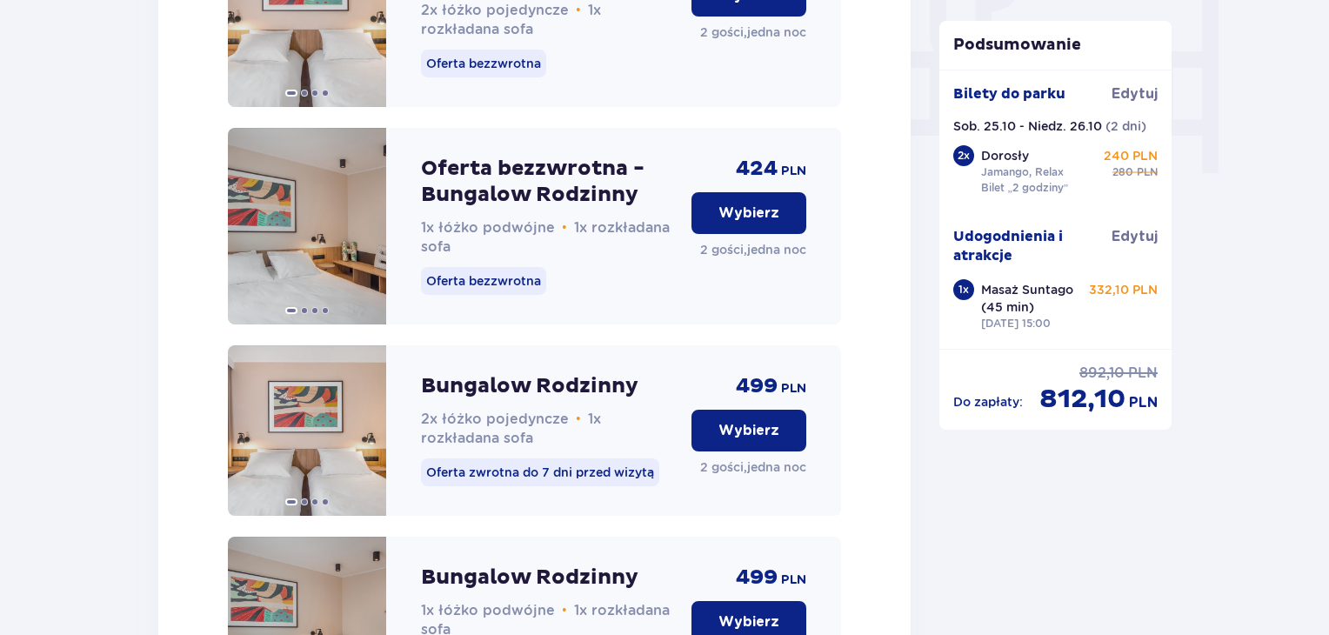
scroll to position [1740, 0]
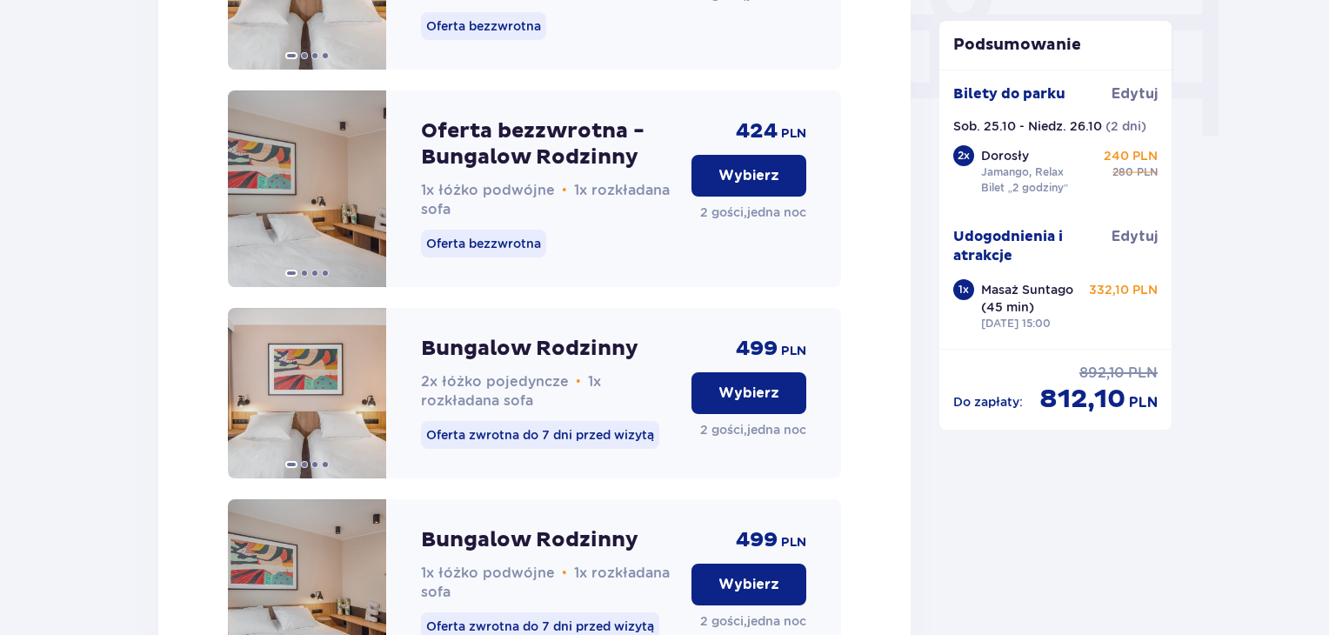
click at [773, 185] on p "Wybierz" at bounding box center [748, 175] width 61 height 19
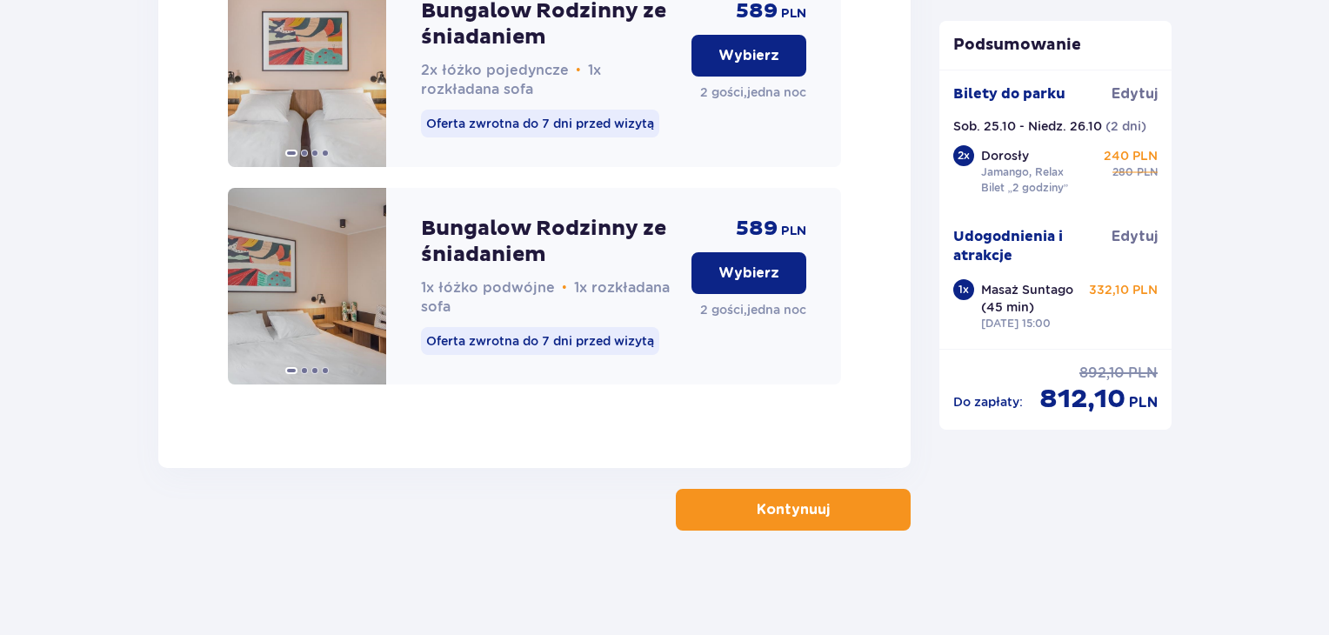
scroll to position [2969, 0]
click at [828, 495] on button "Kontynuuj" at bounding box center [793, 510] width 235 height 42
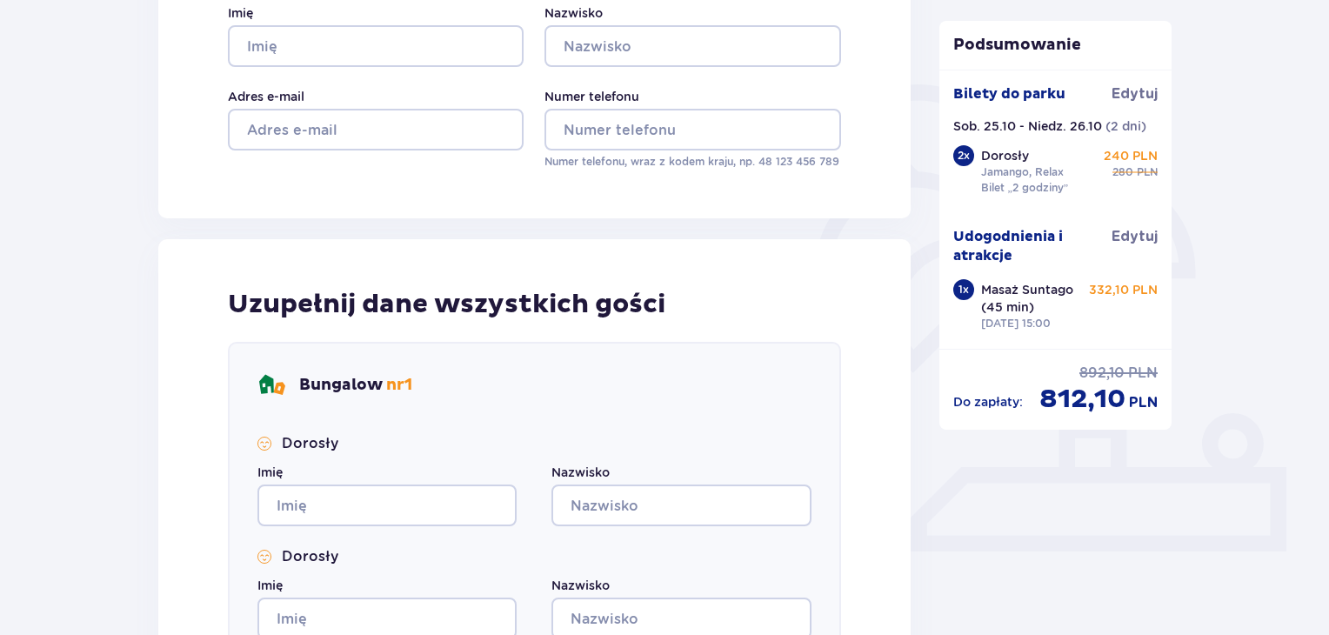
scroll to position [357, 0]
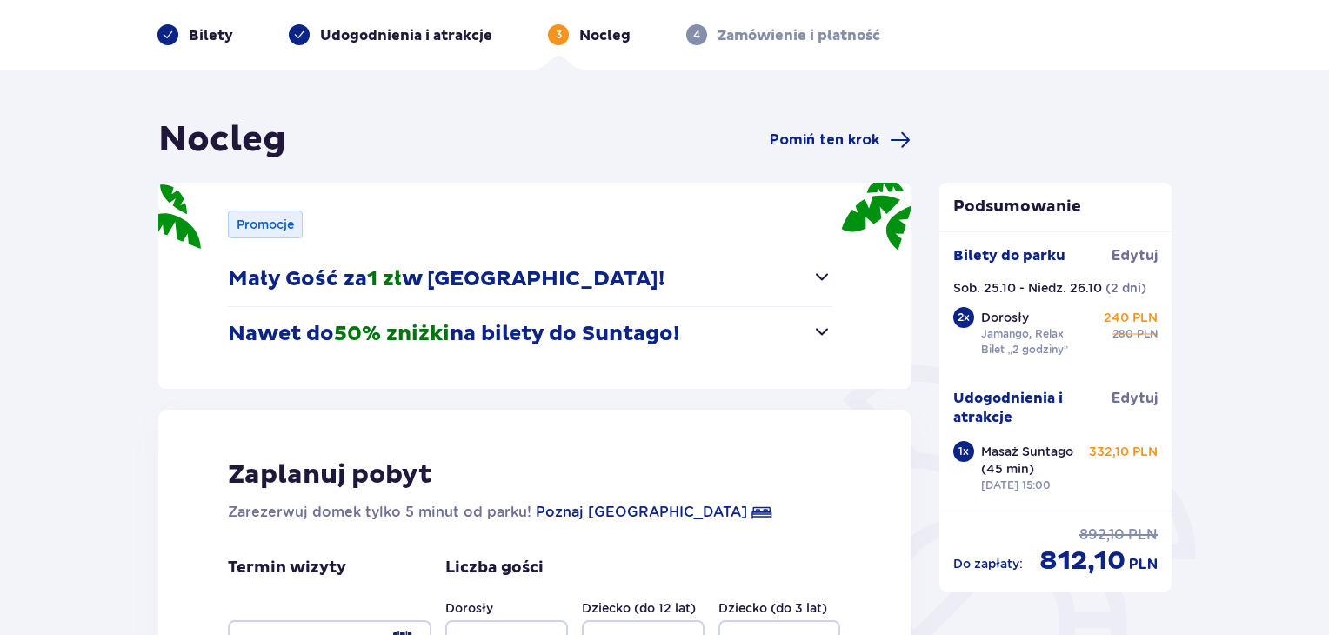
scroll to position [386, 0]
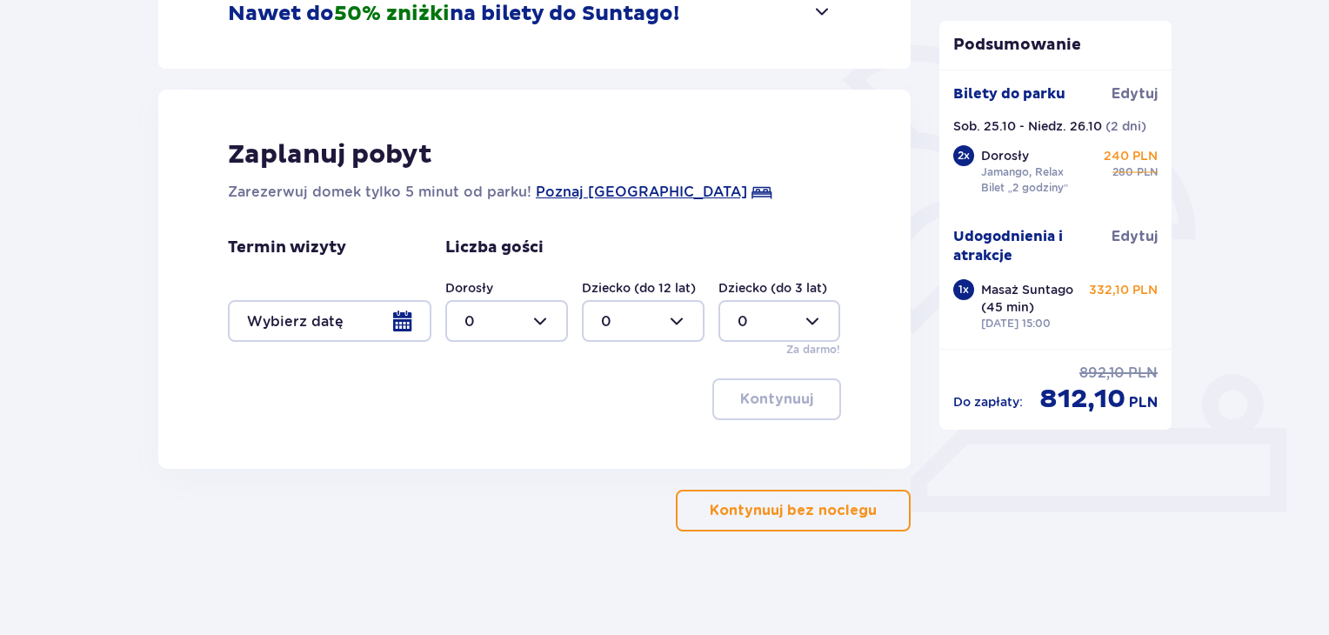
click at [537, 304] on div at bounding box center [506, 321] width 123 height 42
click at [463, 450] on span "2" at bounding box center [506, 447] width 119 height 37
type input "2"
click at [341, 317] on div at bounding box center [329, 321] width 203 height 42
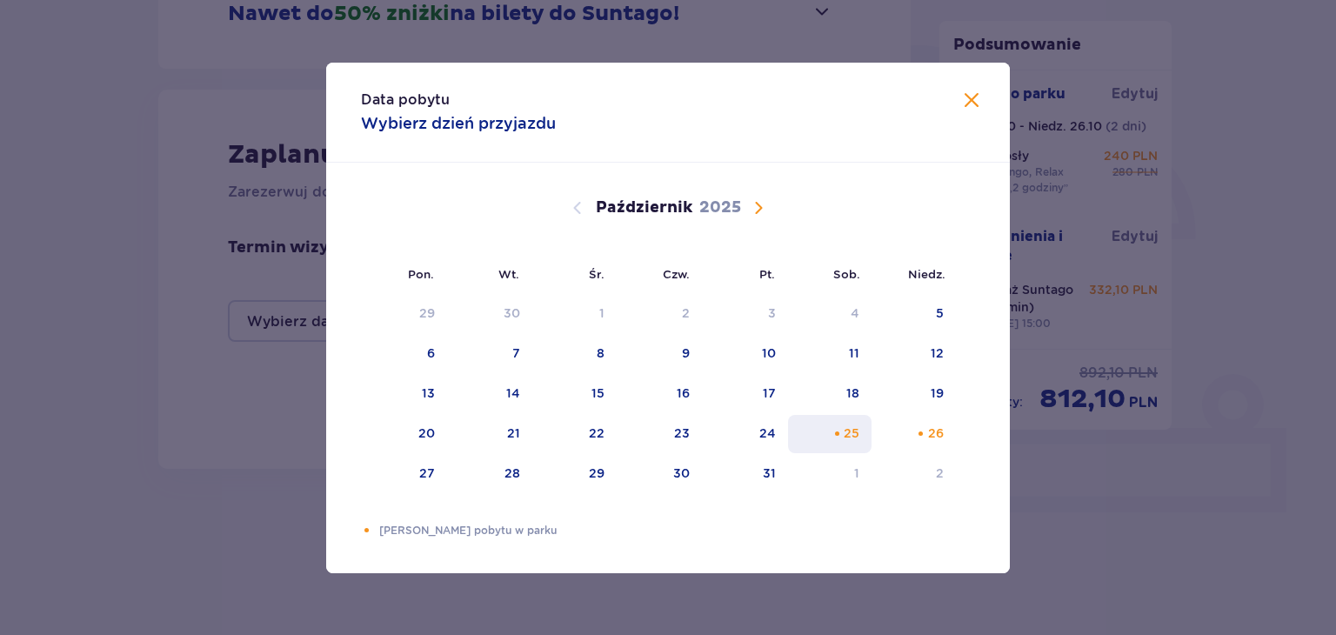
click at [857, 426] on div "25" at bounding box center [852, 432] width 16 height 17
click at [939, 430] on div "26" at bounding box center [936, 432] width 16 height 17
type input "[DATE] - [DATE]"
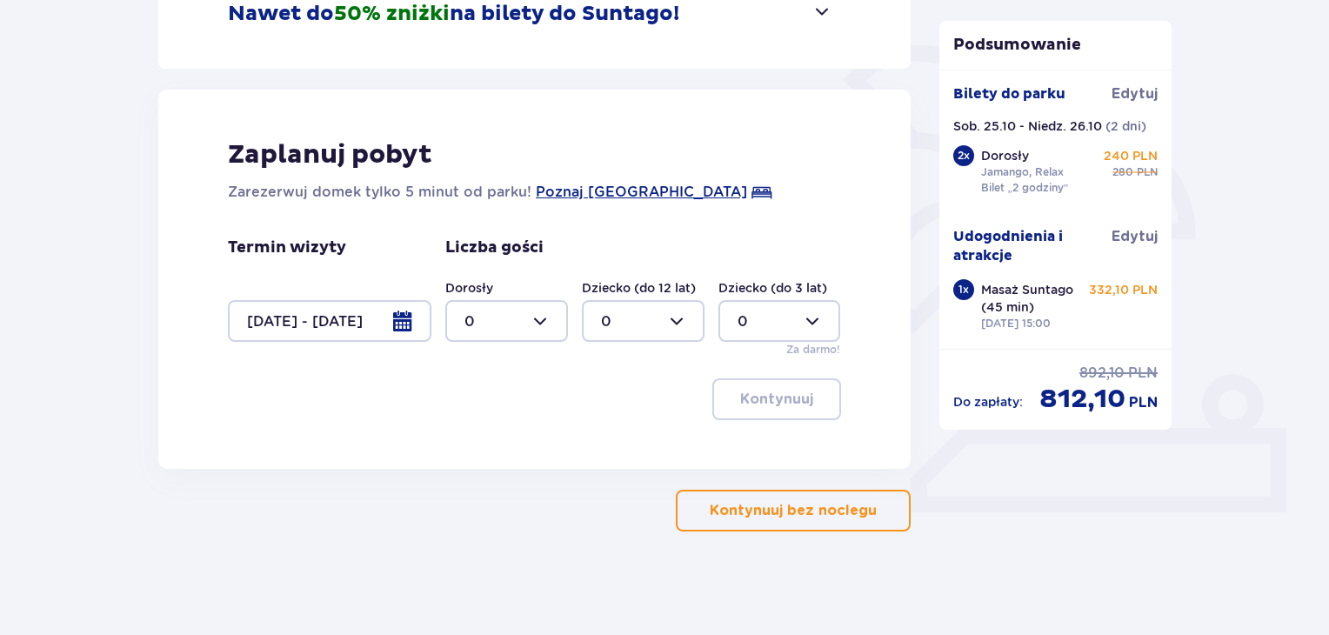
click at [164, 438] on div "Zaplanuj pobyt Zarezerwuj domek tylko 5 minut od parku! [GEOGRAPHIC_DATA] Termi…" at bounding box center [534, 279] width 752 height 379
click at [540, 312] on div at bounding box center [506, 321] width 123 height 42
click at [483, 434] on span "2" at bounding box center [506, 447] width 119 height 37
type input "2"
click at [772, 392] on p "Kontynuuj" at bounding box center [776, 399] width 73 height 19
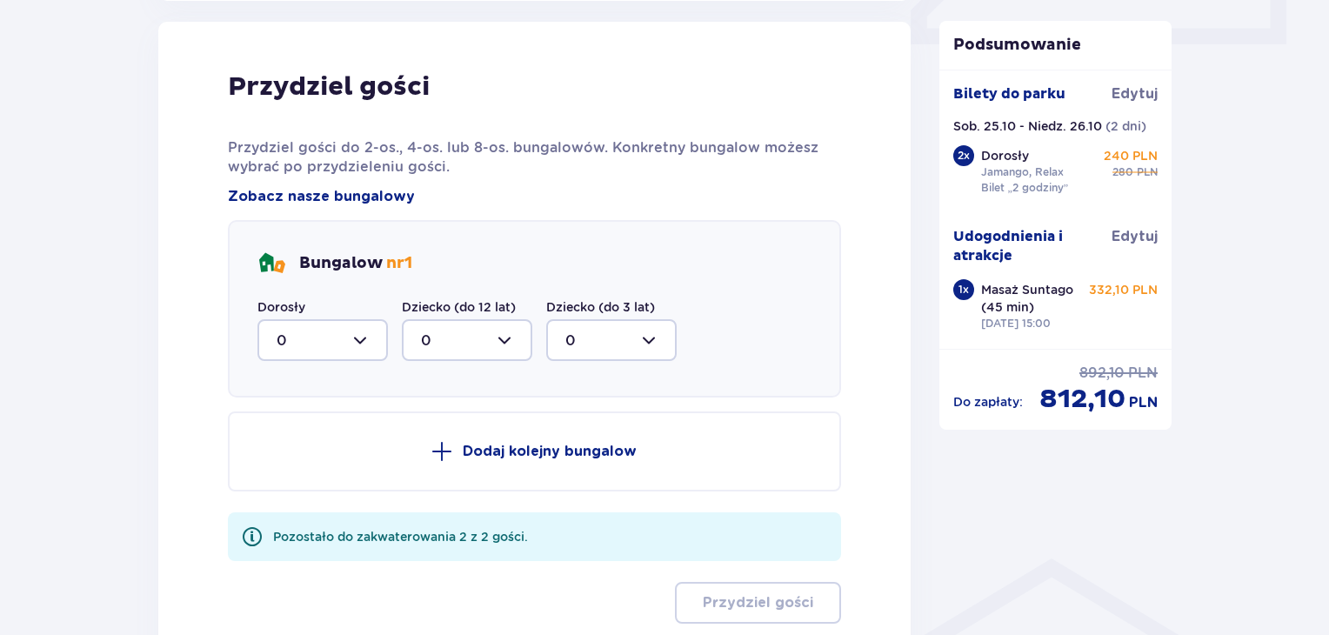
scroll to position [1057, 0]
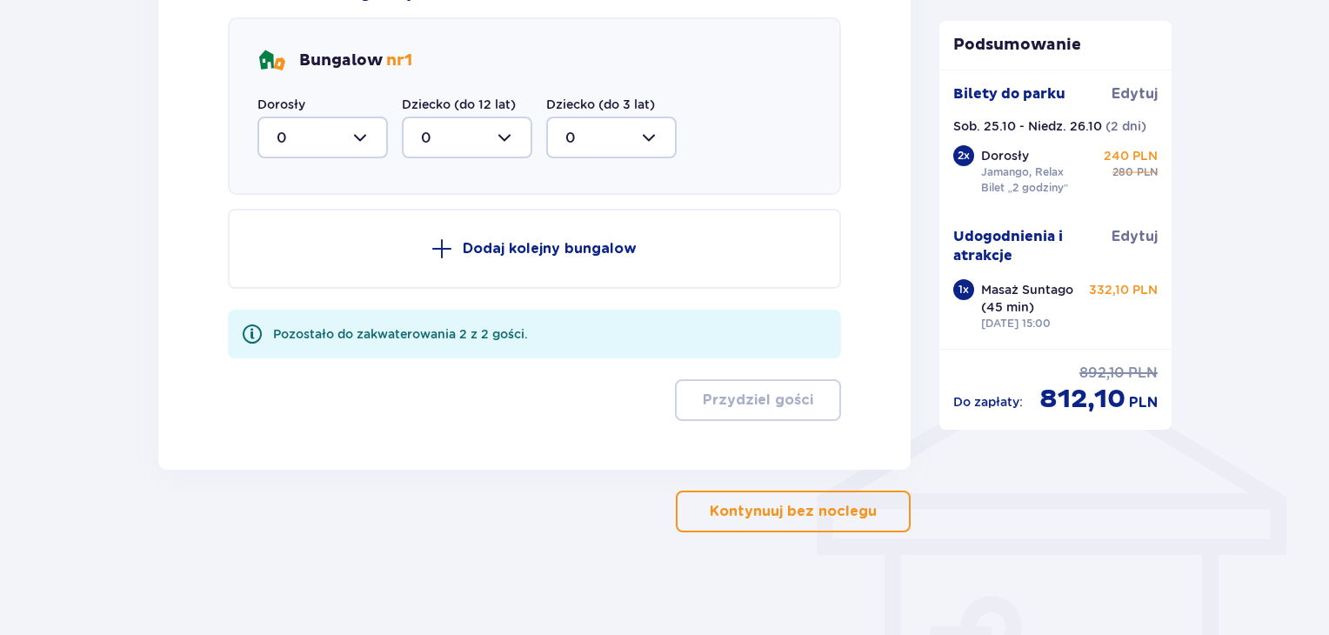
click at [364, 123] on div at bounding box center [322, 138] width 130 height 42
click at [294, 254] on div "2" at bounding box center [323, 263] width 92 height 19
type input "2"
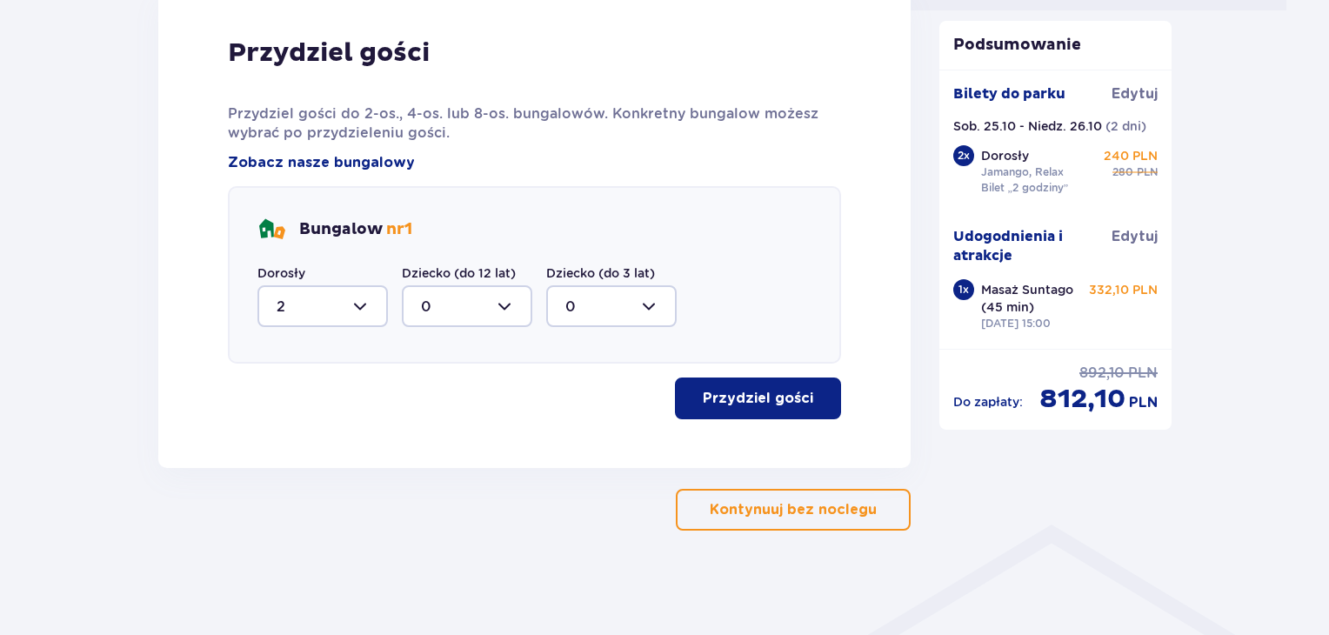
scroll to position [887, 0]
click at [811, 394] on span "button" at bounding box center [816, 399] width 21 height 21
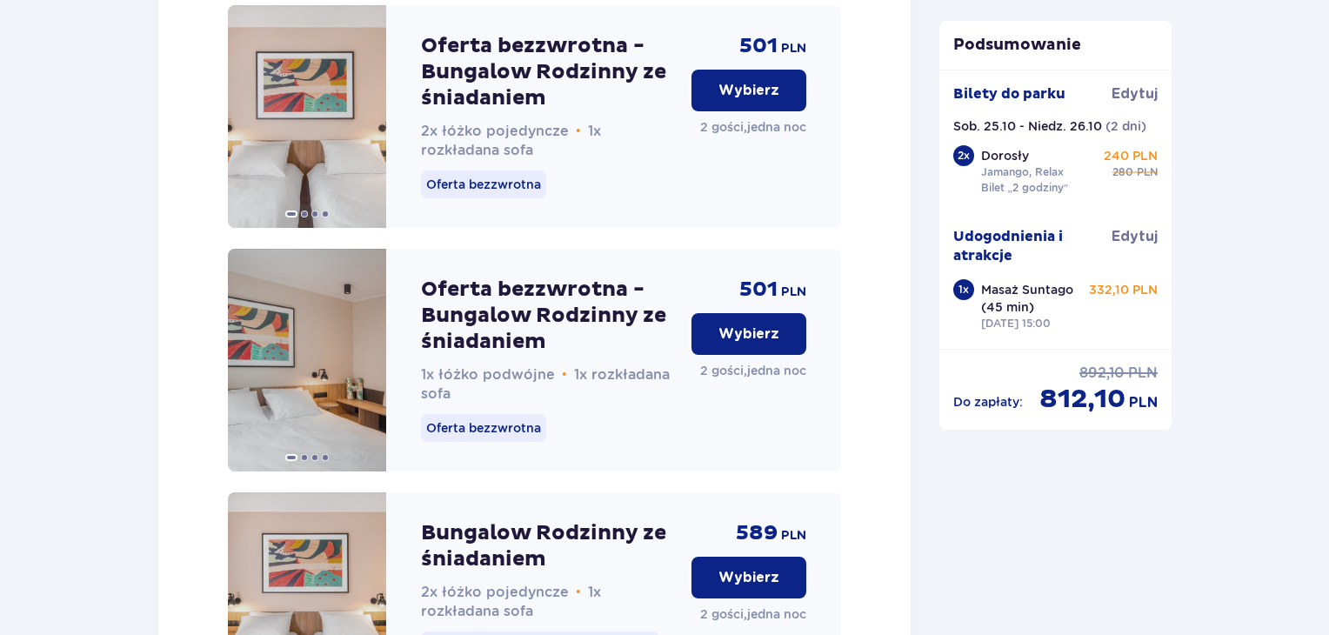
scroll to position [2394, 0]
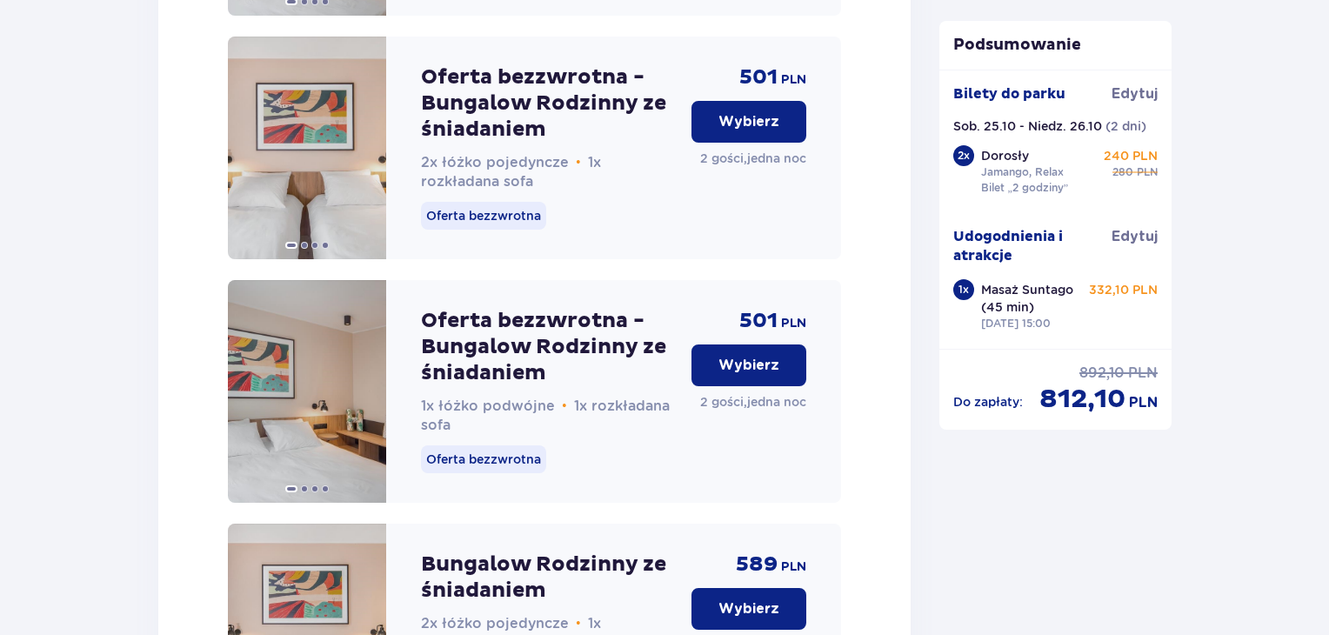
click at [758, 375] on p "Wybierz" at bounding box center [748, 365] width 61 height 19
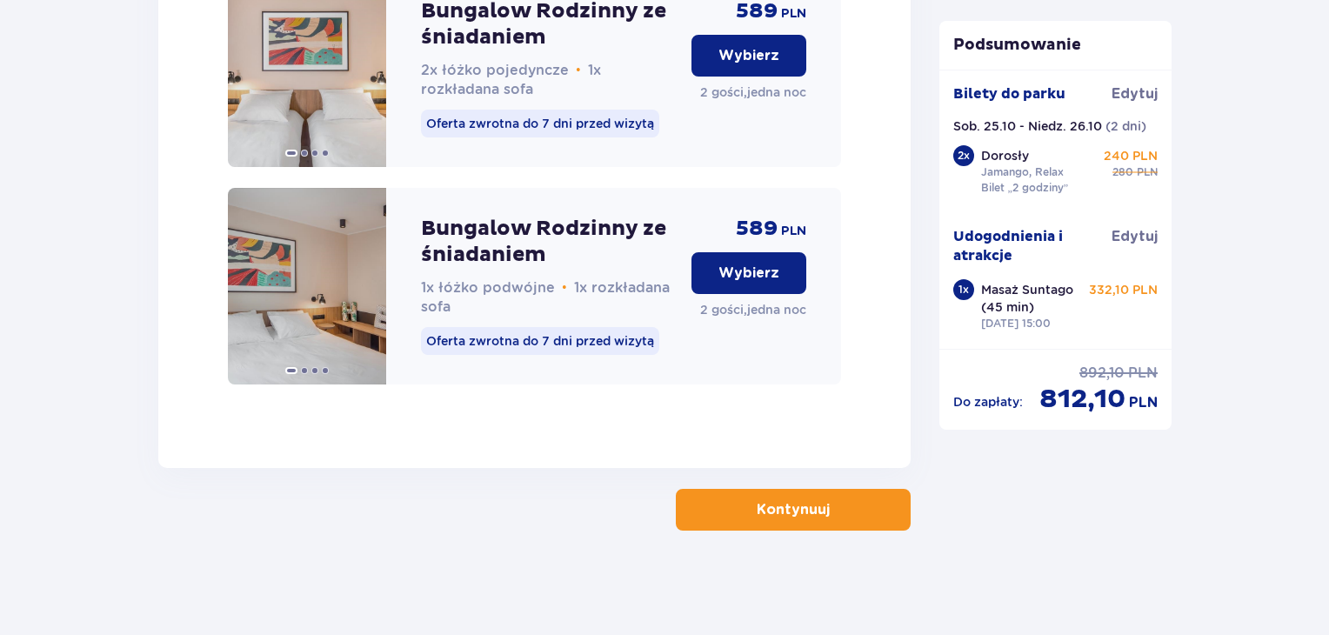
scroll to position [2969, 0]
click at [782, 495] on button "Kontynuuj" at bounding box center [793, 510] width 235 height 42
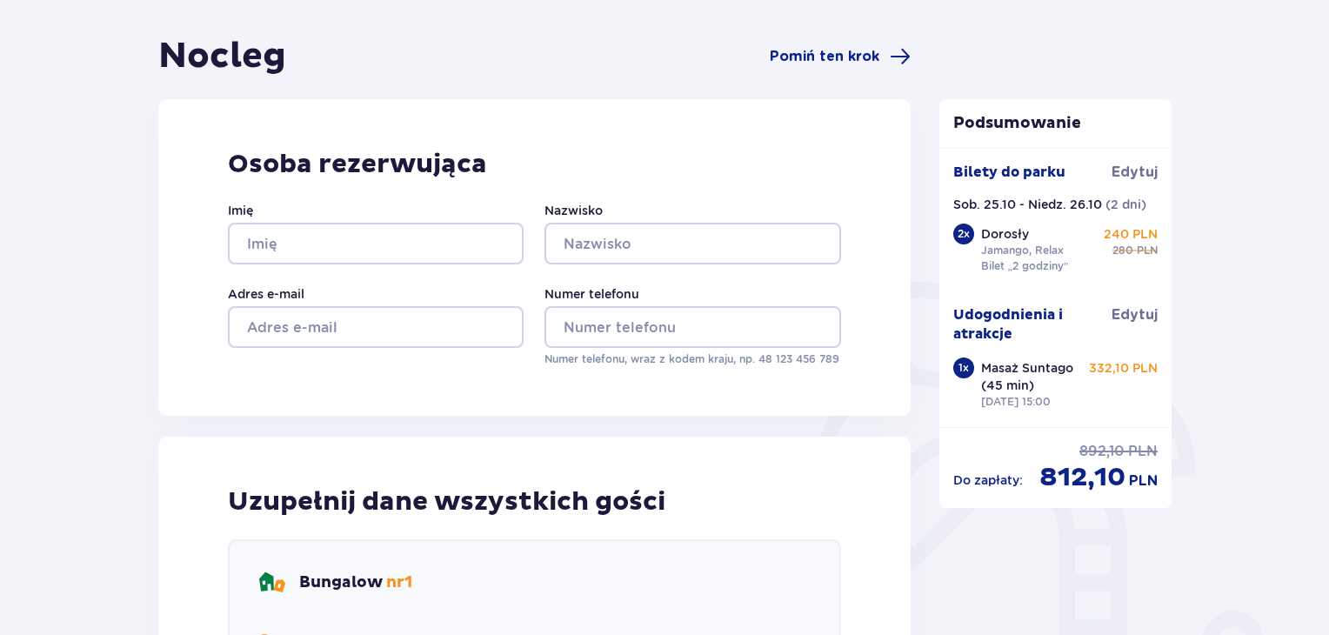
scroll to position [63, 0]
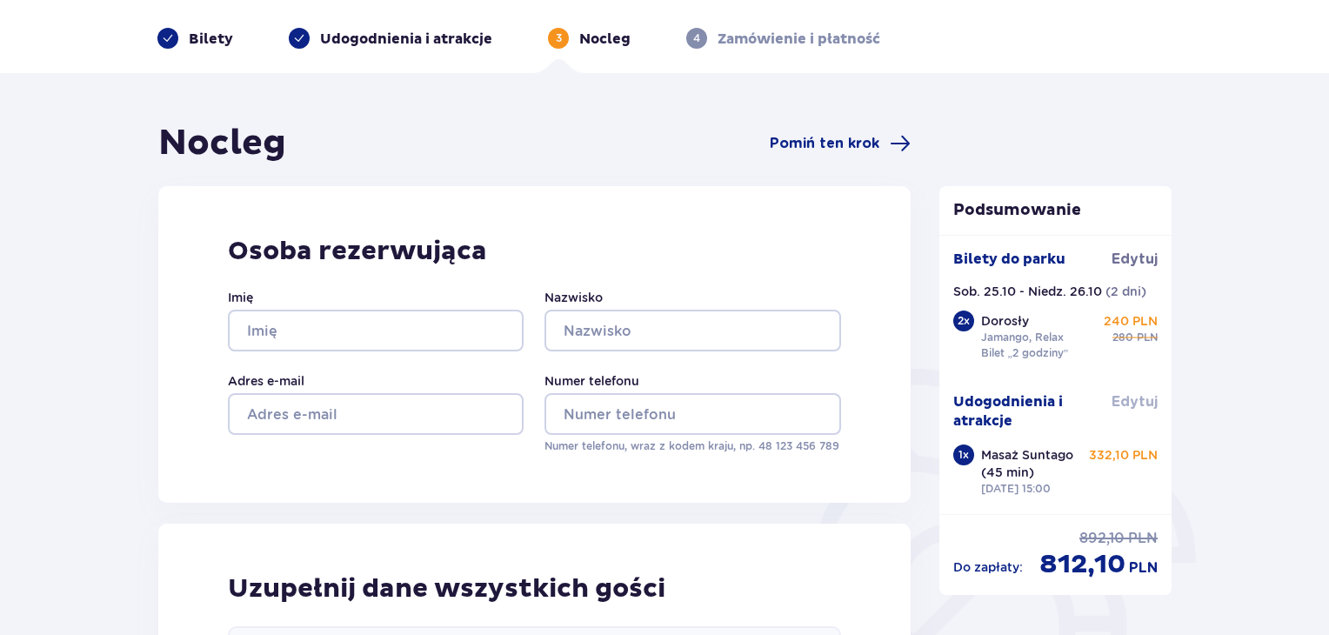
click at [1128, 401] on span "Edytuj" at bounding box center [1134, 401] width 46 height 19
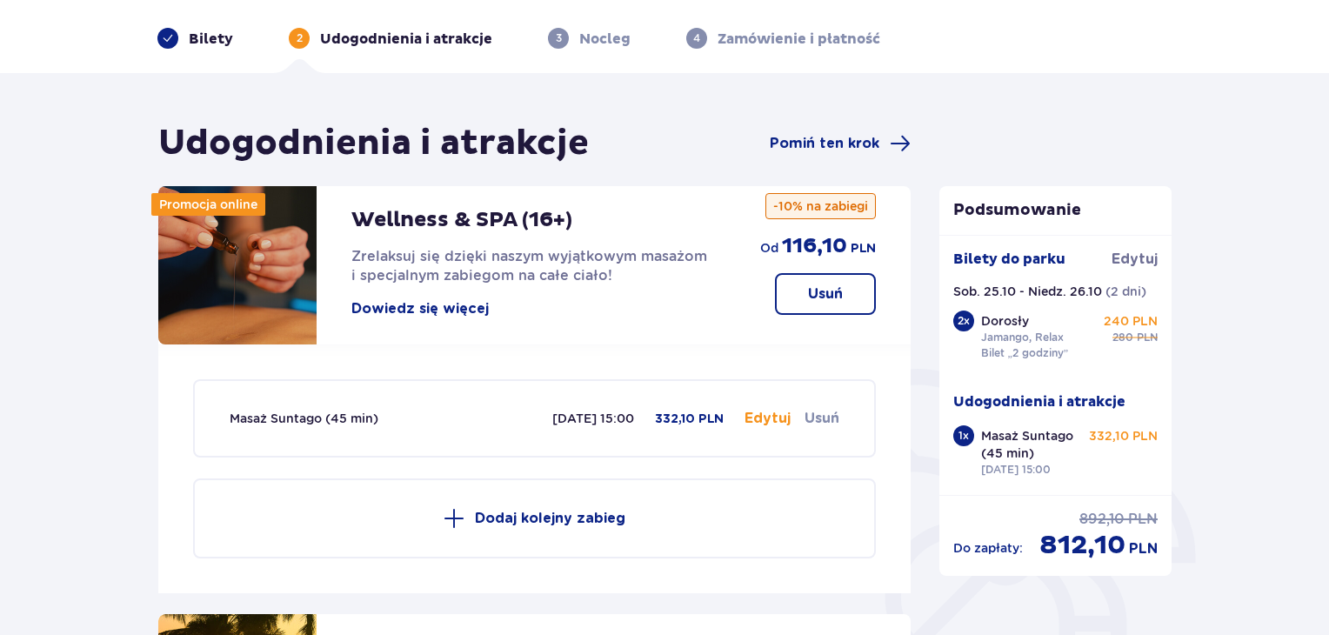
click at [817, 303] on p "Usuń" at bounding box center [825, 293] width 35 height 19
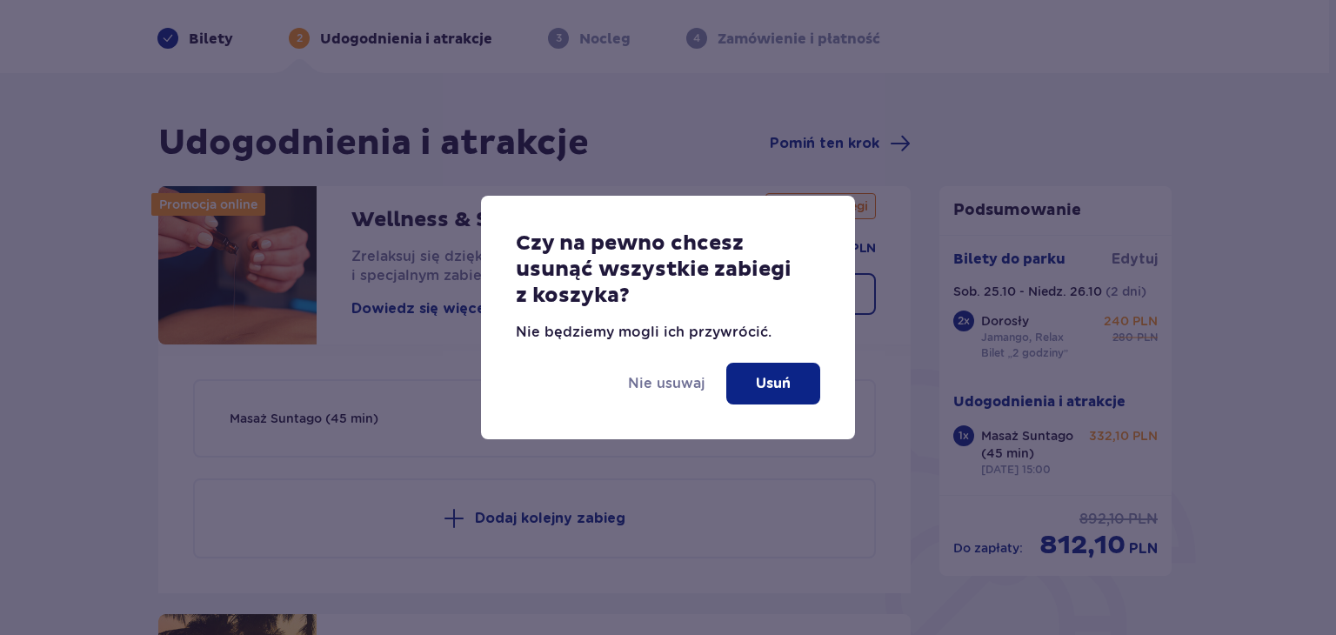
click at [779, 394] on button "Usuń" at bounding box center [773, 384] width 94 height 42
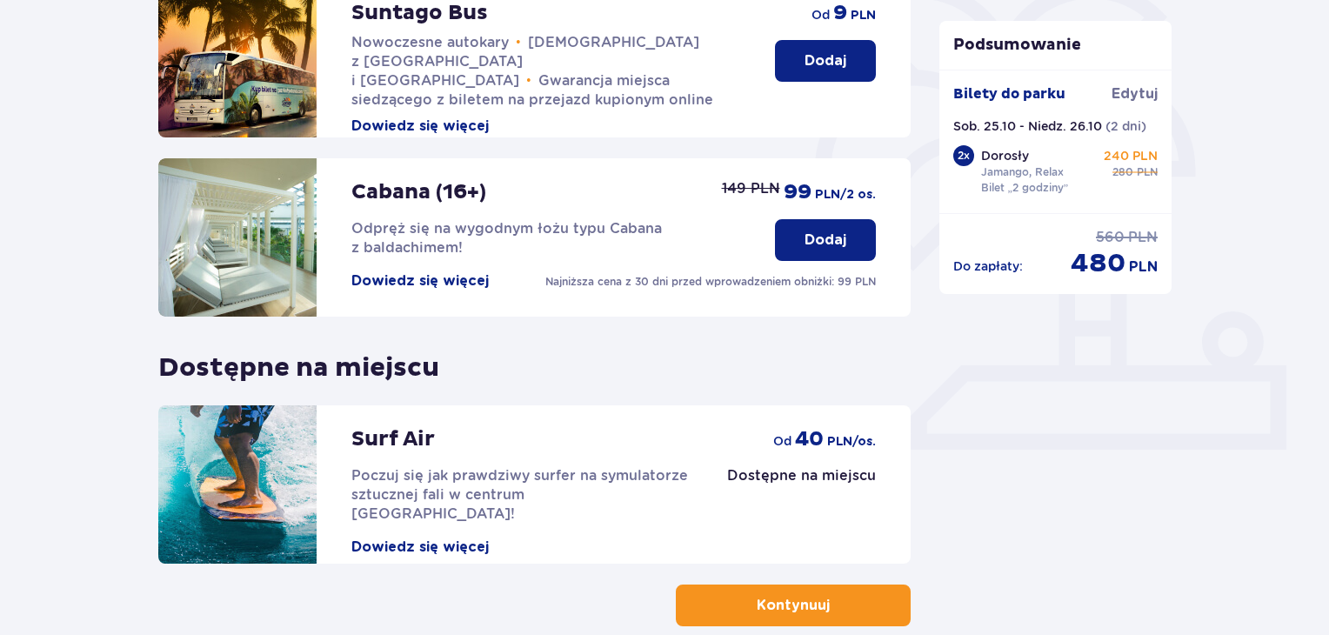
scroll to position [544, 0]
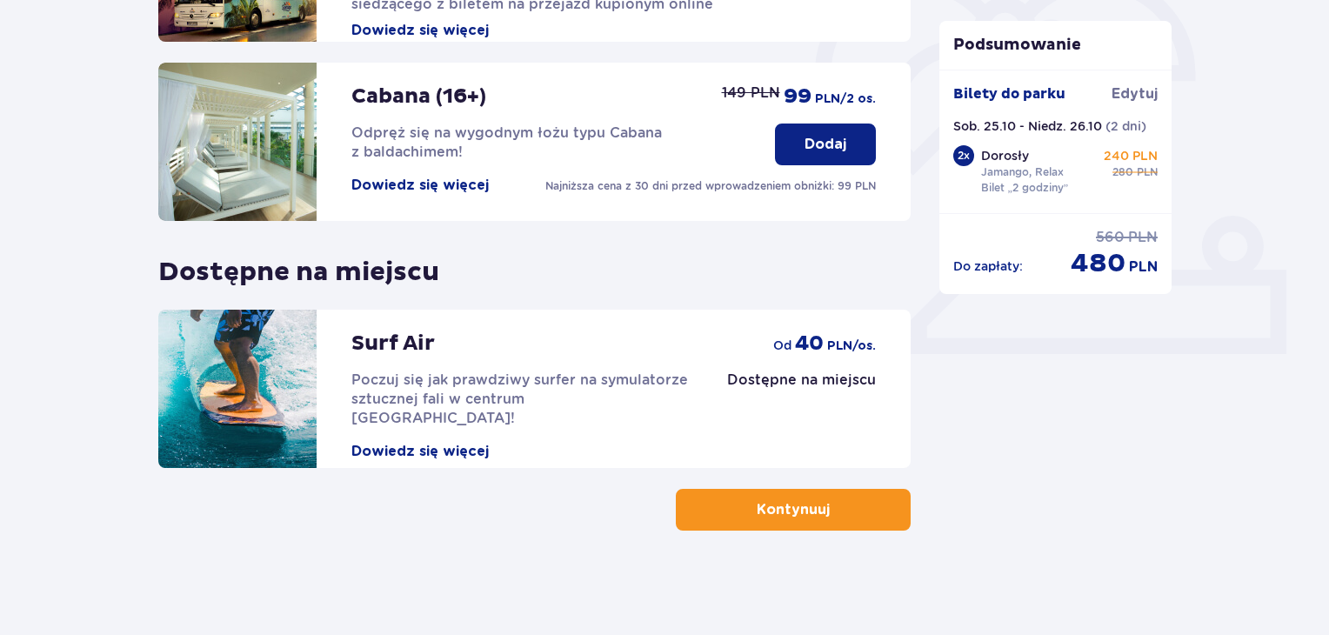
click at [856, 507] on button "Kontynuuj" at bounding box center [793, 510] width 235 height 42
